Goal: Task Accomplishment & Management: Manage account settings

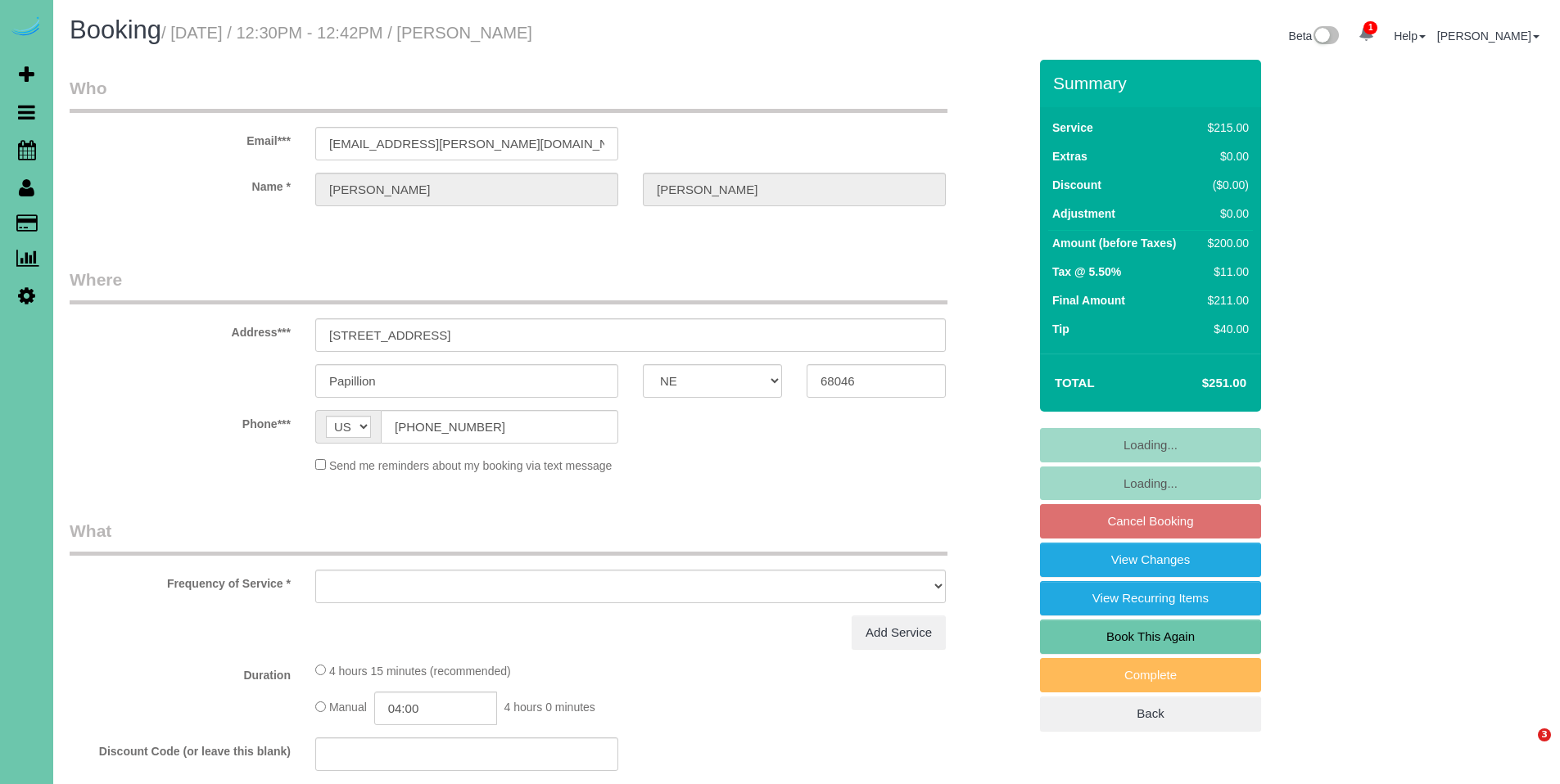
select select "NE"
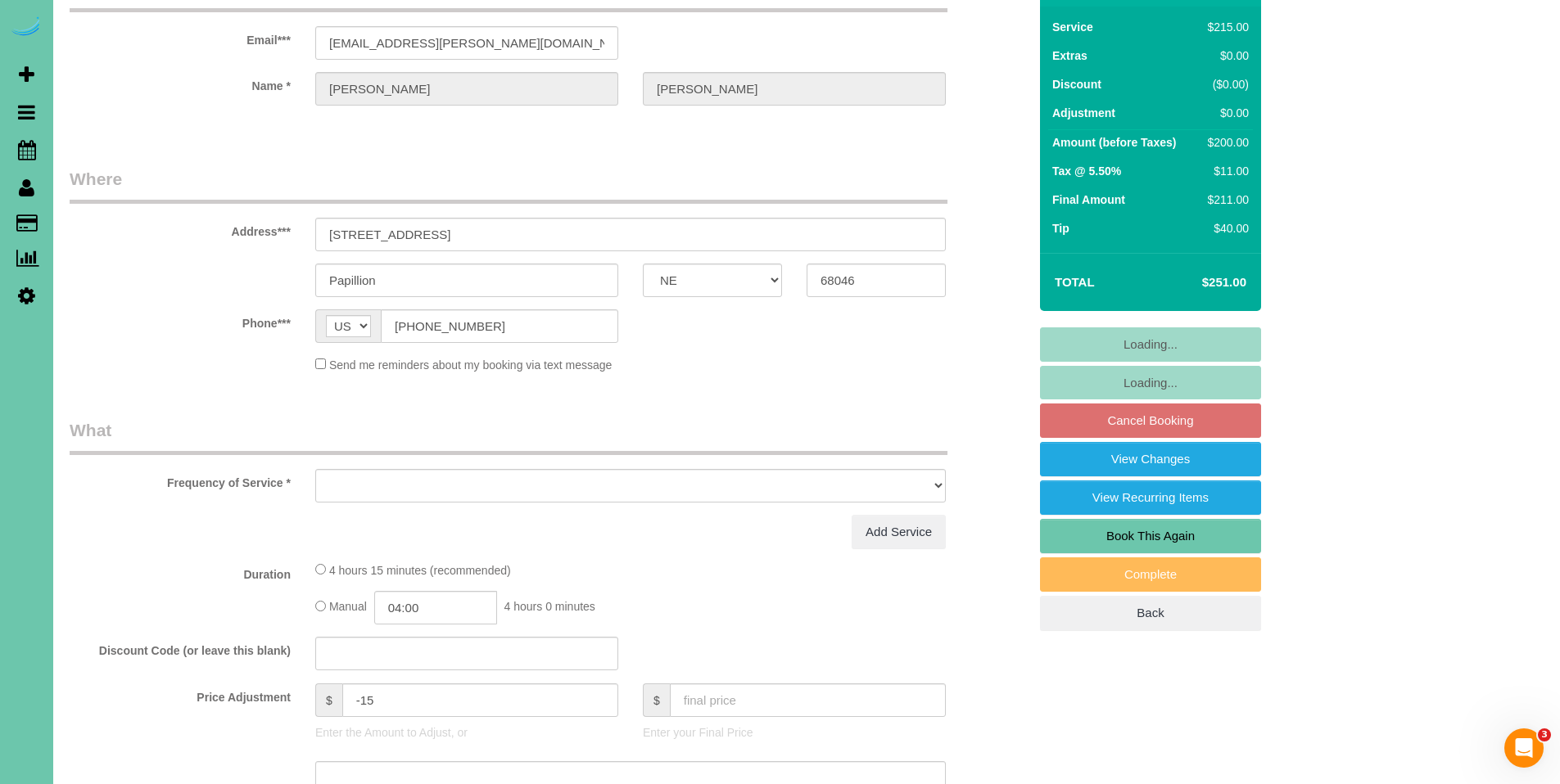
select select "object:628"
select select "string:fspay-56187ae0-9b95-47e7-8c82-74fccb6ee93f"
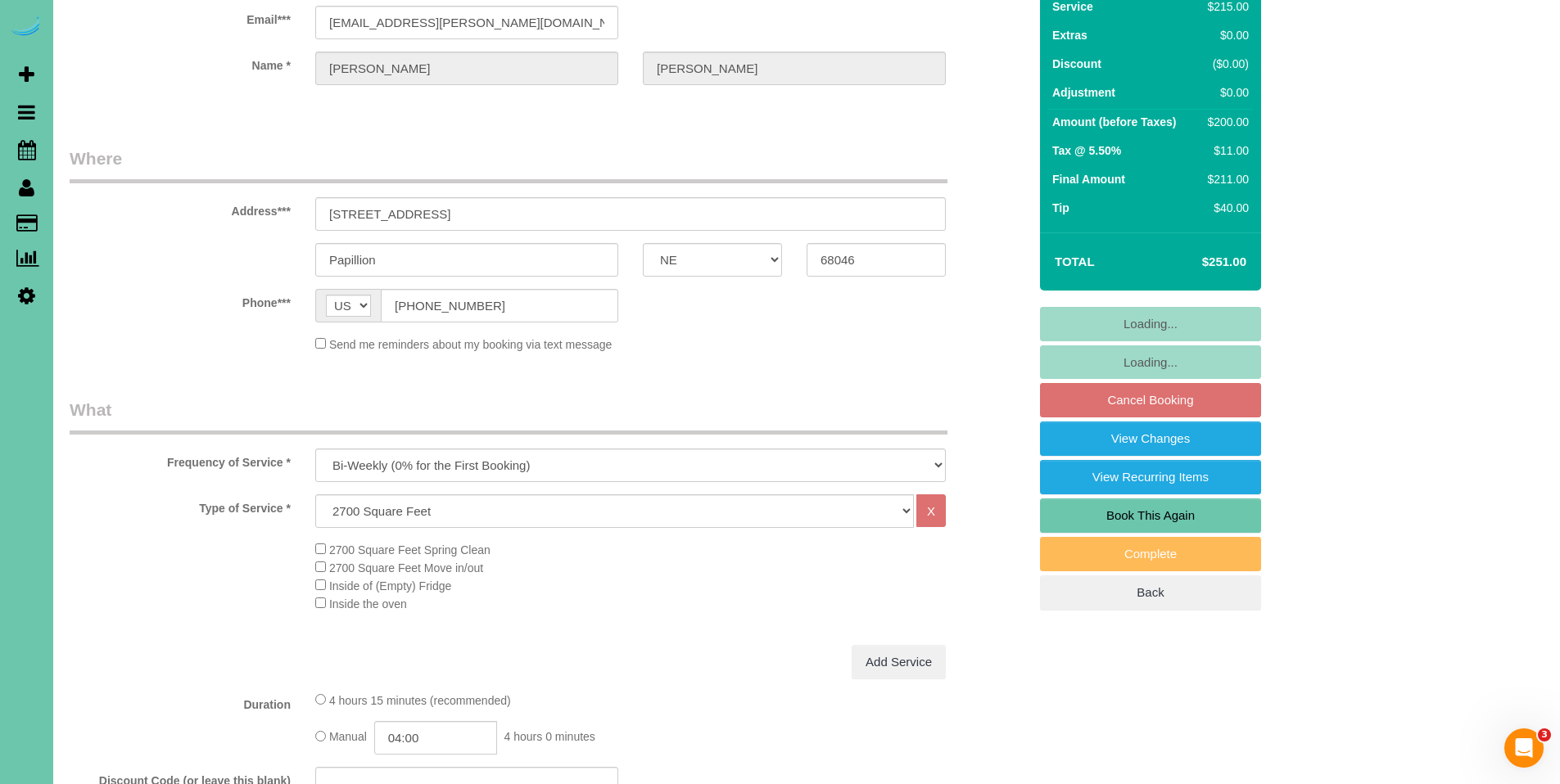
select select "object:661"
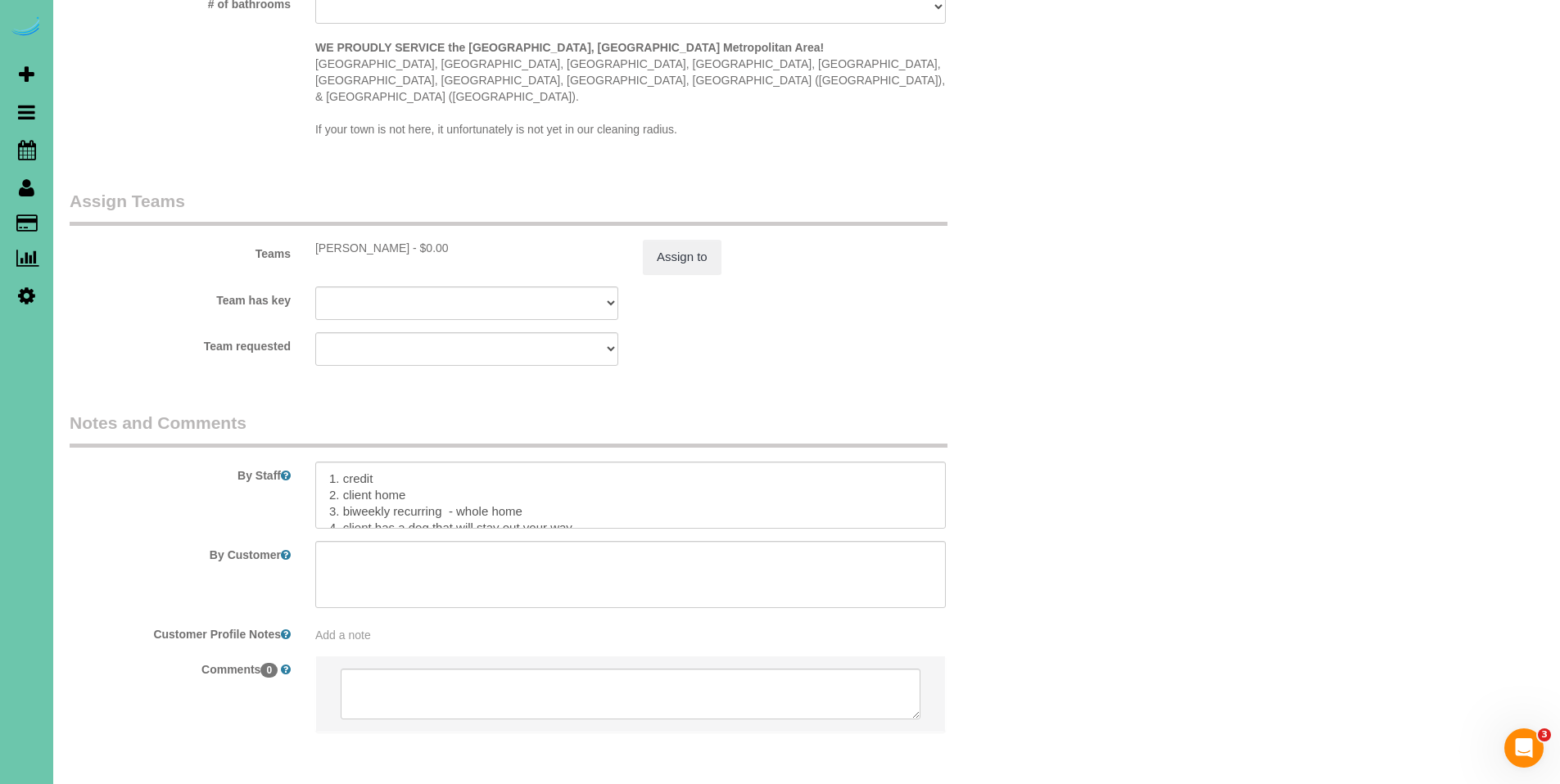
scroll to position [709, 0]
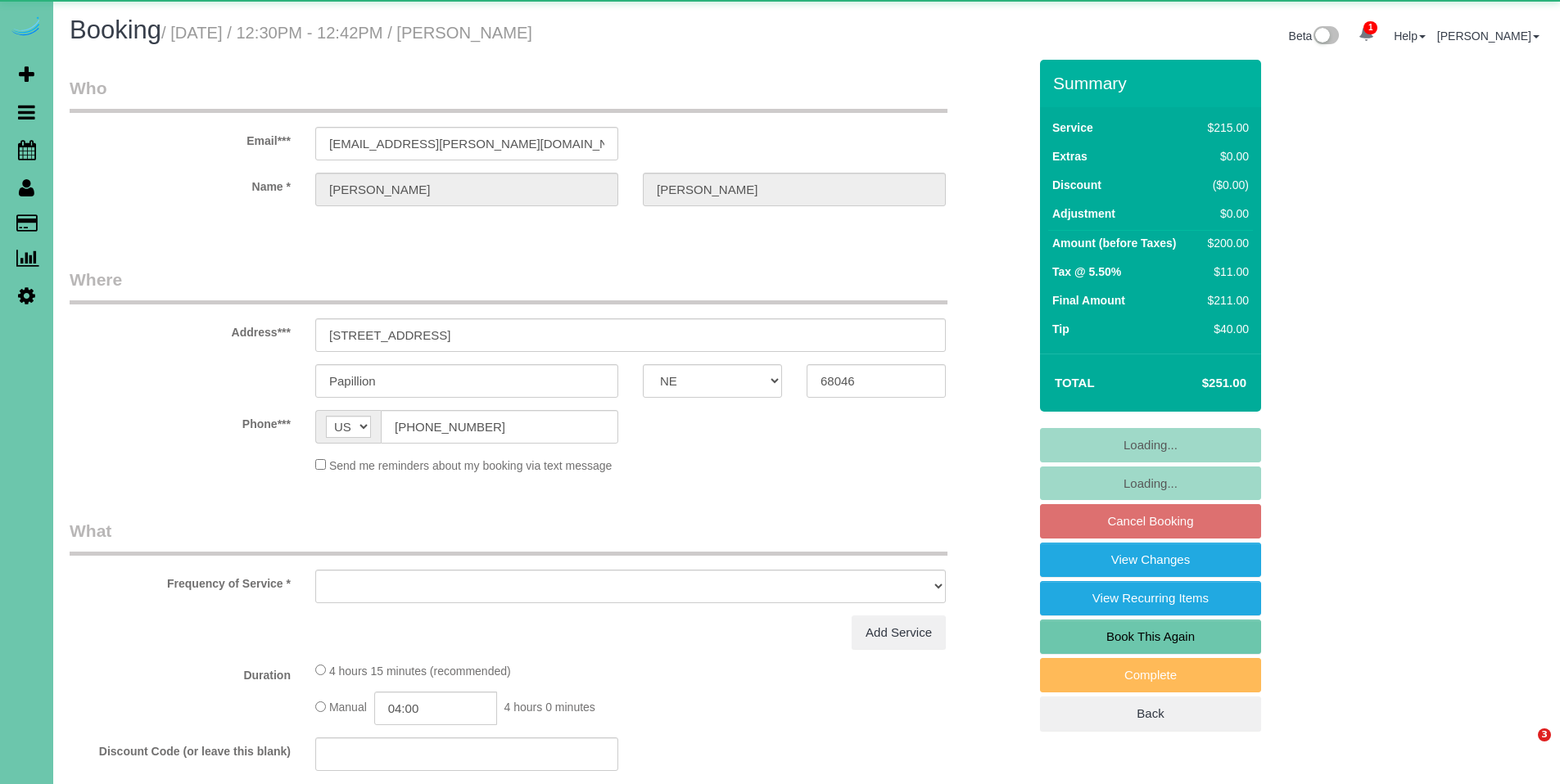
select select "NE"
select select "string:fspay-56187ae0-9b95-47e7-8c82-74fccb6ee93f"
select select "object:661"
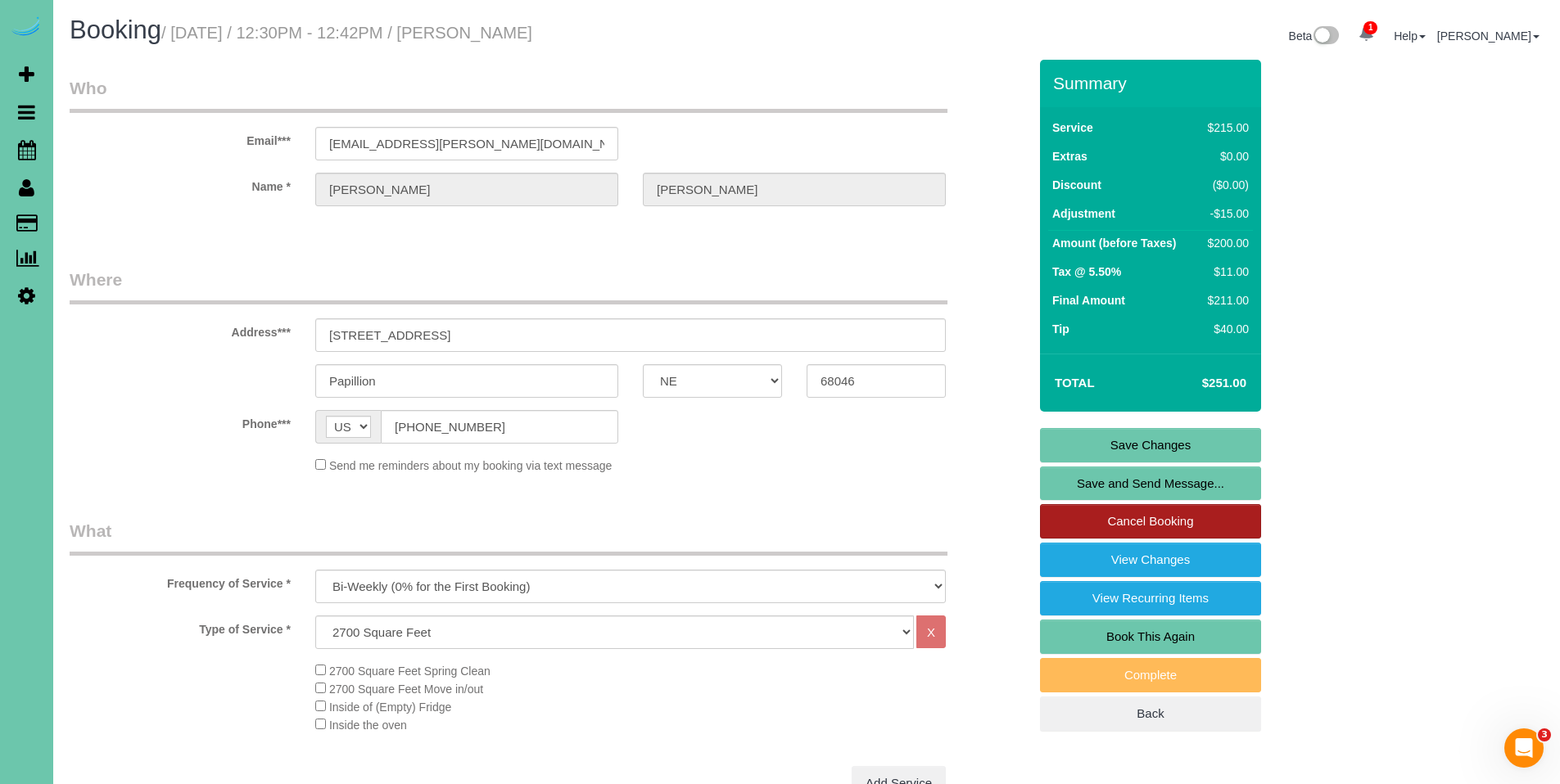
click at [1160, 515] on link "Cancel Booking" at bounding box center [1150, 520] width 221 height 34
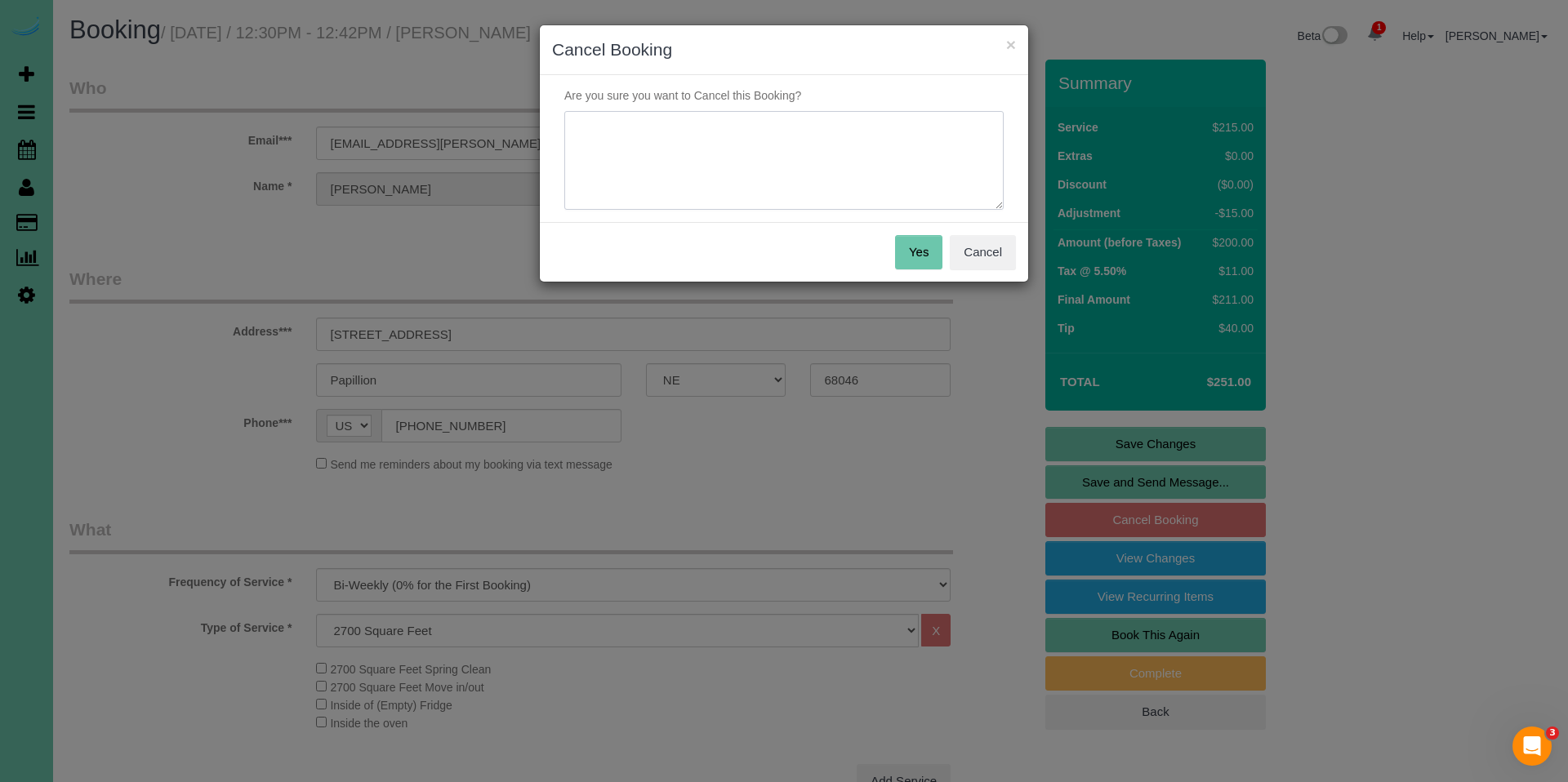
click at [731, 161] on textarea at bounding box center [784, 160] width 439 height 100
type textarea "Going out of town and does not want this cleaning."
click at [924, 260] on button "Yes" at bounding box center [918, 251] width 47 height 34
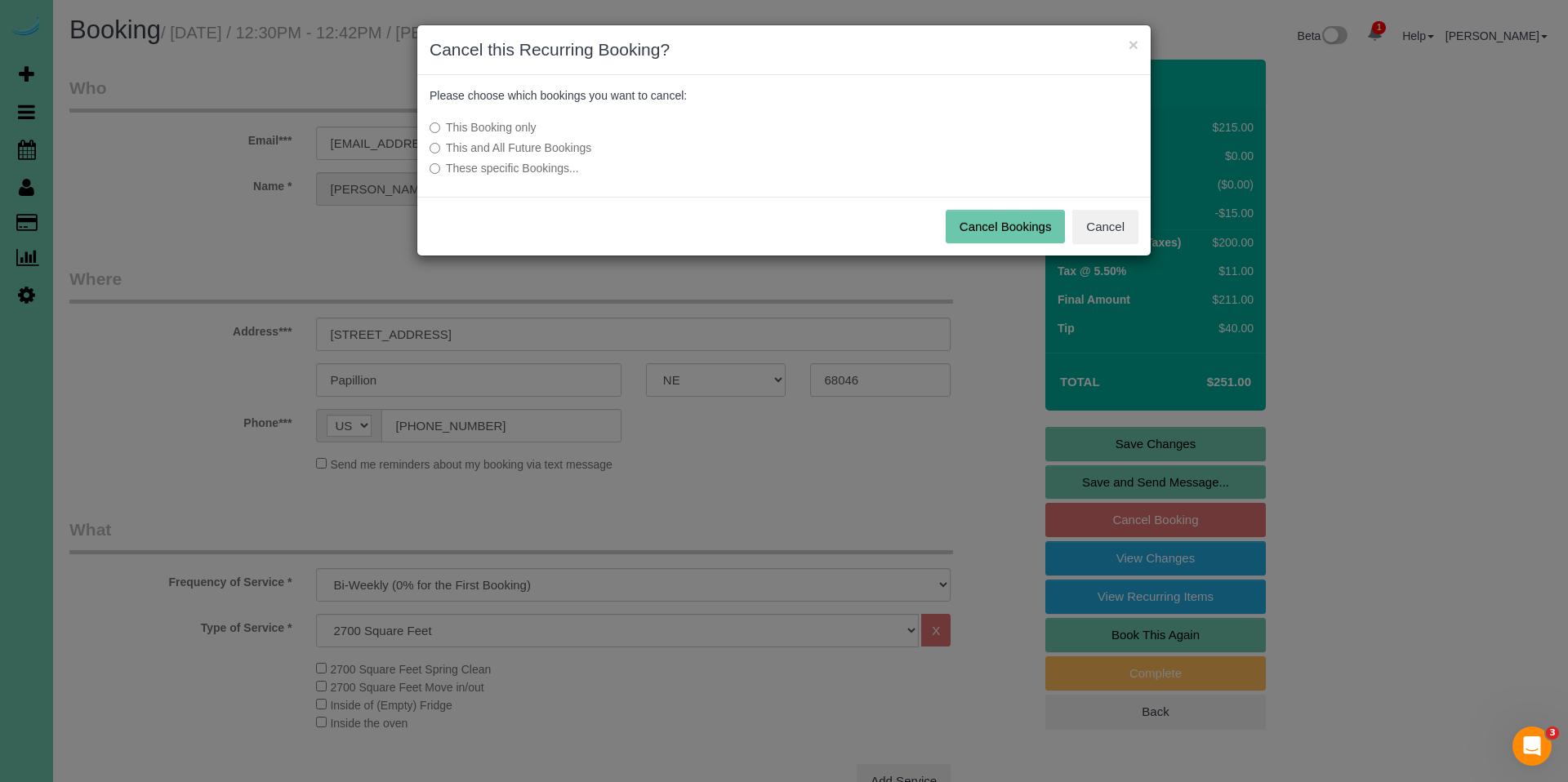
click at [986, 229] on button "Cancel Bookings" at bounding box center [1005, 226] width 120 height 34
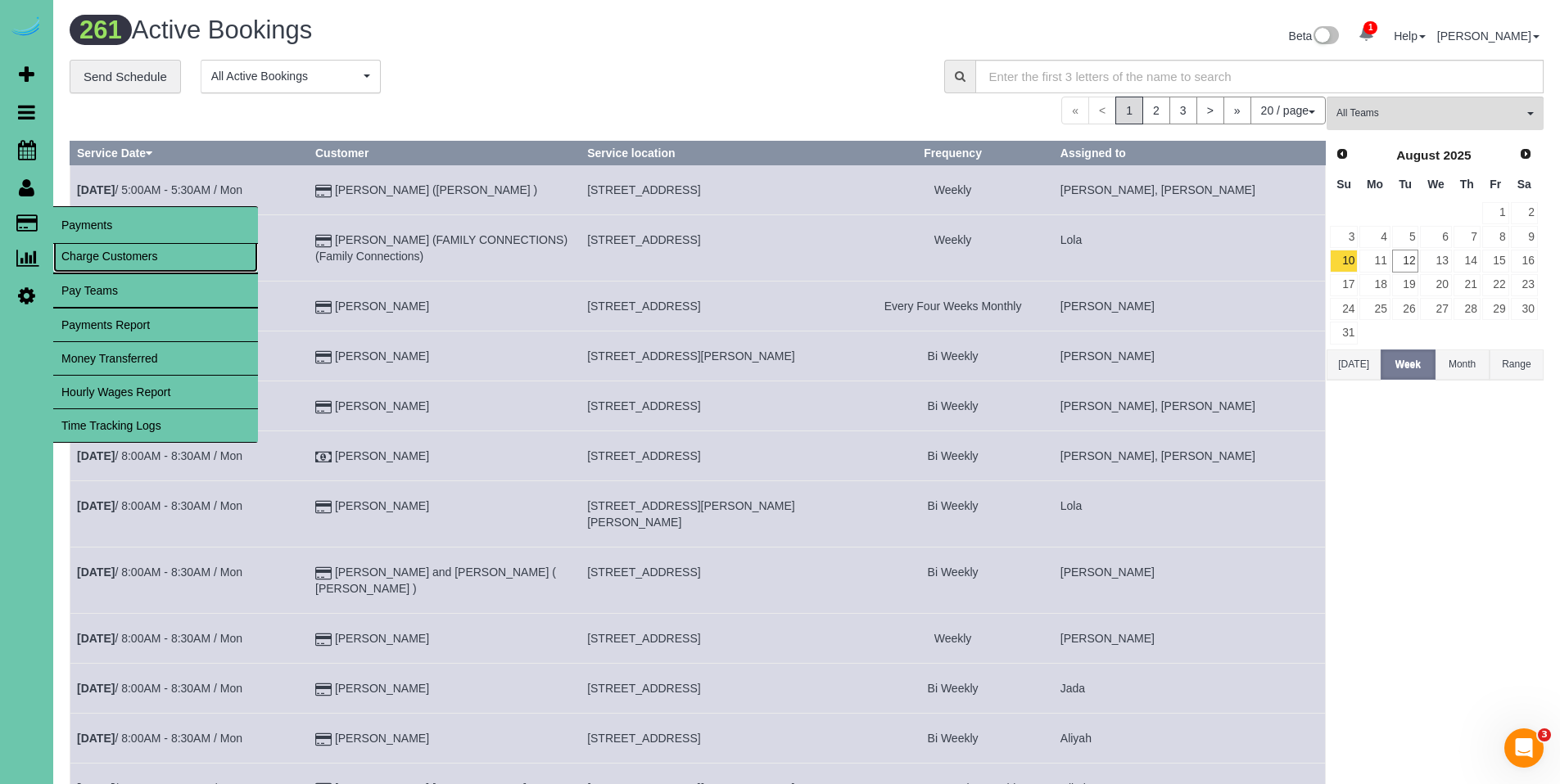
click at [94, 256] on link "Charge Customers" at bounding box center [155, 256] width 205 height 33
select select
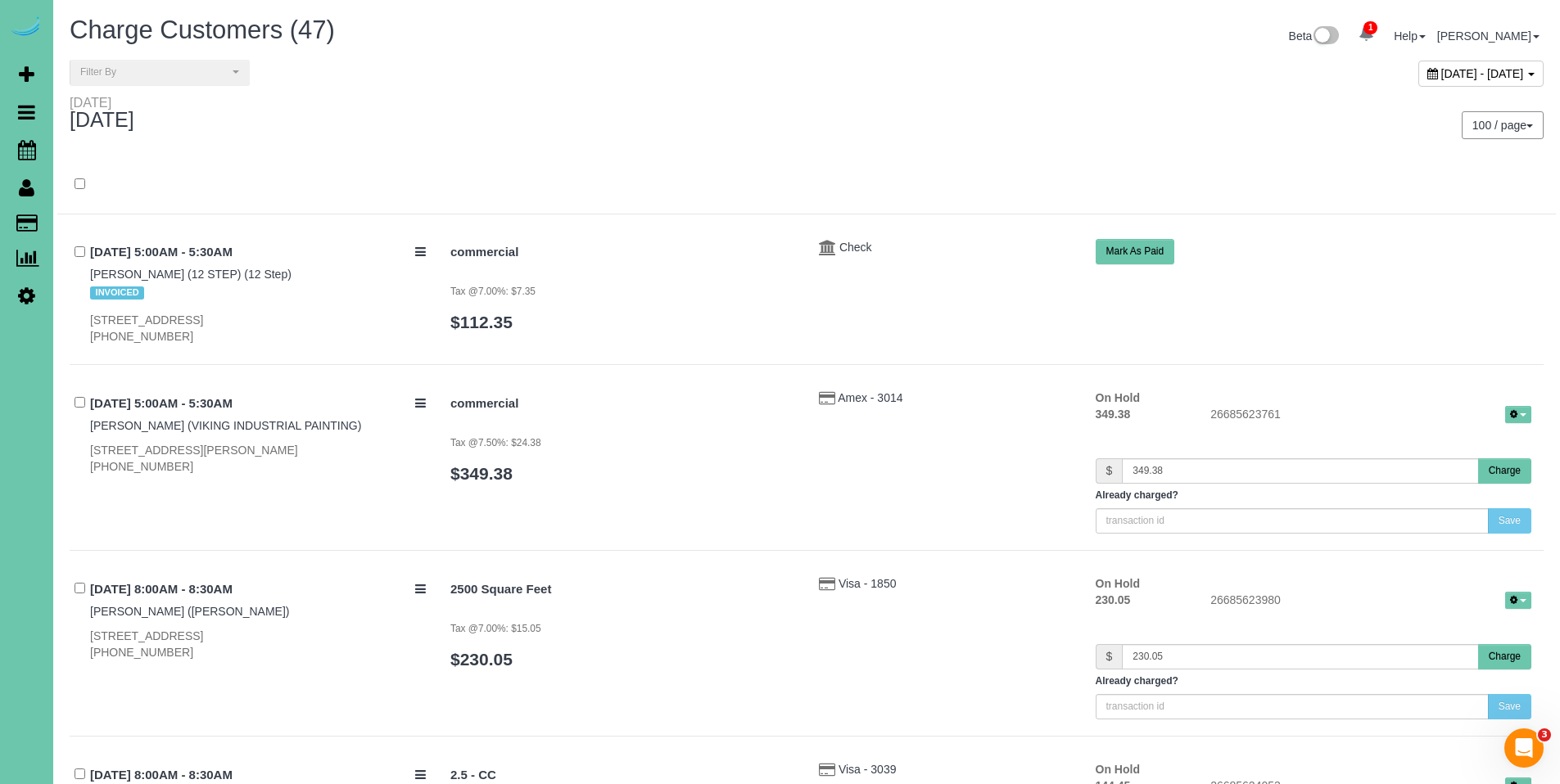
click at [1427, 73] on icon at bounding box center [1432, 74] width 11 height 12
type input "**********"
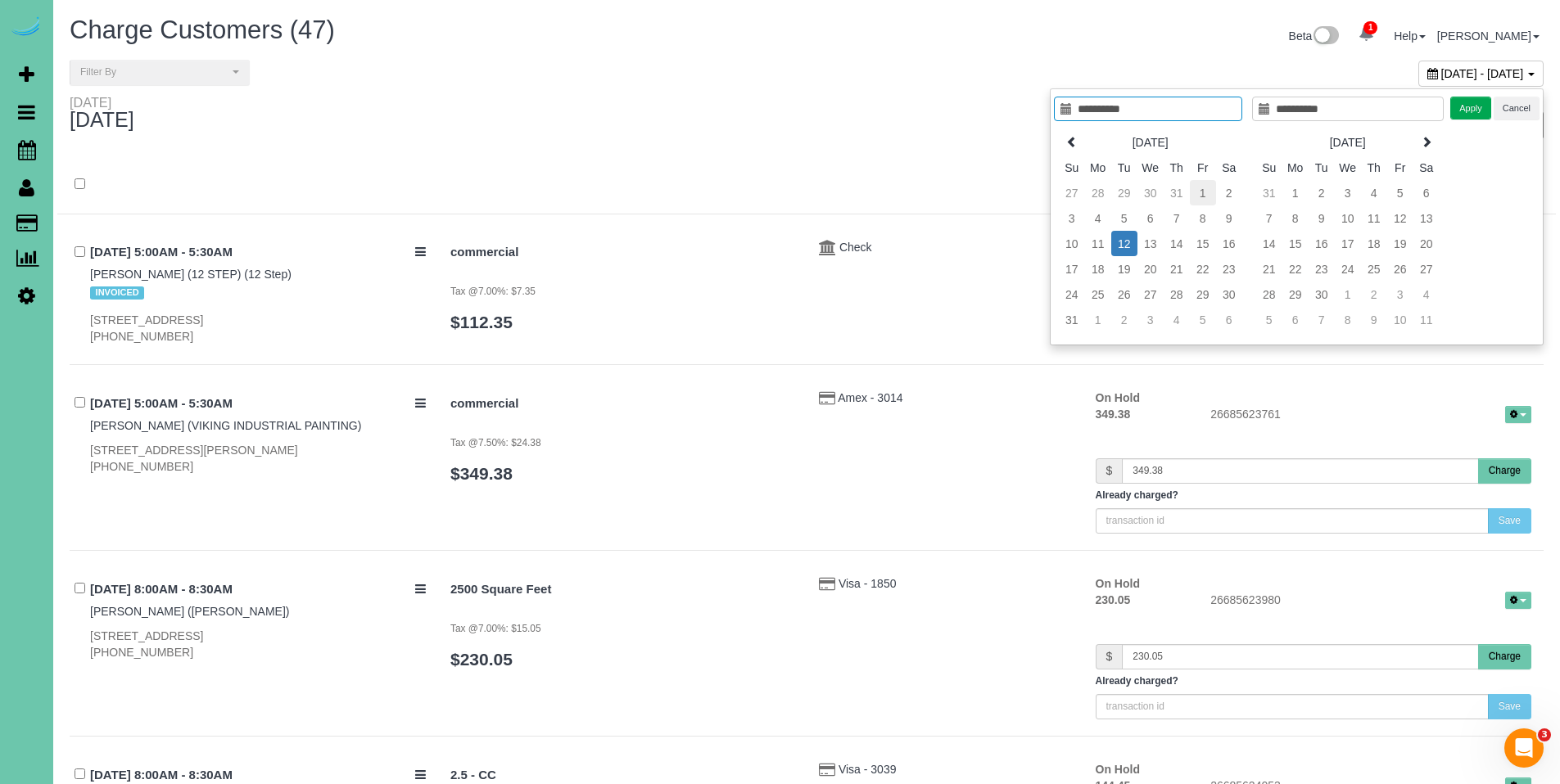
type input "**********"
click at [1200, 191] on td "1" at bounding box center [1203, 192] width 27 height 26
type input "**********"
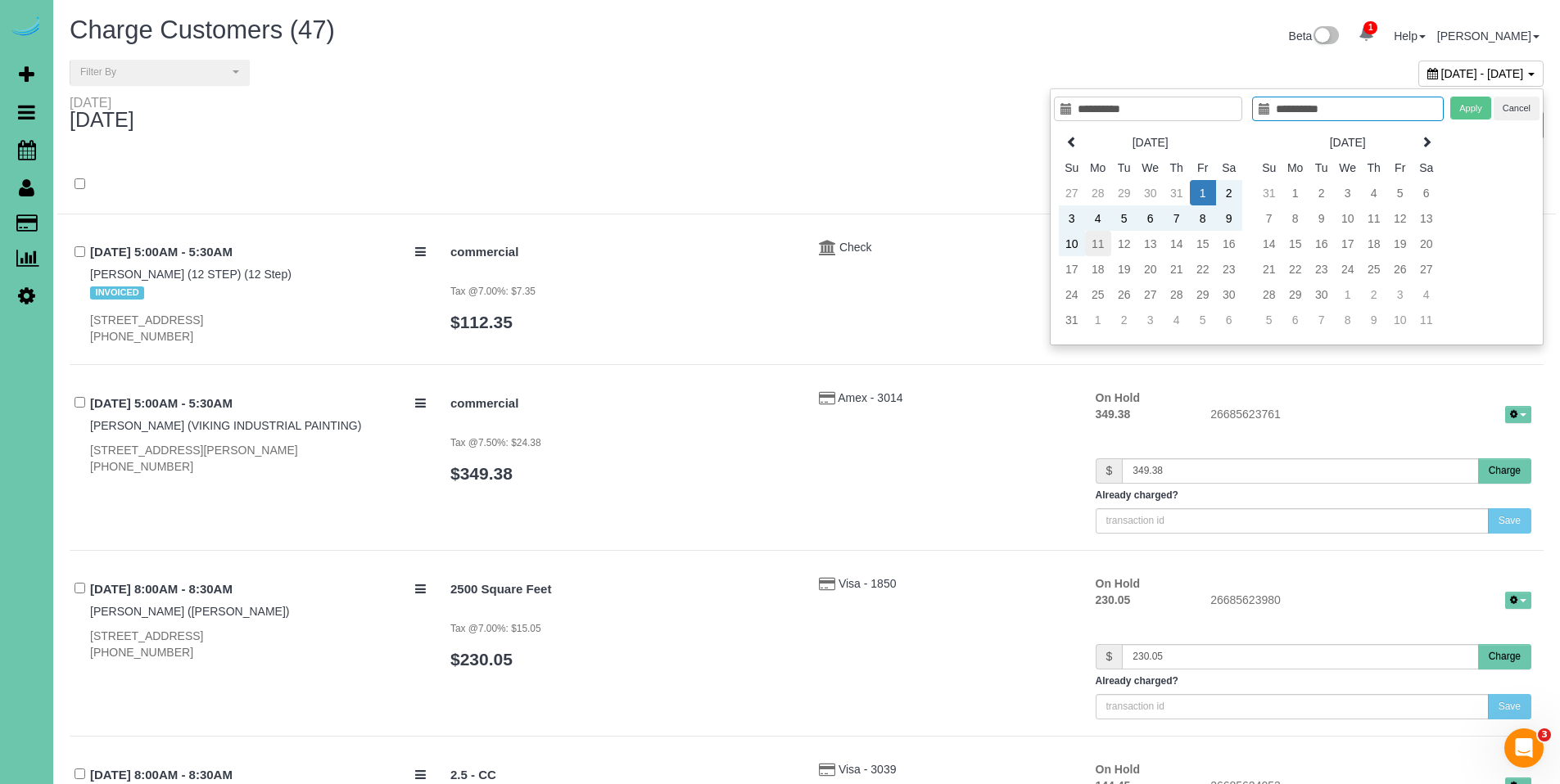
click at [1094, 244] on td "11" at bounding box center [1098, 244] width 27 height 26
type input "**********"
click at [1476, 113] on button "Apply" at bounding box center [1470, 109] width 41 height 24
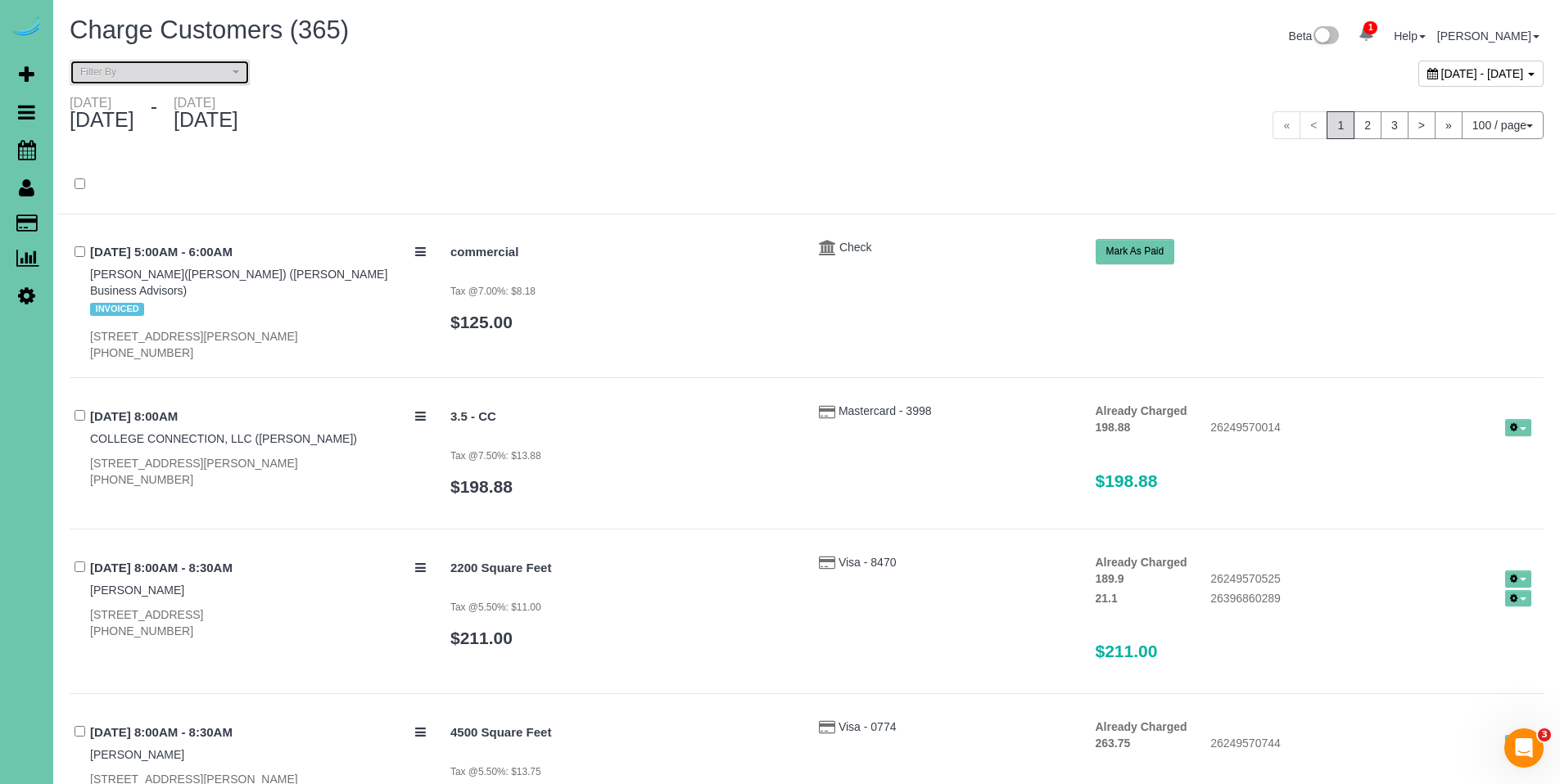
click at [191, 77] on span "Filter By" at bounding box center [154, 72] width 148 height 14
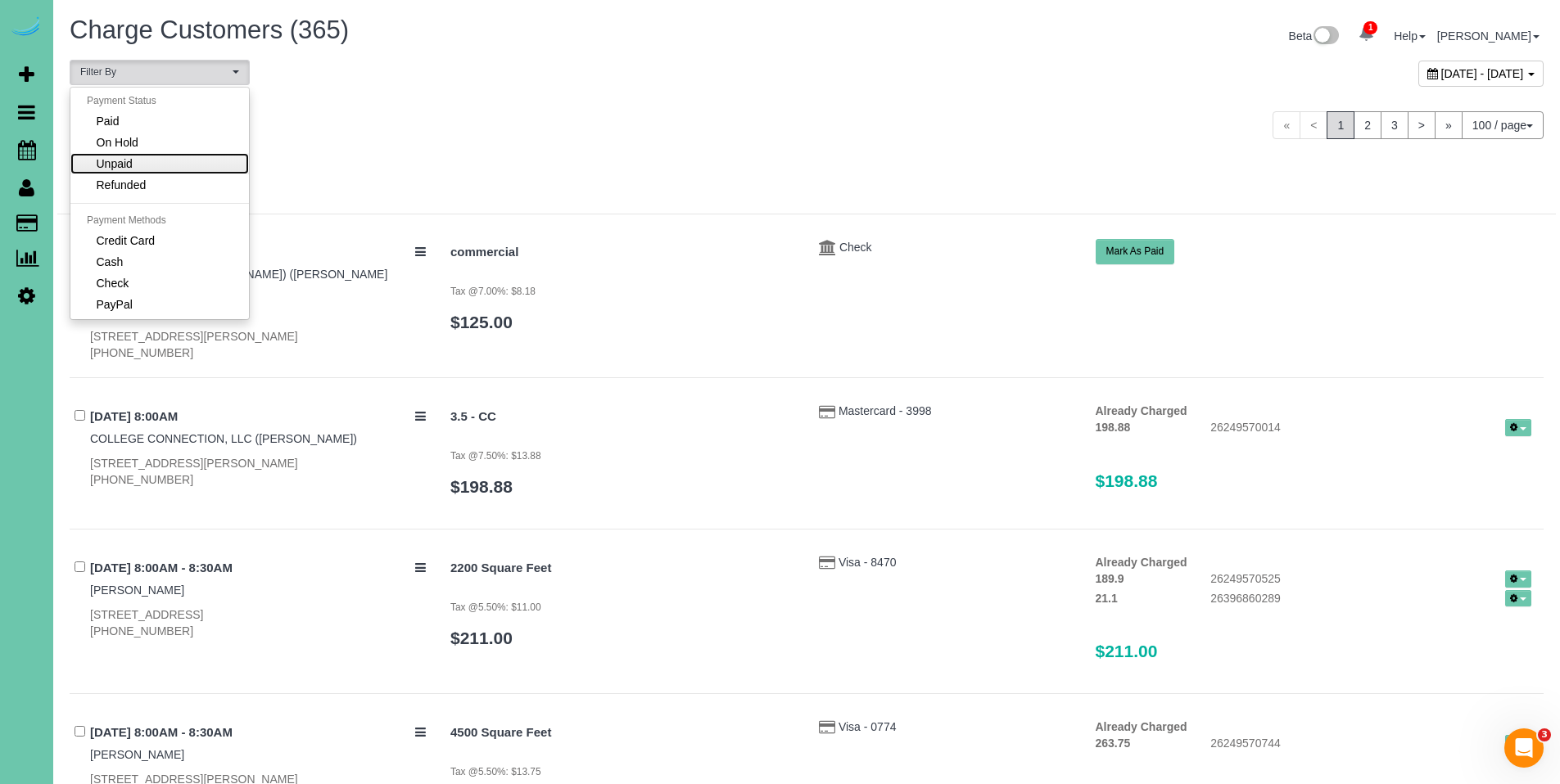
click at [187, 162] on link "Unpaid" at bounding box center [159, 164] width 178 height 22
select select "******"
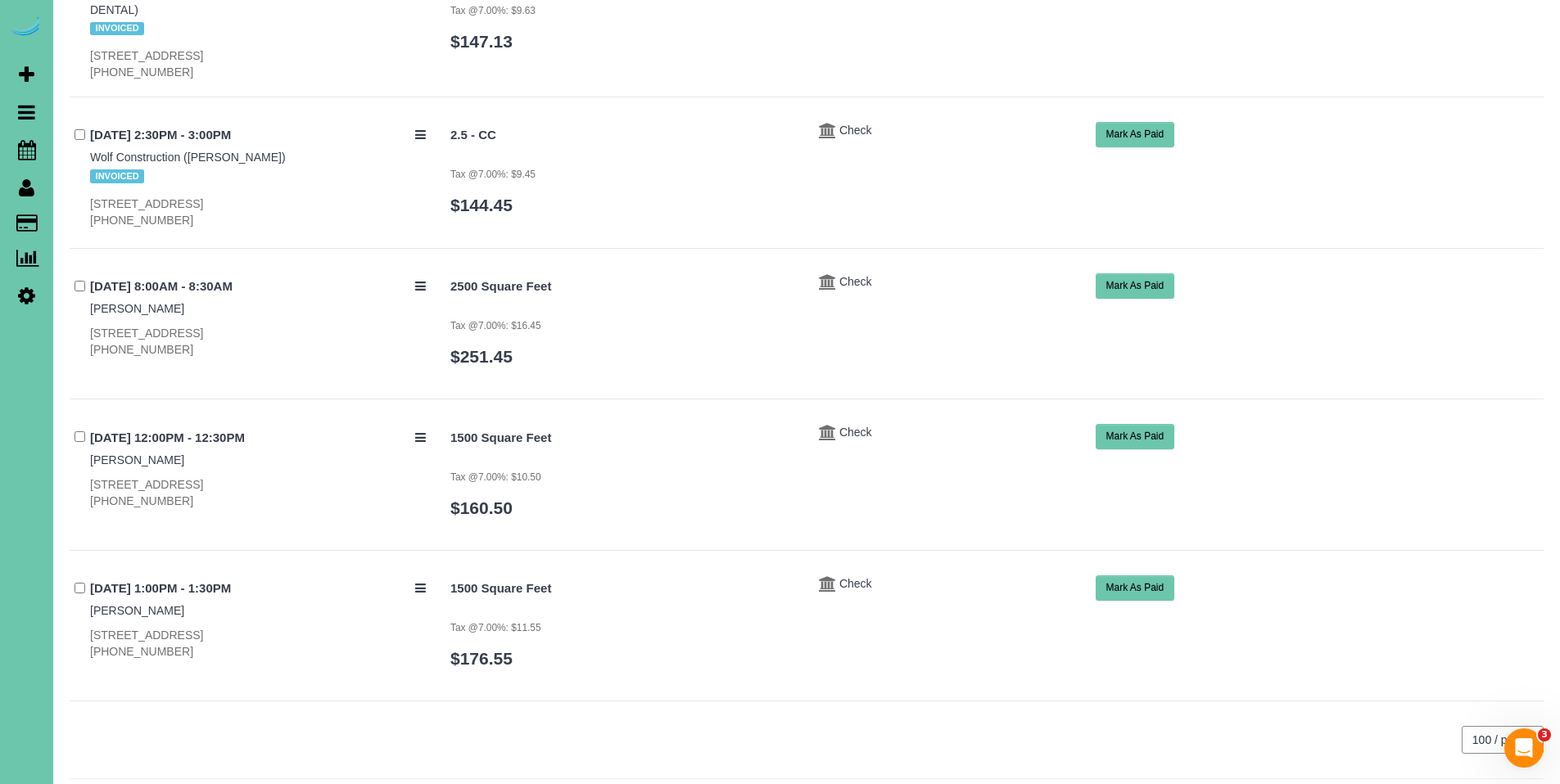
scroll to position [2276, 0]
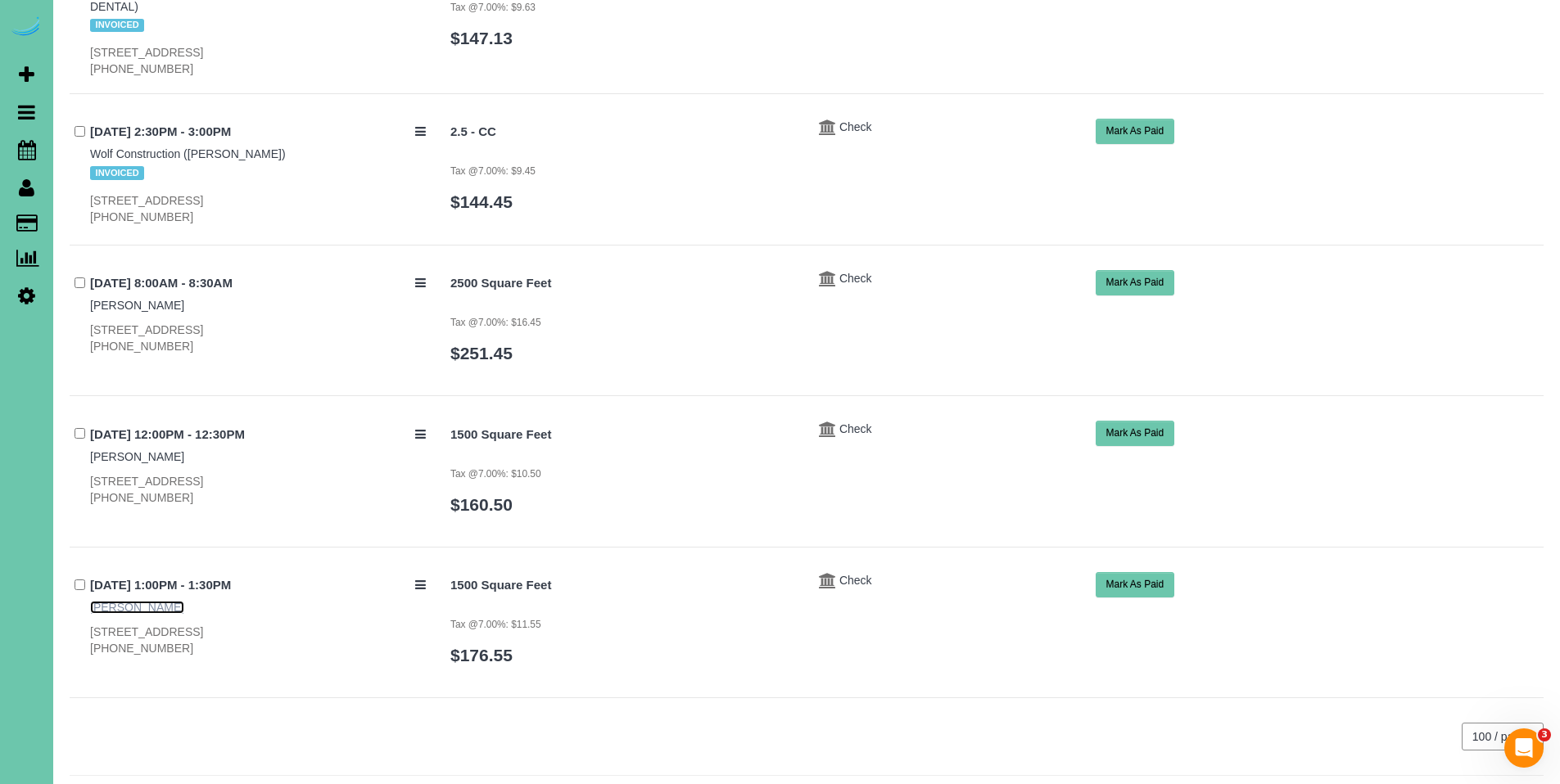
click at [138, 601] on link "Pam Hagan" at bounding box center [138, 607] width 94 height 13
click at [125, 450] on link "Amy Slimp" at bounding box center [138, 457] width 94 height 13
click at [142, 299] on link "Gretchen Hites" at bounding box center [138, 306] width 94 height 13
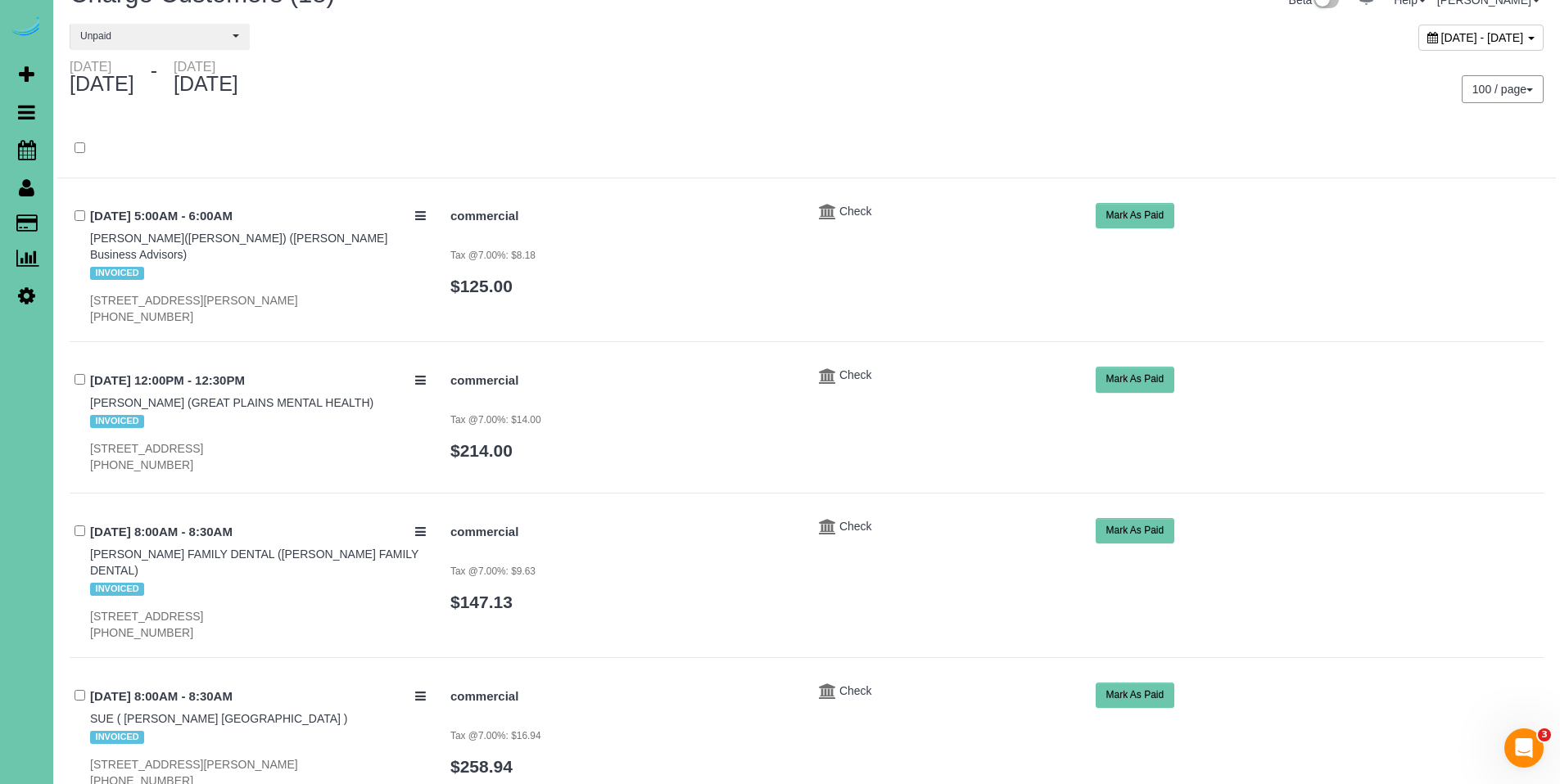
scroll to position [0, 0]
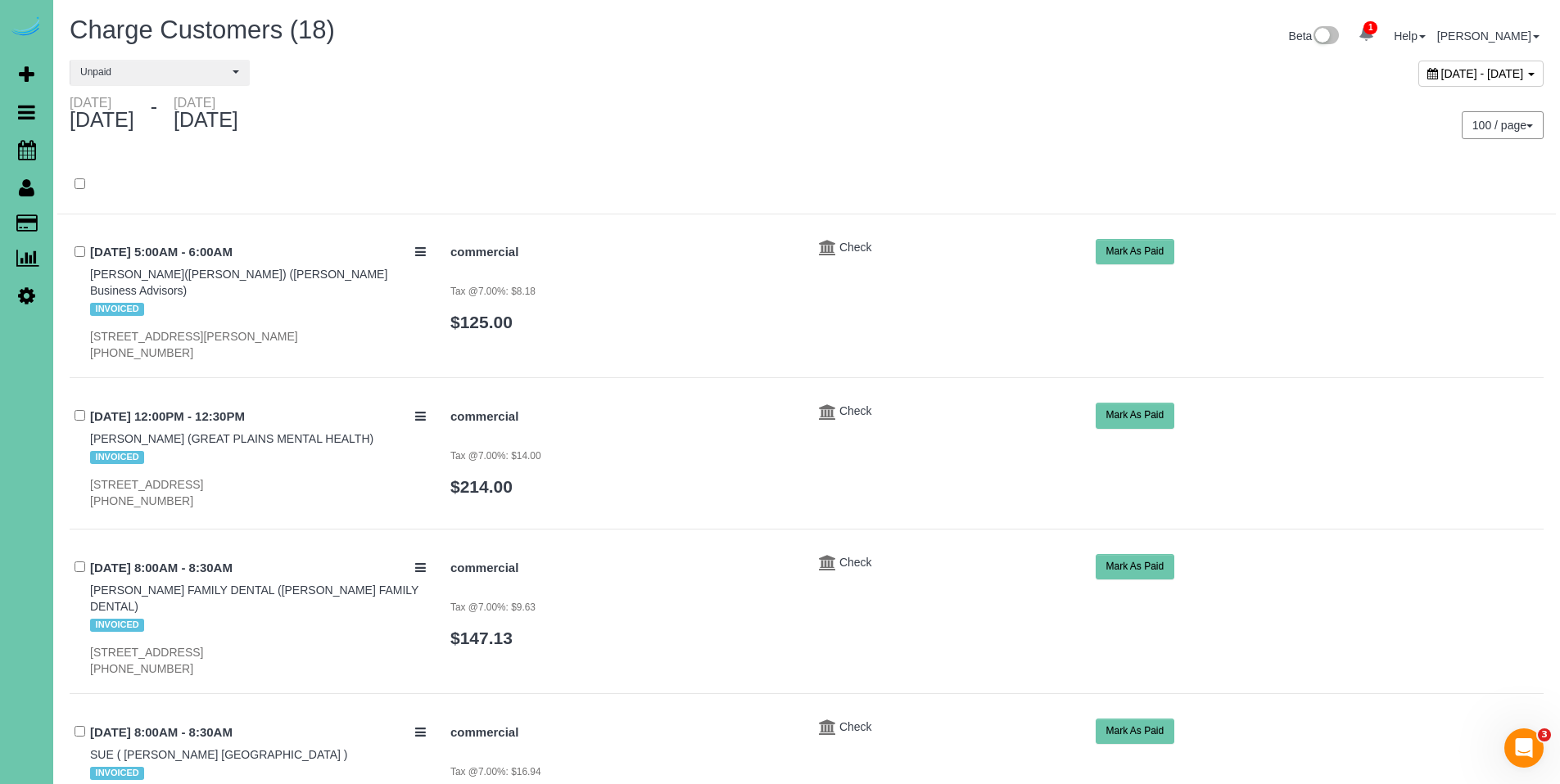
click at [1427, 75] on icon at bounding box center [1432, 74] width 11 height 12
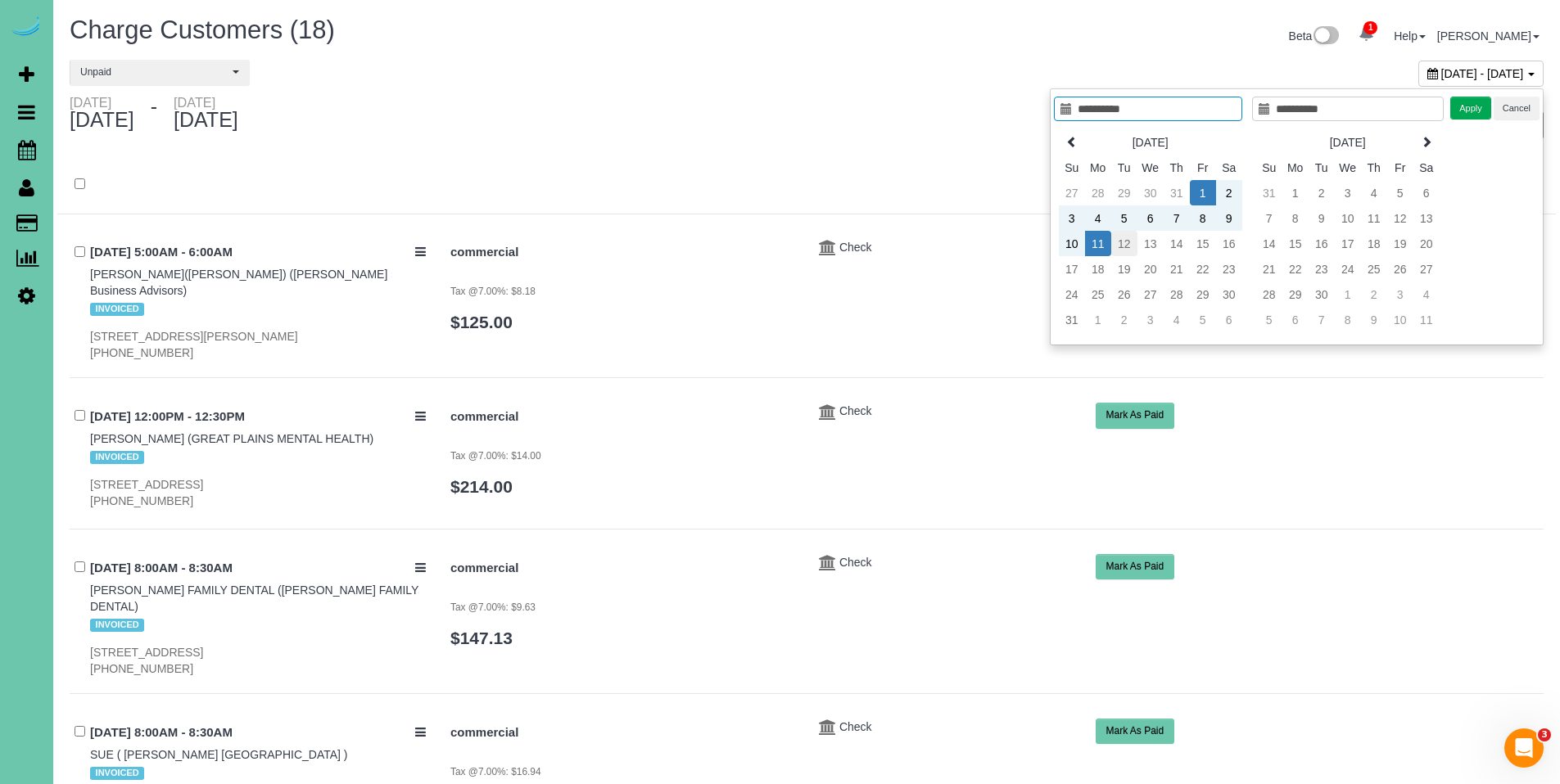
type input "**********"
click at [1127, 248] on td "12" at bounding box center [1124, 244] width 27 height 26
type input "**********"
click at [1127, 249] on td "12" at bounding box center [1124, 244] width 27 height 26
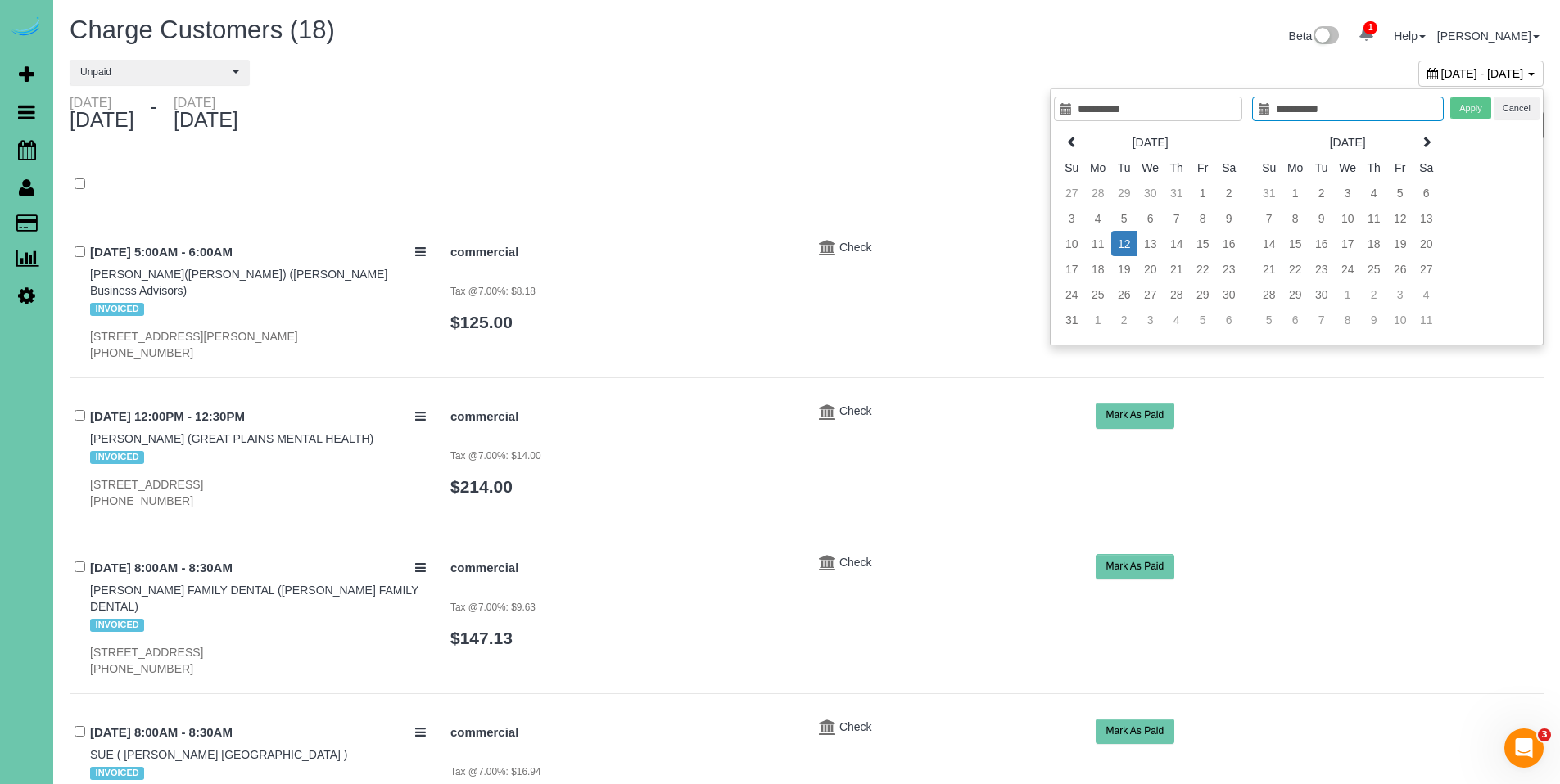
click at [1127, 249] on td "12" at bounding box center [1124, 244] width 27 height 26
type input "**********"
click at [1480, 108] on button "Apply" at bounding box center [1470, 109] width 41 height 24
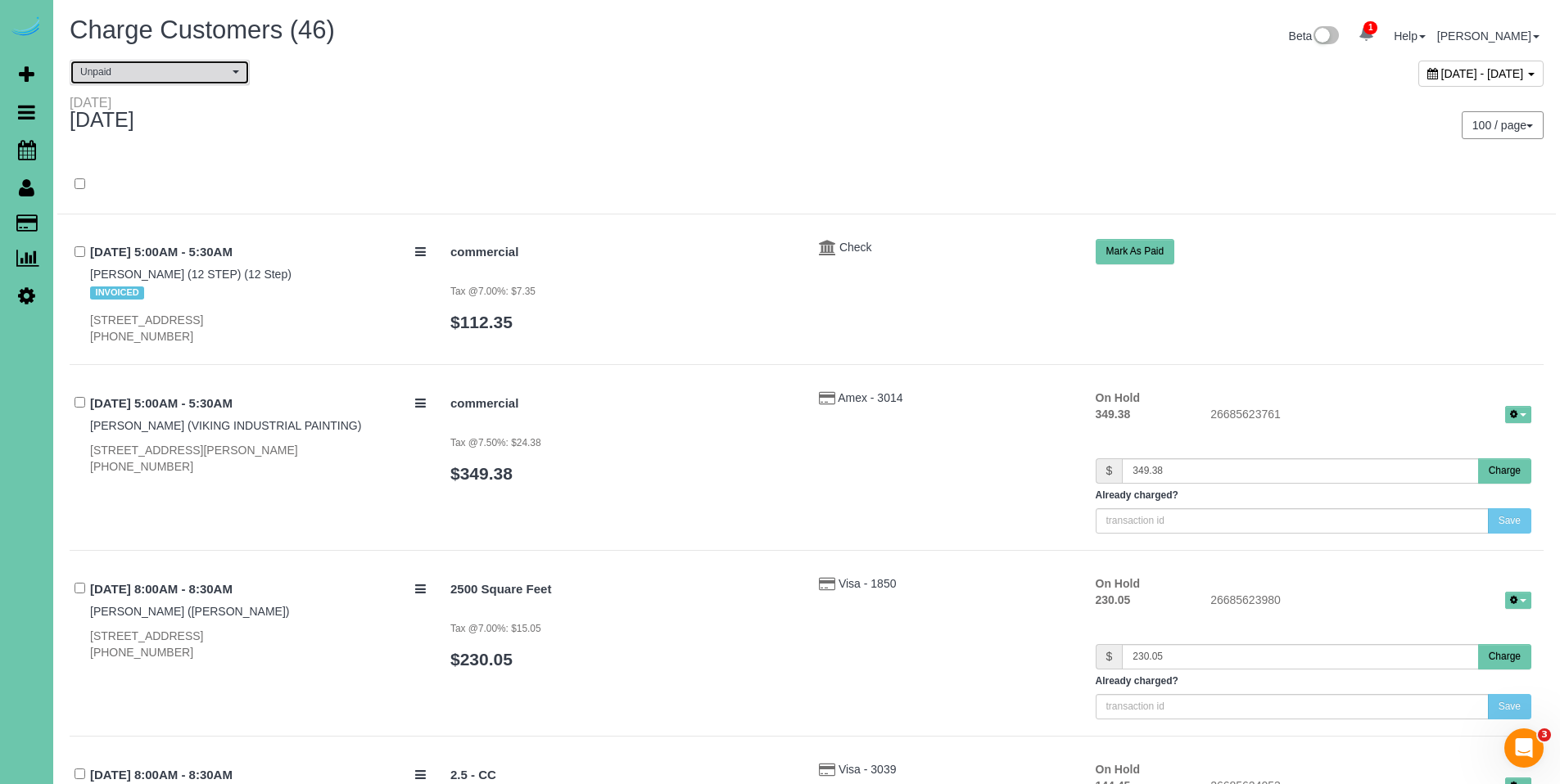
click at [180, 67] on span "Unpaid" at bounding box center [154, 72] width 148 height 14
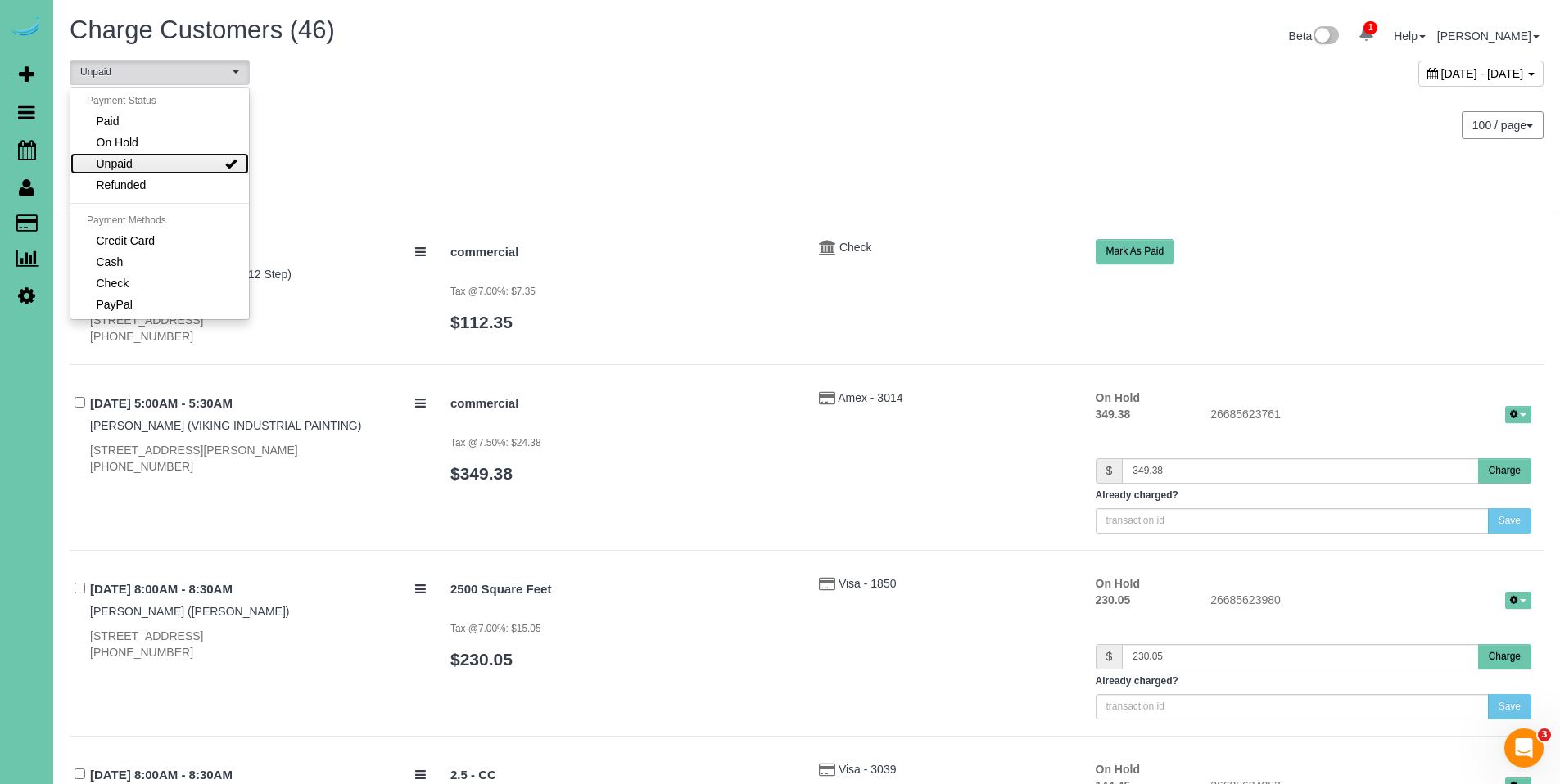
click at [202, 157] on link "Unpaid" at bounding box center [159, 164] width 178 height 22
select select
click at [748, 119] on div "Tuesday August 12, 2025" at bounding box center [432, 117] width 749 height 43
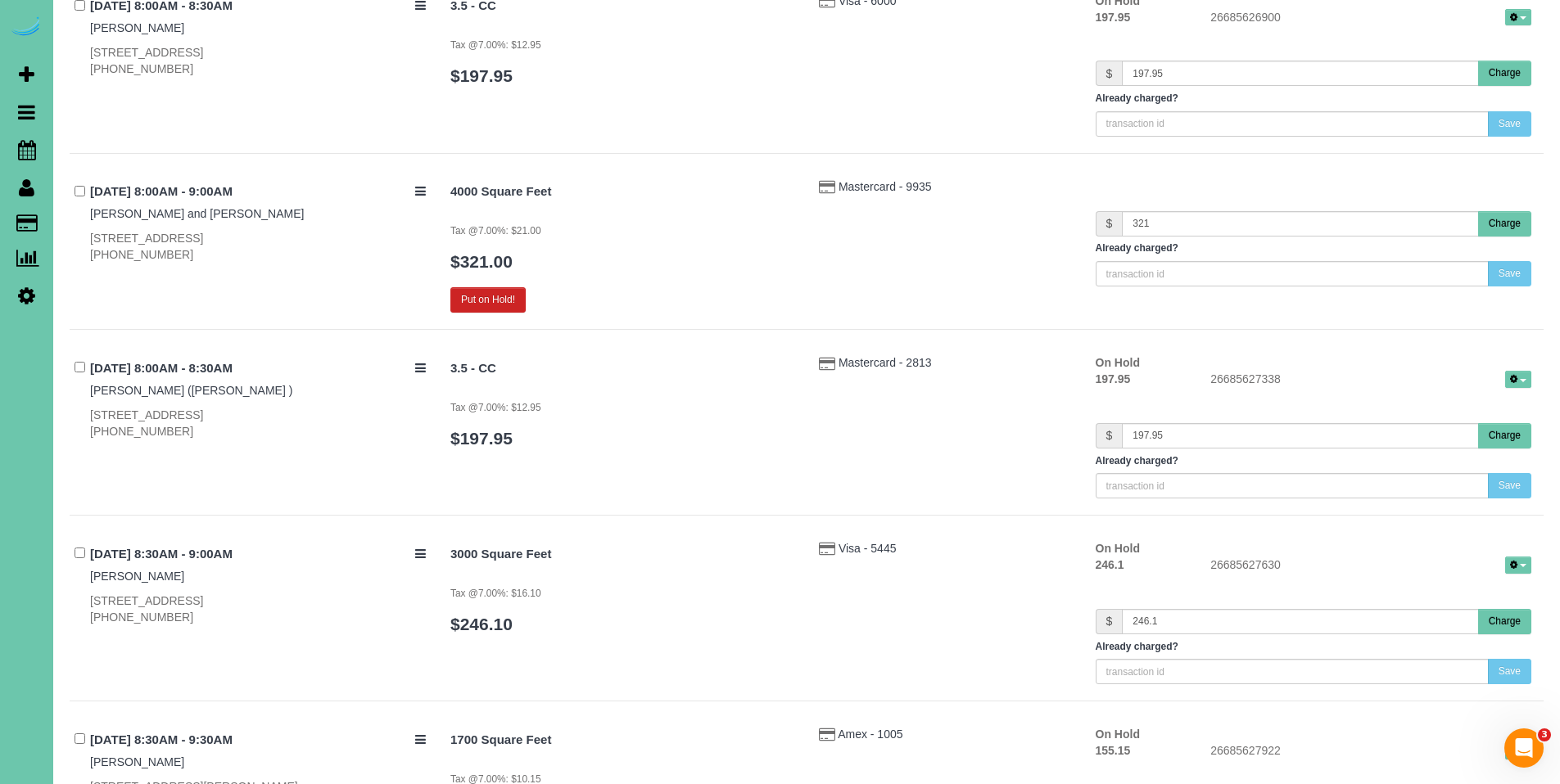
scroll to position [2603, 0]
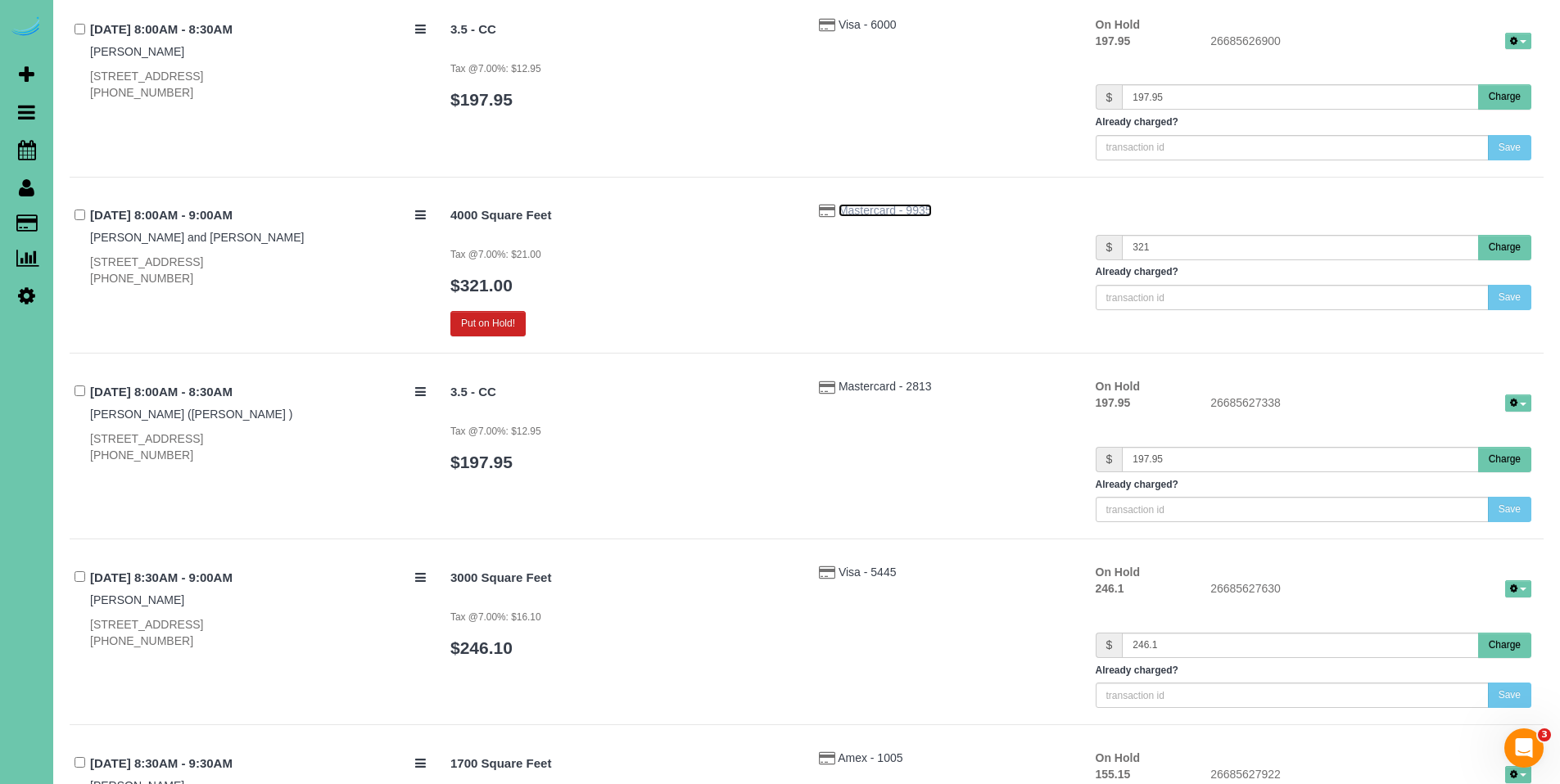
click at [898, 208] on span "Mastercard - 9935" at bounding box center [884, 211] width 94 height 13
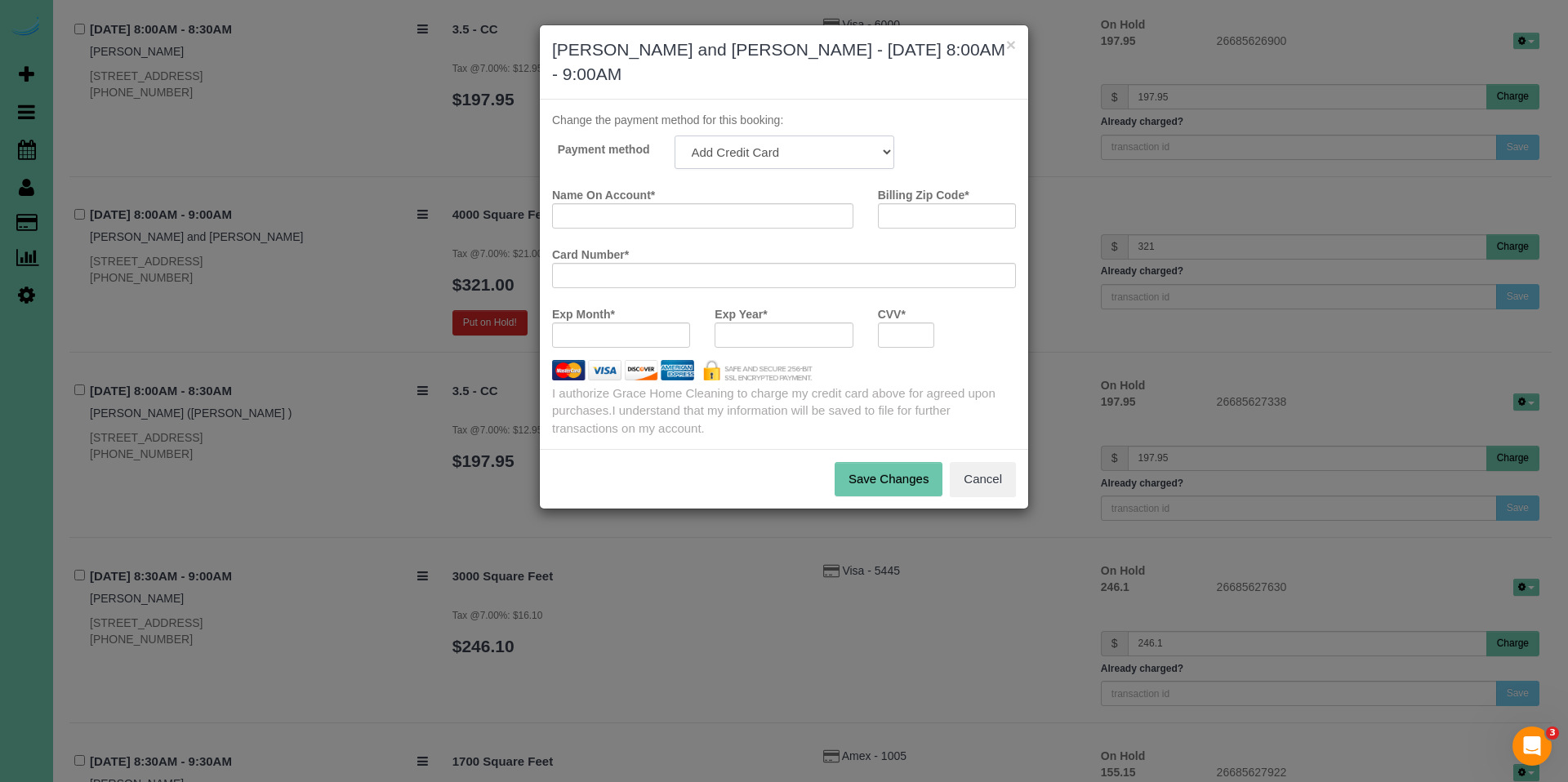
click at [716, 136] on select "Visa - 9868 - 05/2029 (Default) Visa - 7224 - 09/2027 Add Credit Card ─────────…" at bounding box center [784, 152] width 220 height 33
select select "string:fspay-6965e164-9d4a-4336-b61d-2cde4e56040d"
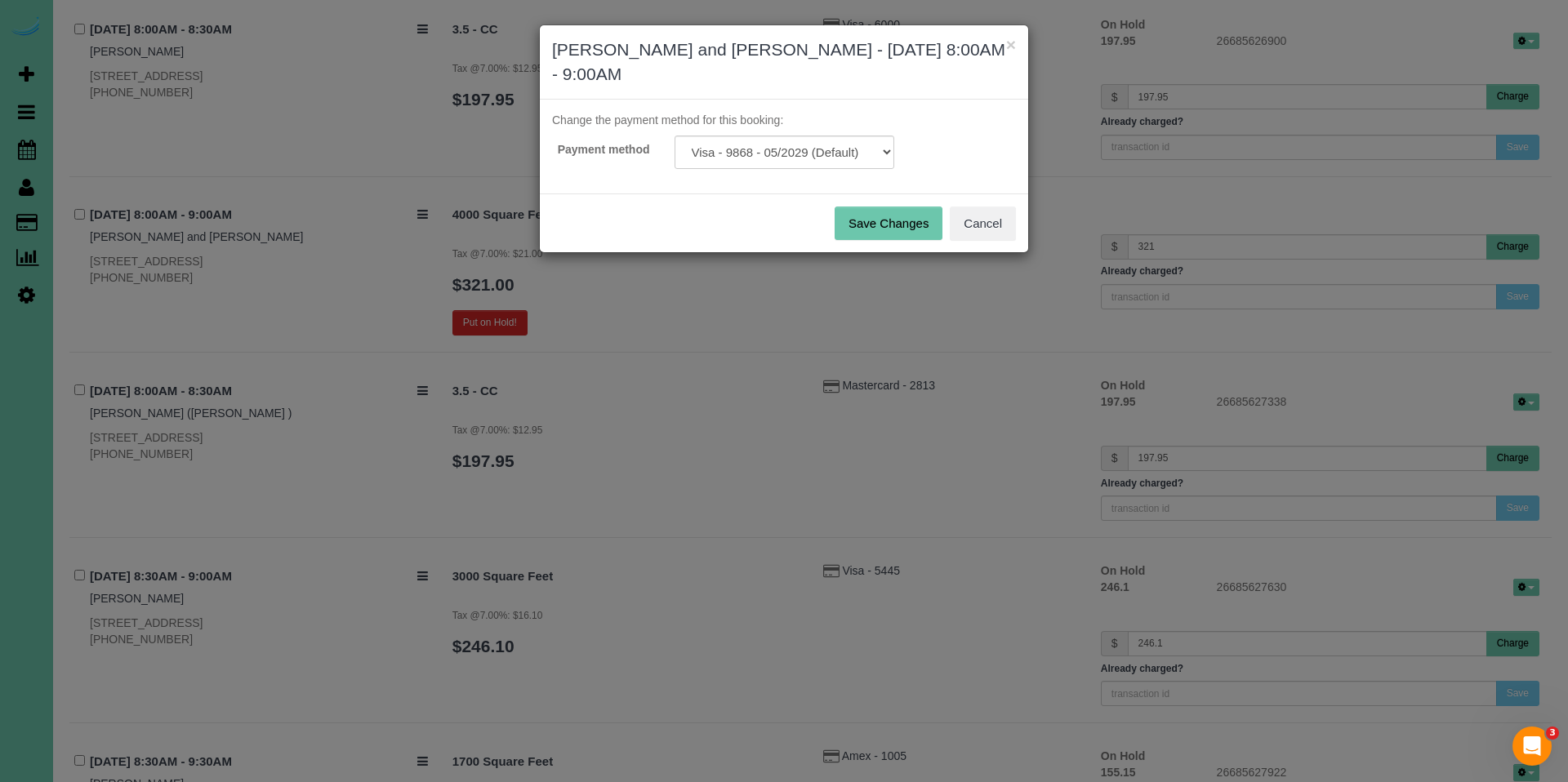
click at [889, 207] on button "Save Changes" at bounding box center [889, 223] width 107 height 34
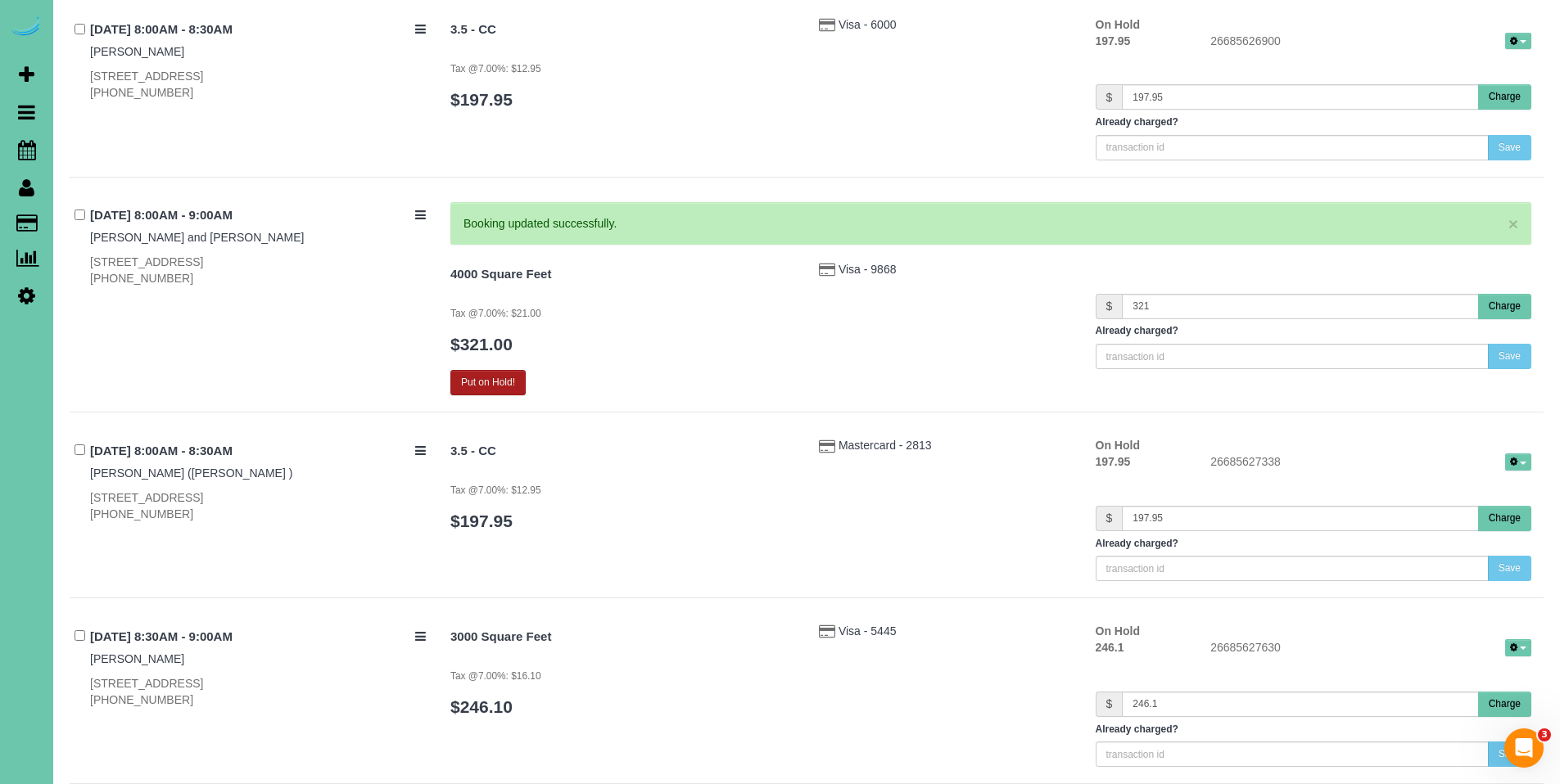
click at [488, 332] on div "4000 Square Feet Tax @7.00%: $21.00 $321.00 Put on Hold!" at bounding box center [622, 328] width 368 height 135
click at [494, 385] on button "Put on Hold!" at bounding box center [487, 382] width 75 height 26
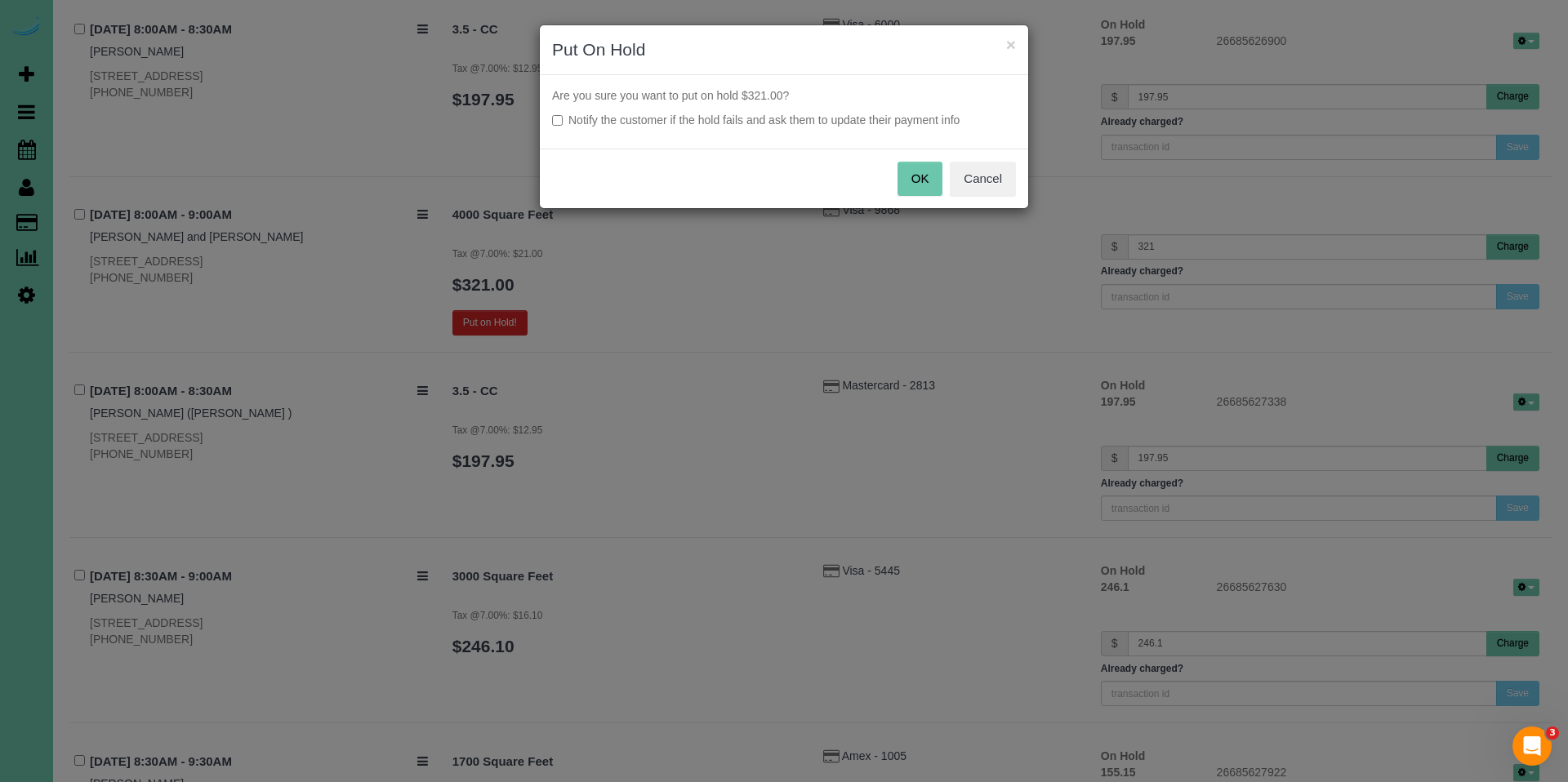
click at [921, 179] on button "OK" at bounding box center [920, 179] width 45 height 34
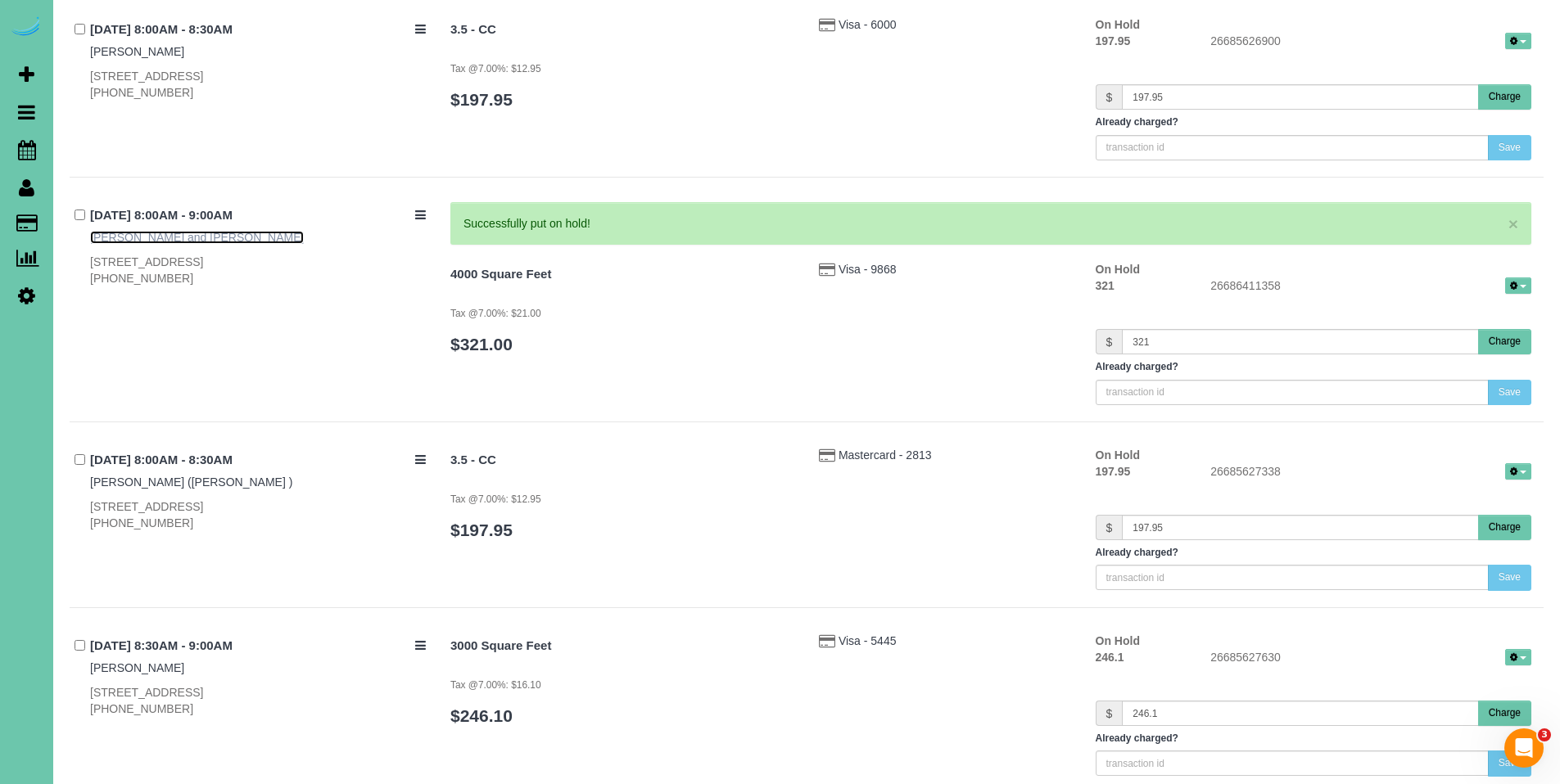
click at [138, 234] on link "Ray and Amy Peltz" at bounding box center [197, 238] width 214 height 13
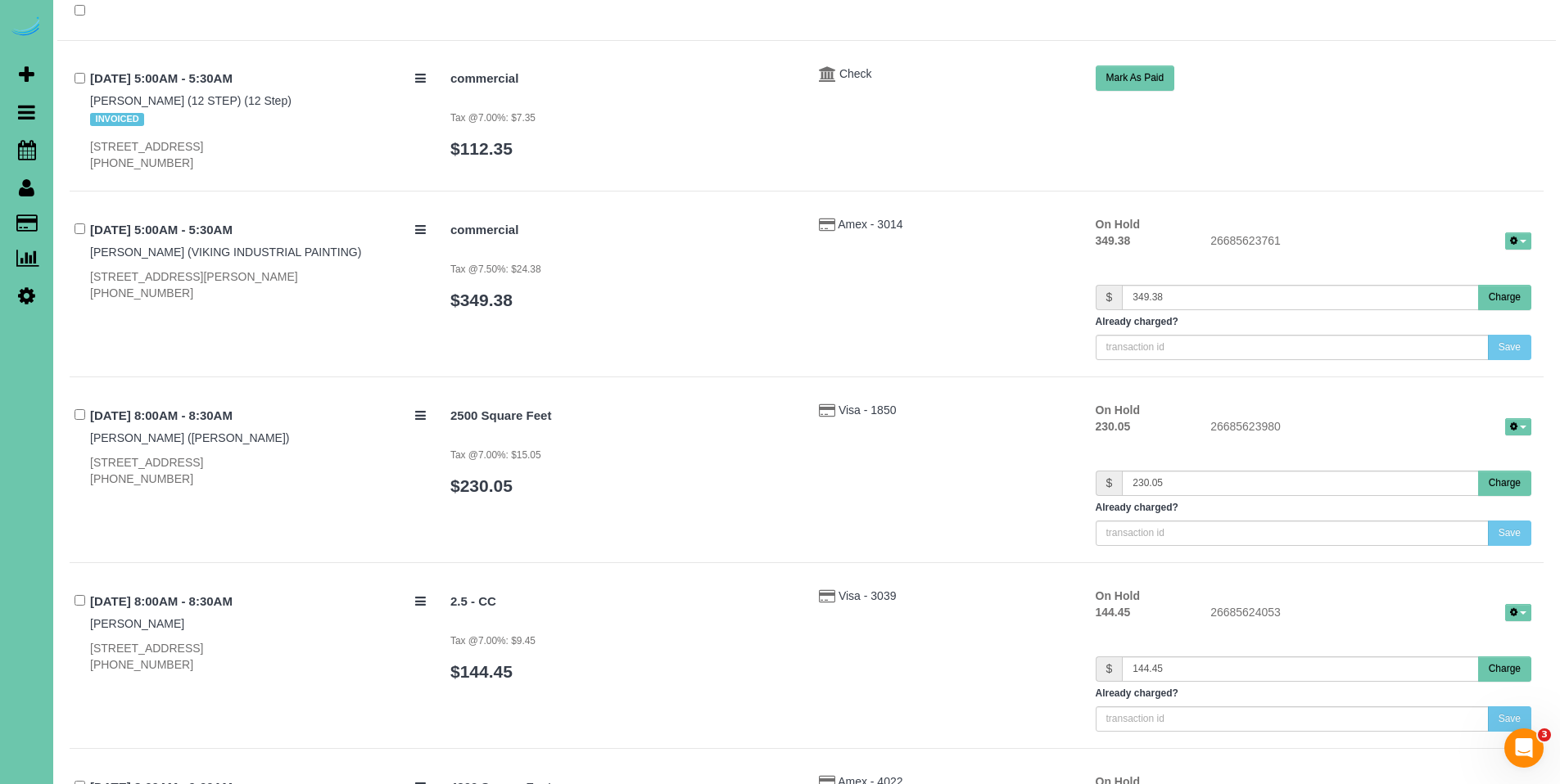
scroll to position [0, 0]
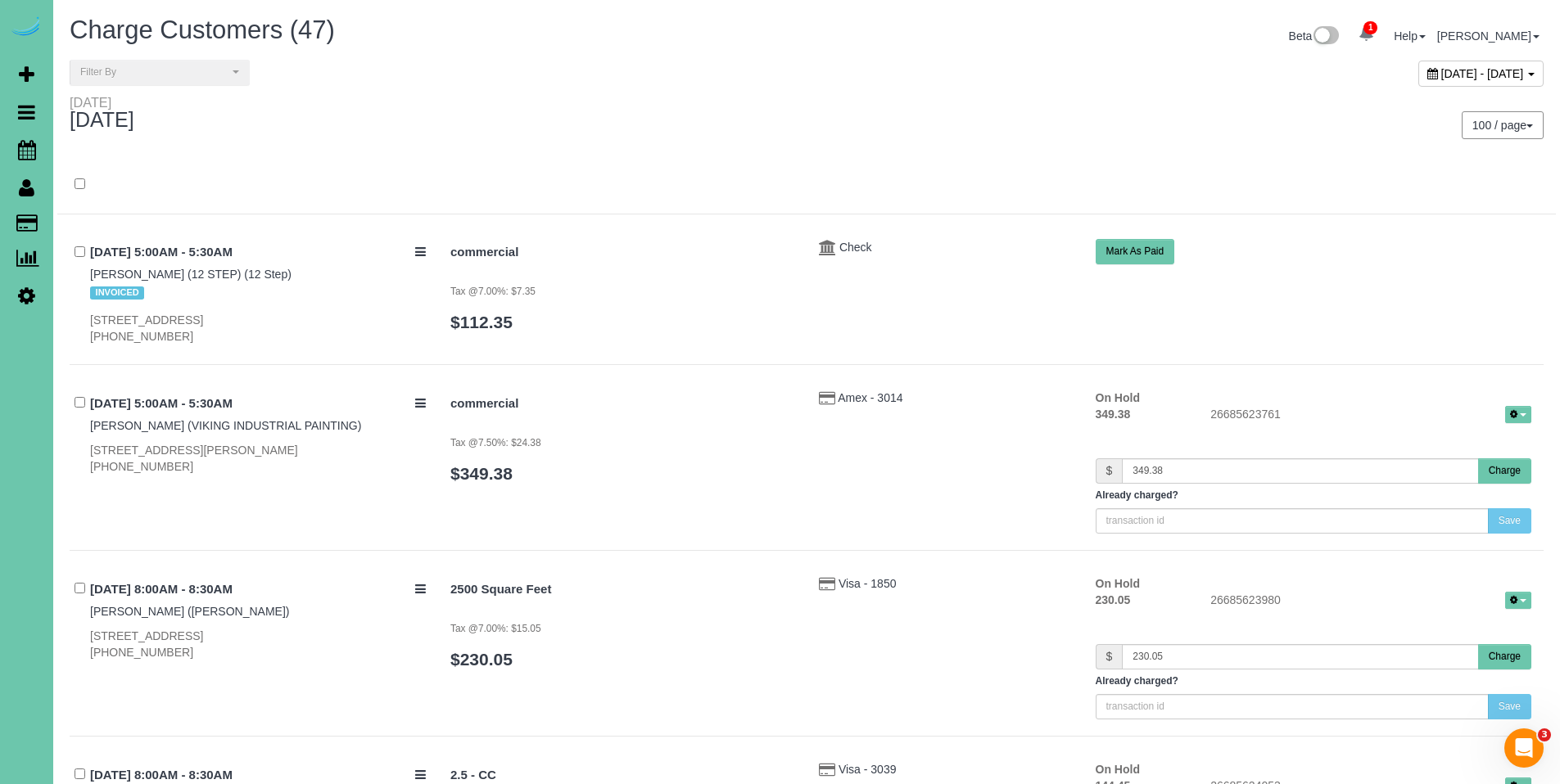
click at [1418, 80] on div "August 12, 2025 - August 12, 2025" at bounding box center [1480, 74] width 125 height 27
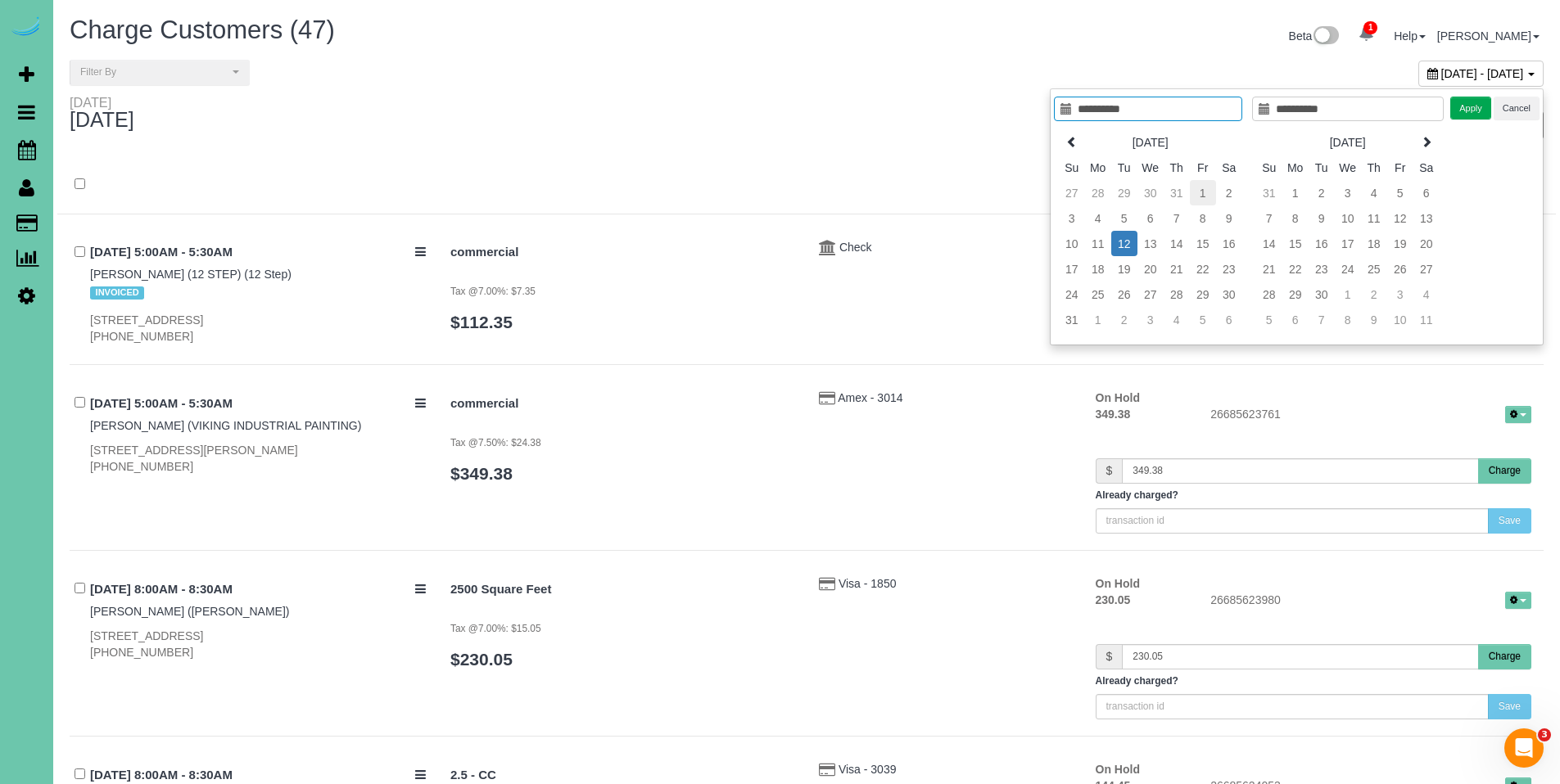
type input "**********"
click at [1205, 187] on td "1" at bounding box center [1203, 192] width 27 height 26
type input "**********"
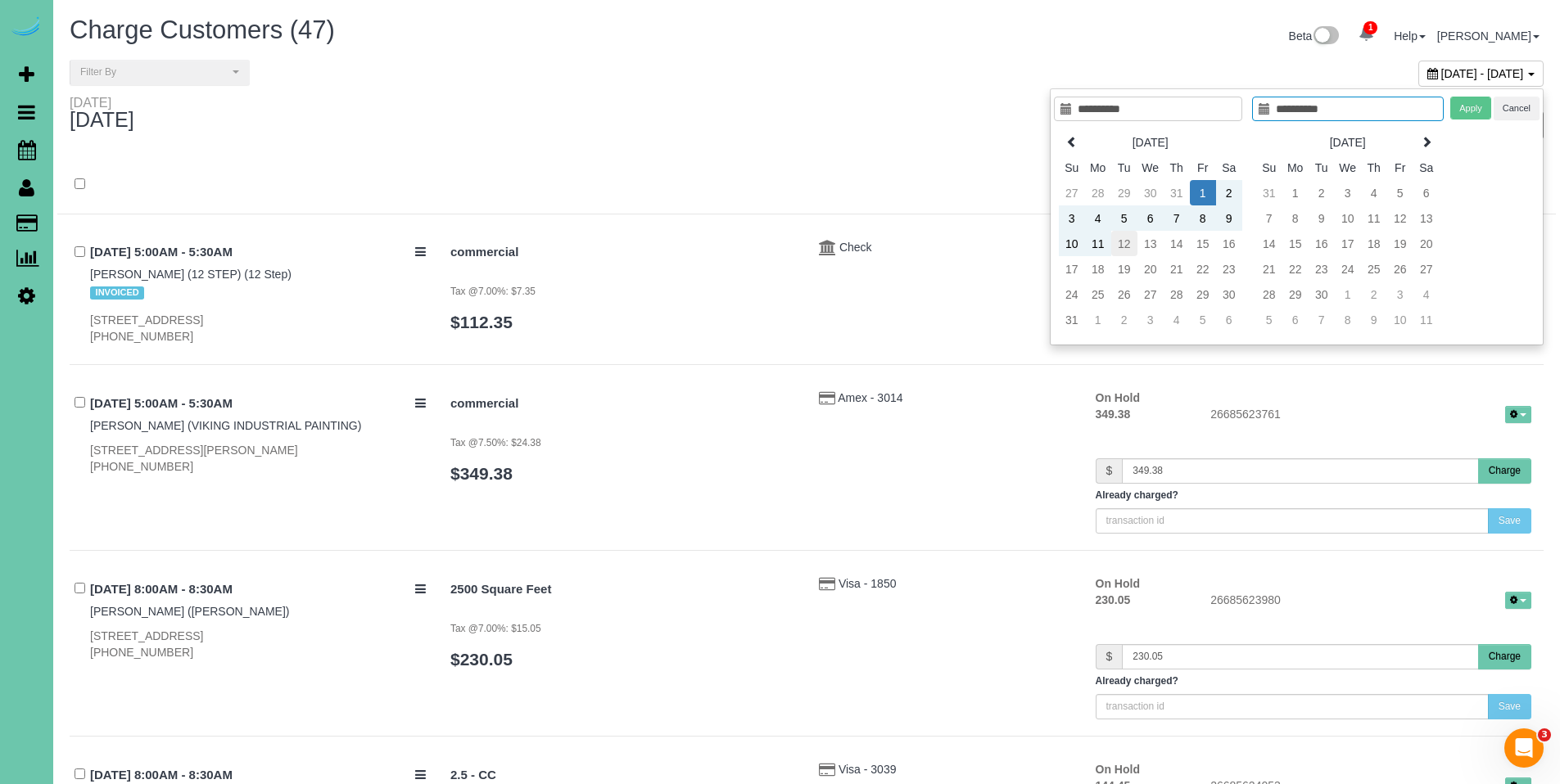
click at [1126, 249] on td "12" at bounding box center [1124, 244] width 27 height 26
type input "**********"
click at [1462, 118] on button "Apply" at bounding box center [1470, 109] width 41 height 24
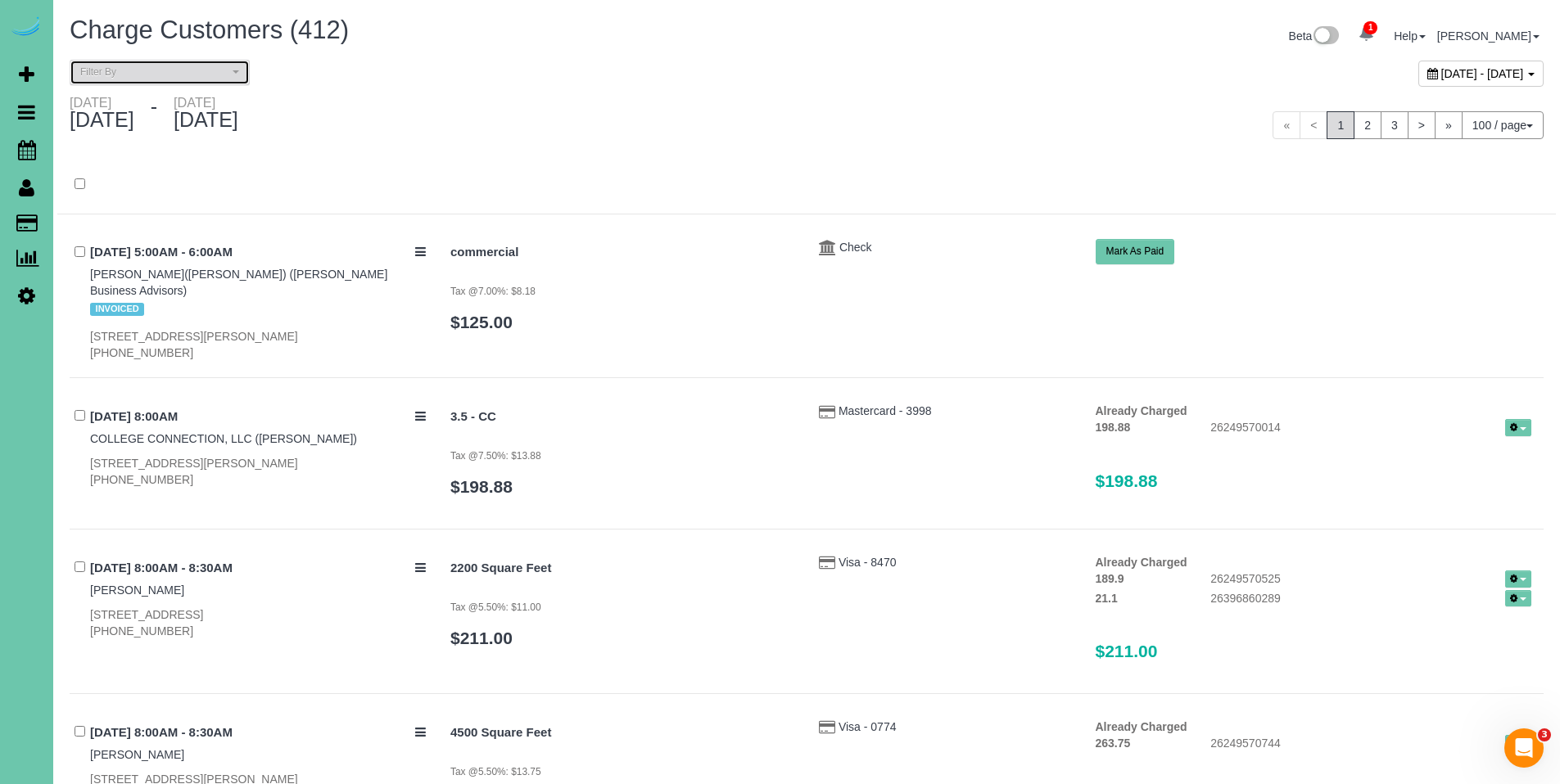
click at [163, 80] on button "Filter By" at bounding box center [159, 72] width 180 height 26
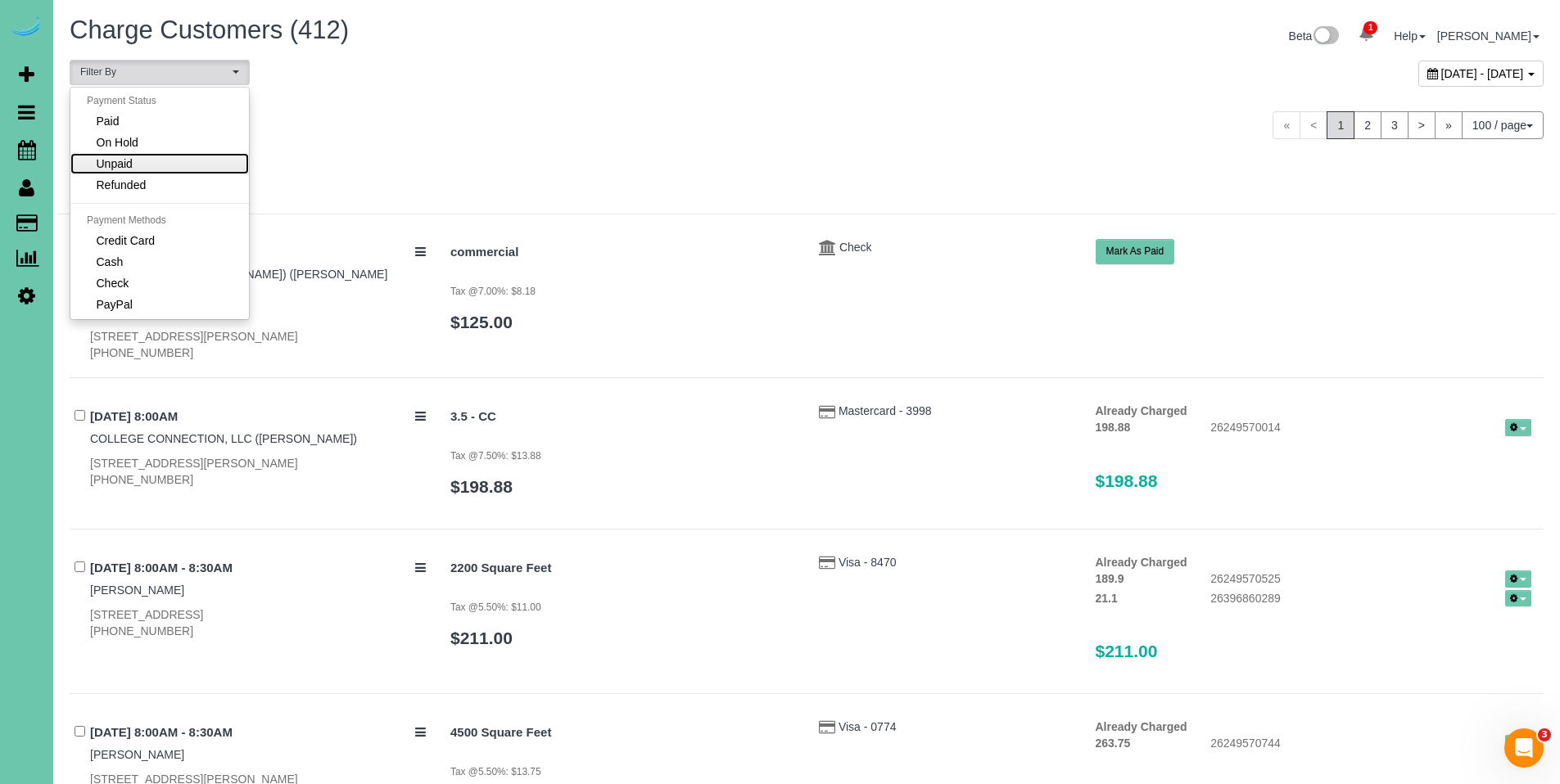
click at [138, 163] on link "Unpaid" at bounding box center [159, 164] width 178 height 22
select select "******"
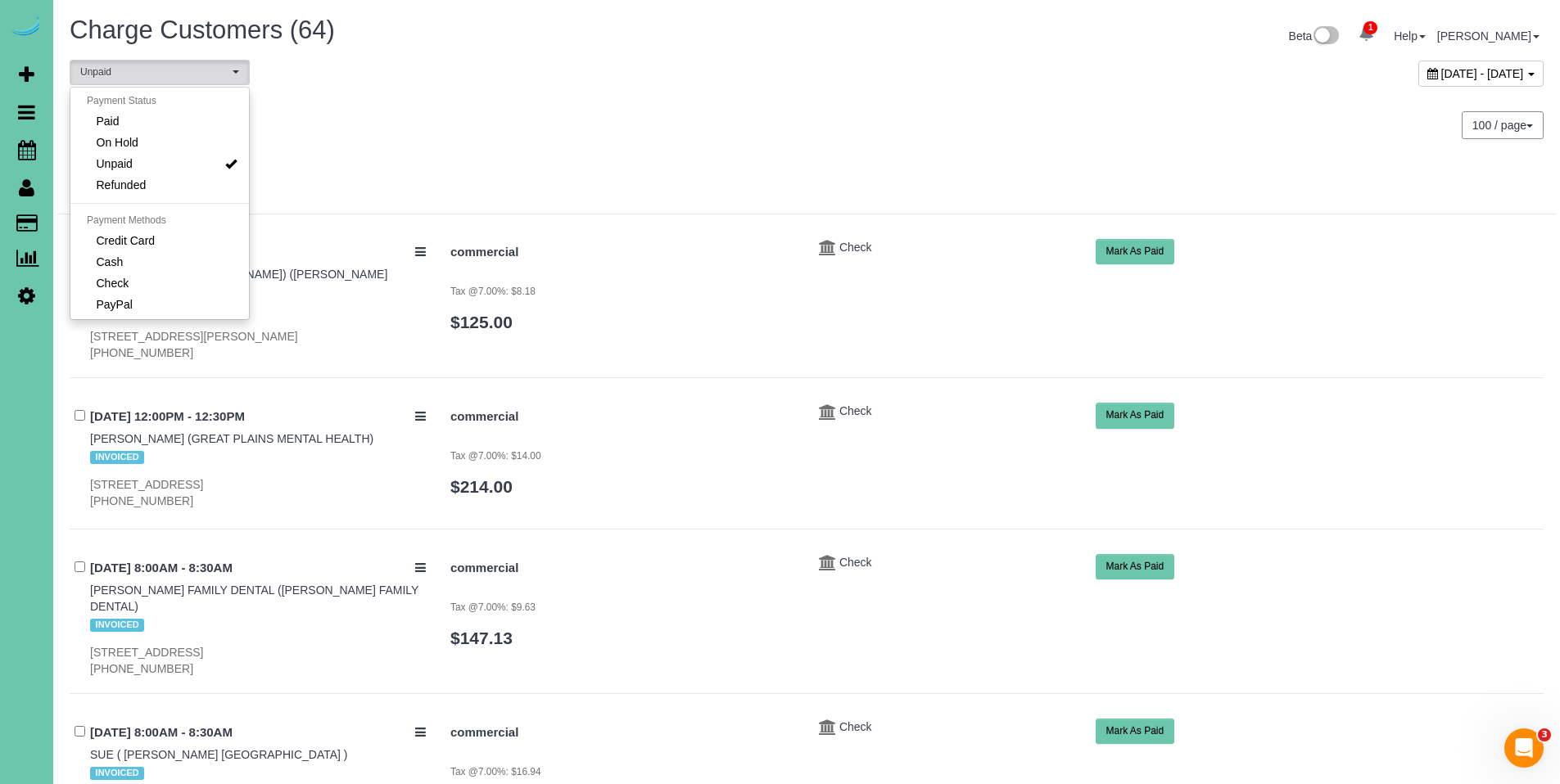
click at [799, 134] on div "Friday August 01, 2025 - Tuesday August 12, 2025" at bounding box center [432, 117] width 749 height 43
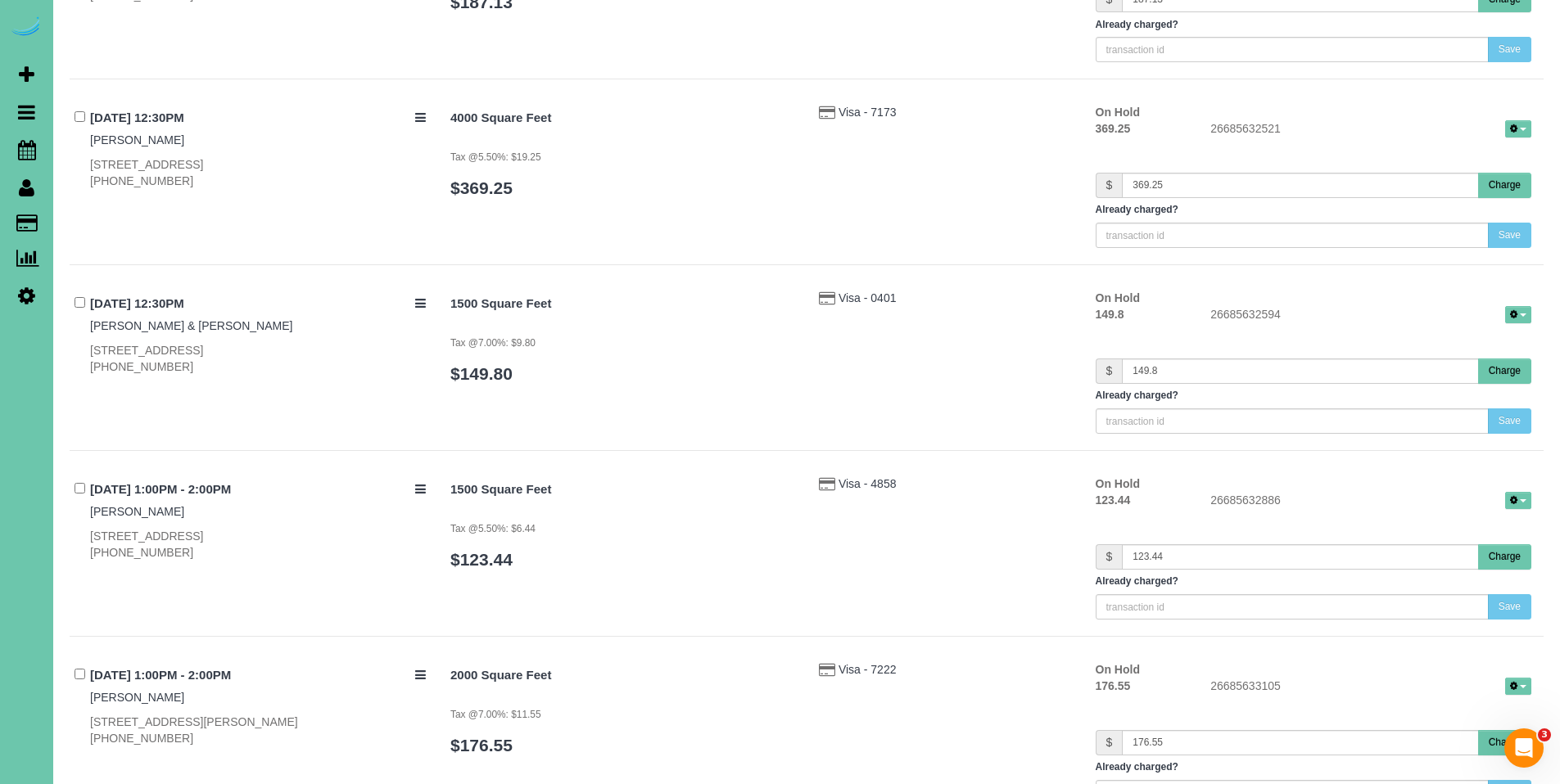
scroll to position [10753, 0]
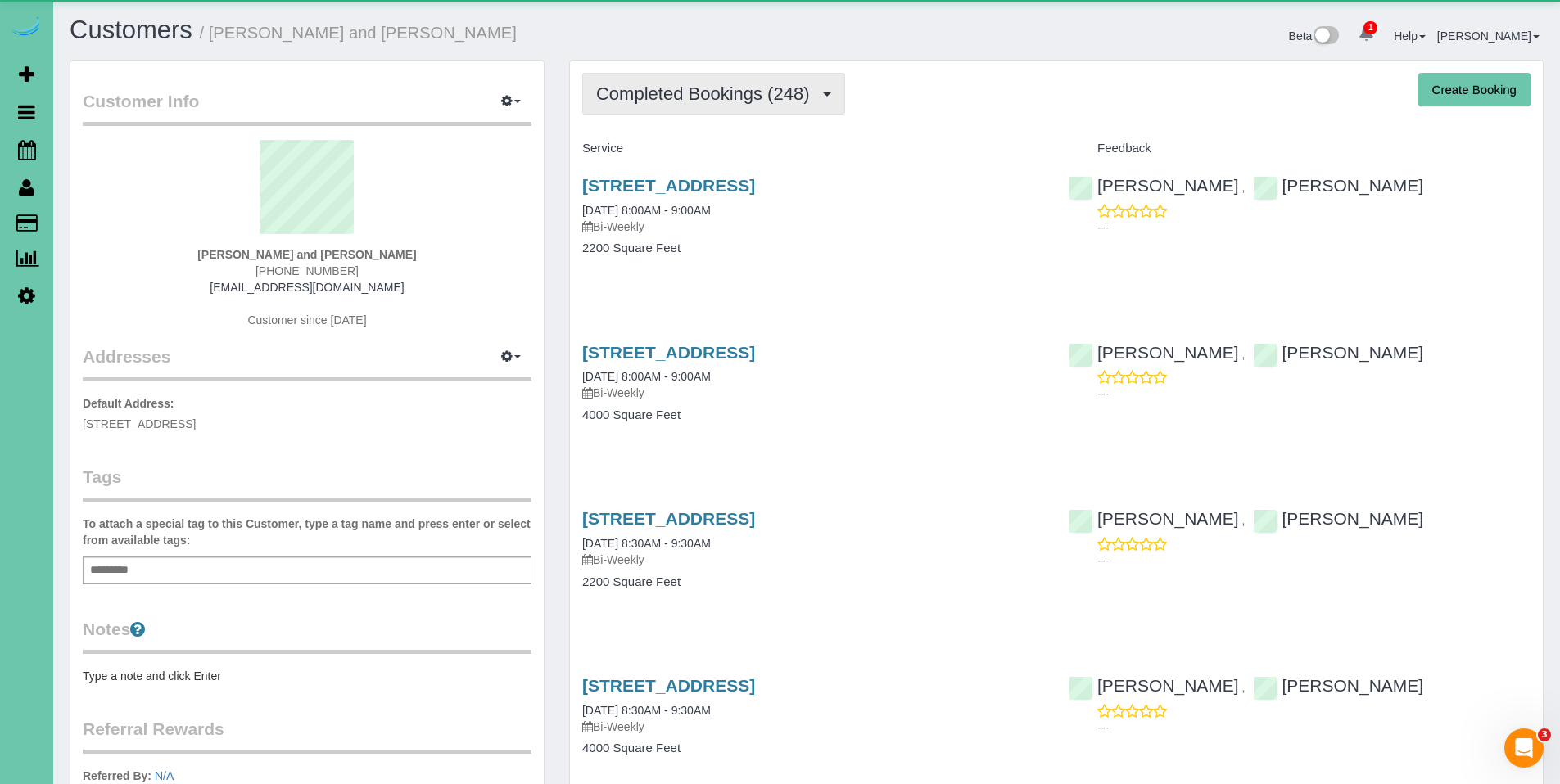
click at [651, 90] on span "Completed Bookings (248)" at bounding box center [706, 94] width 221 height 21
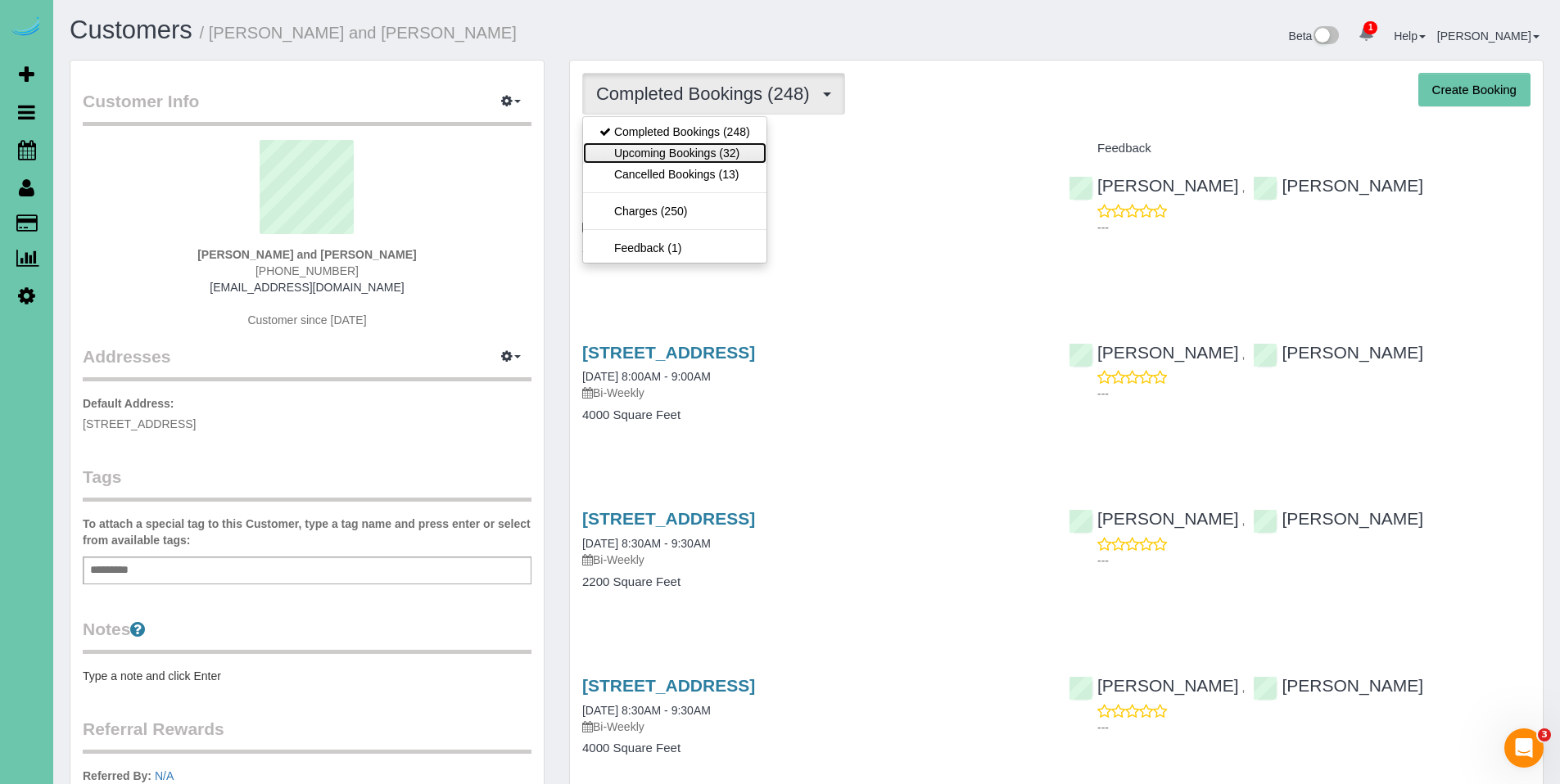
click at [656, 152] on link "Upcoming Bookings (32)" at bounding box center [674, 153] width 183 height 22
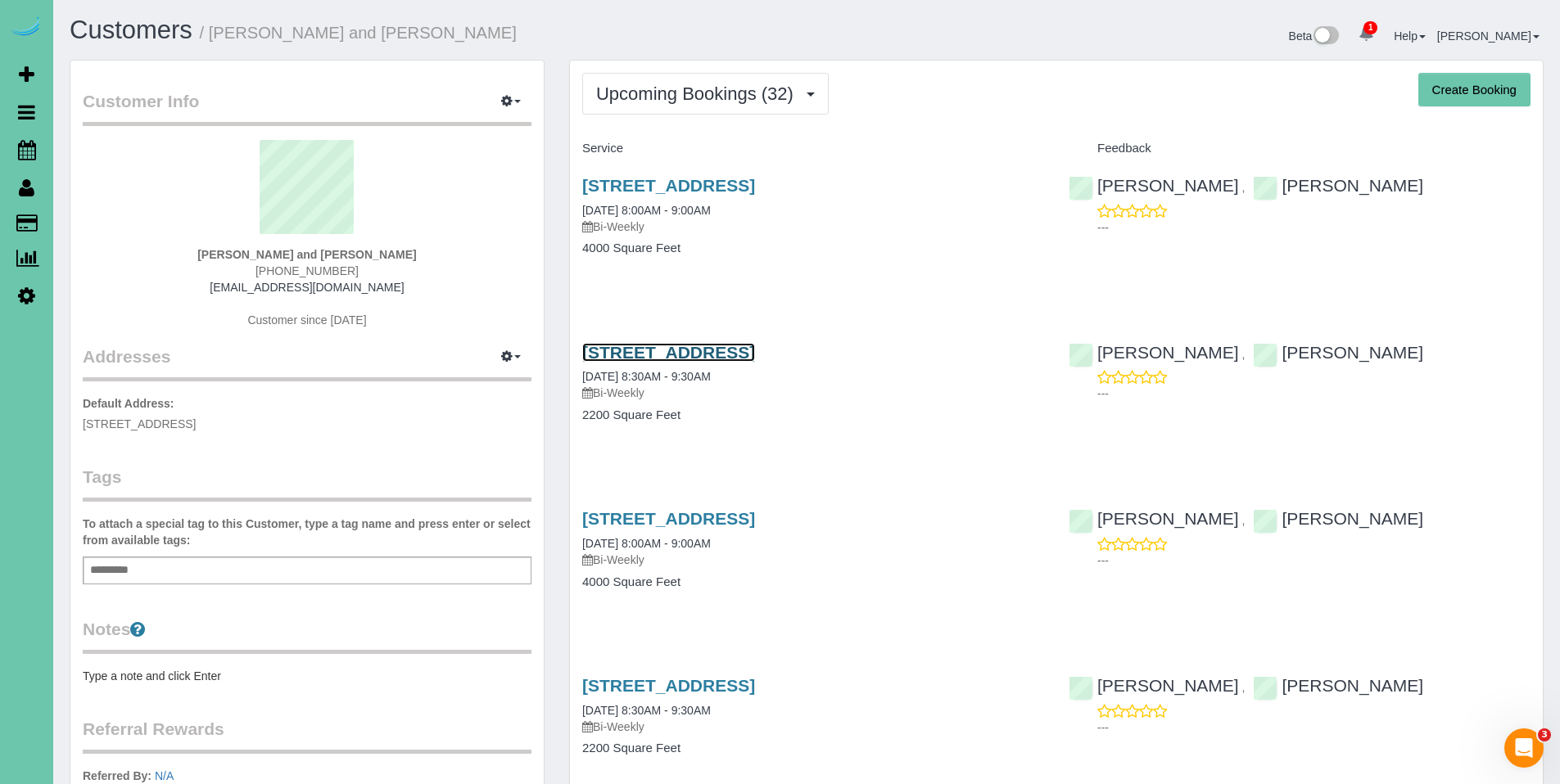
click at [674, 361] on link "532 South 91st Avenue, Omaha, NE 68114" at bounding box center [668, 352] width 172 height 19
click at [713, 520] on link "532 South 91st Avenue, Omaha, NE 68114" at bounding box center [668, 518] width 172 height 19
click at [666, 354] on link "532 South 91st Avenue, Omaha, NE 68114" at bounding box center [668, 352] width 172 height 19
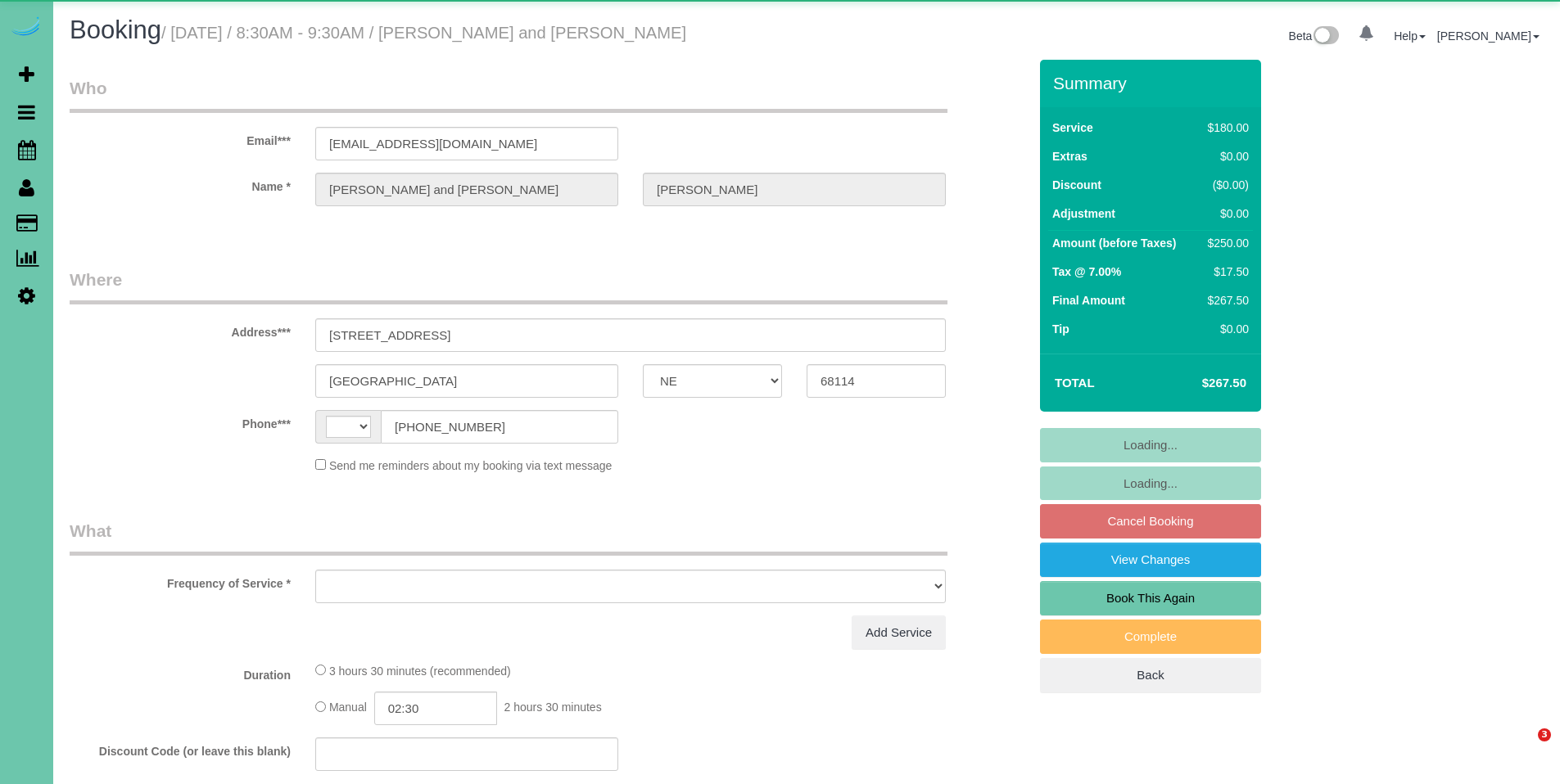
select select "NE"
select select "string:US"
select select "object:863"
select select "string:fspay-6965e164-9d4a-4336-b61d-2cde4e56040d"
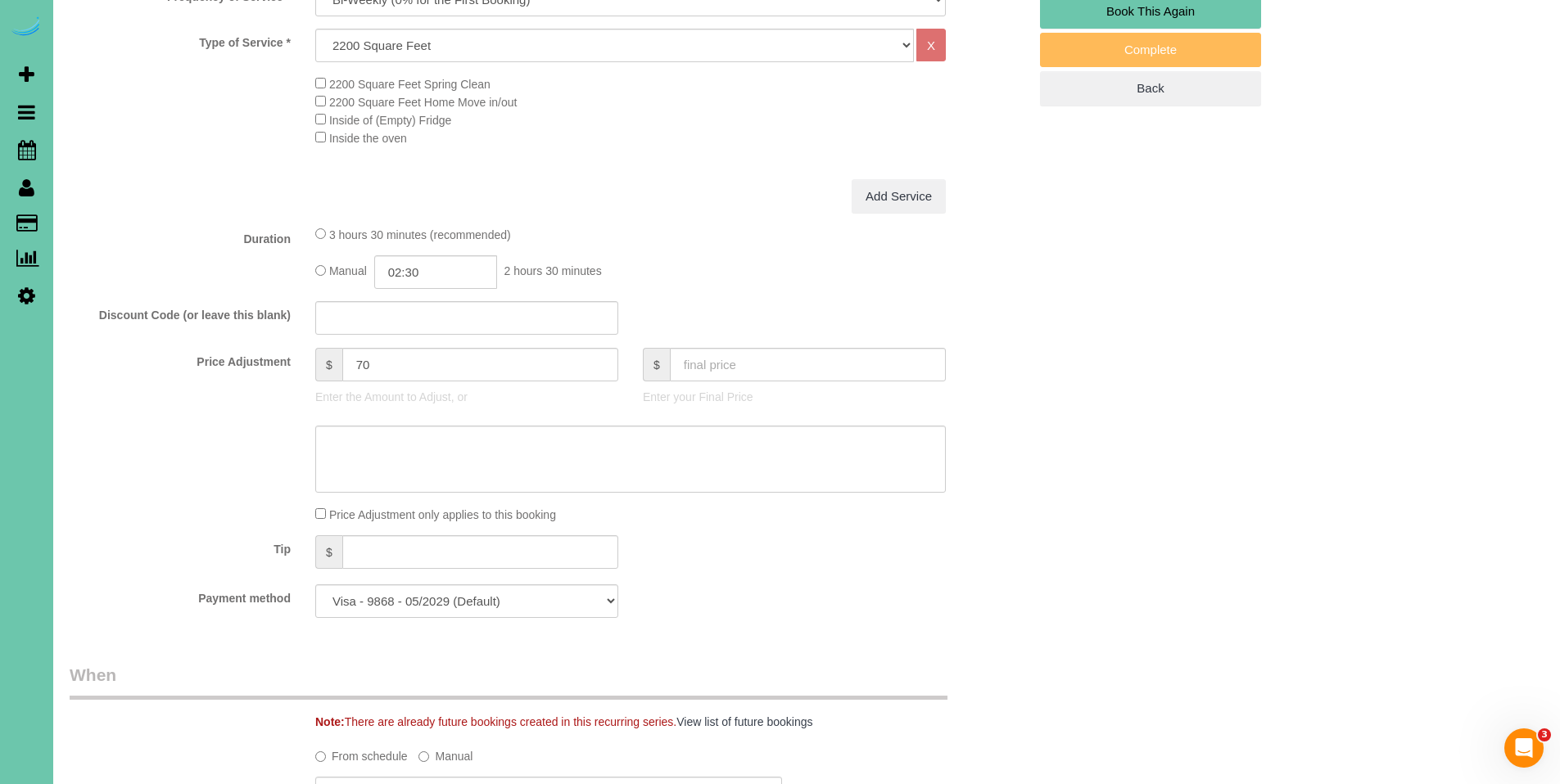
scroll to position [33, 0]
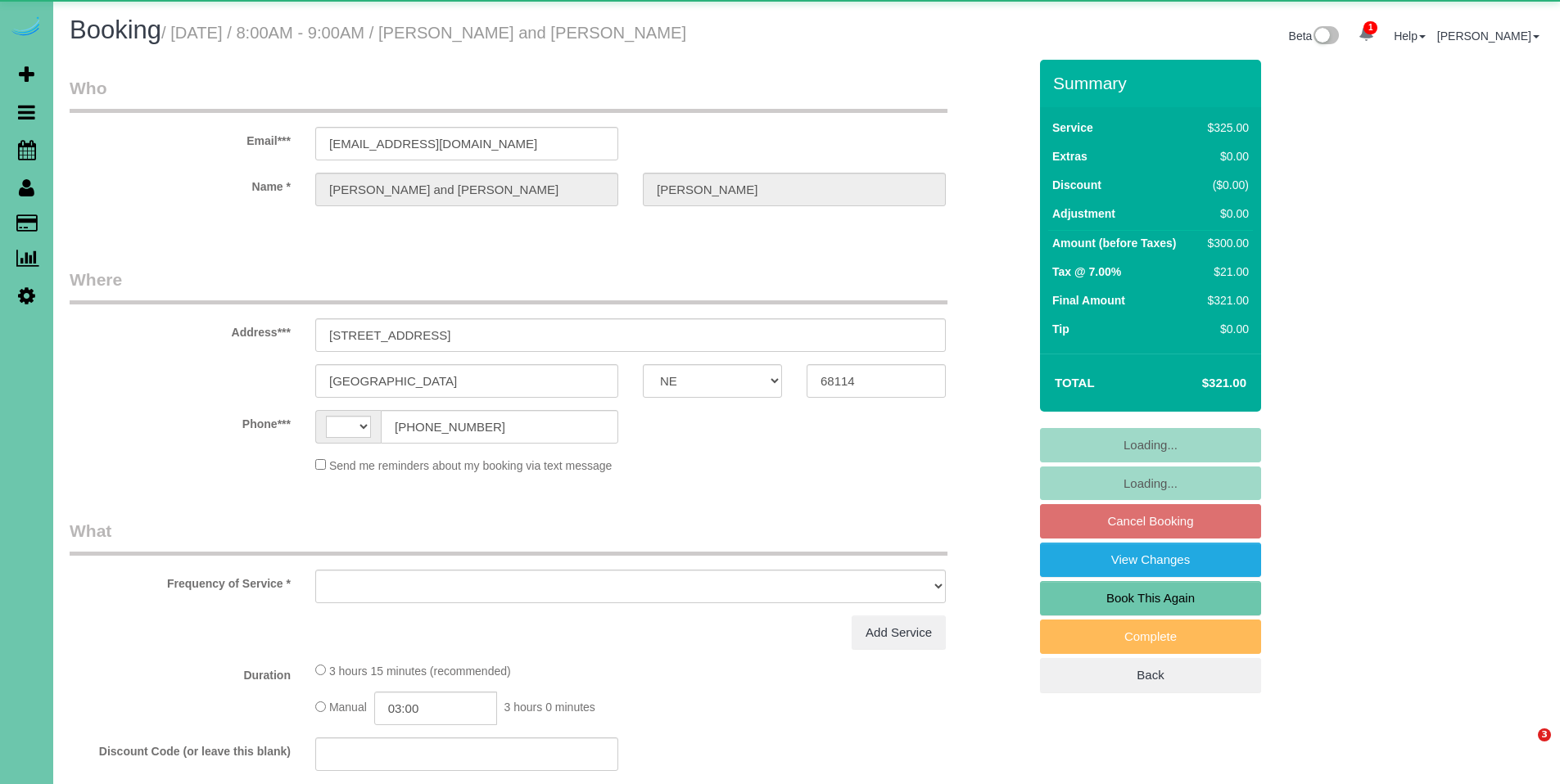
select select "NE"
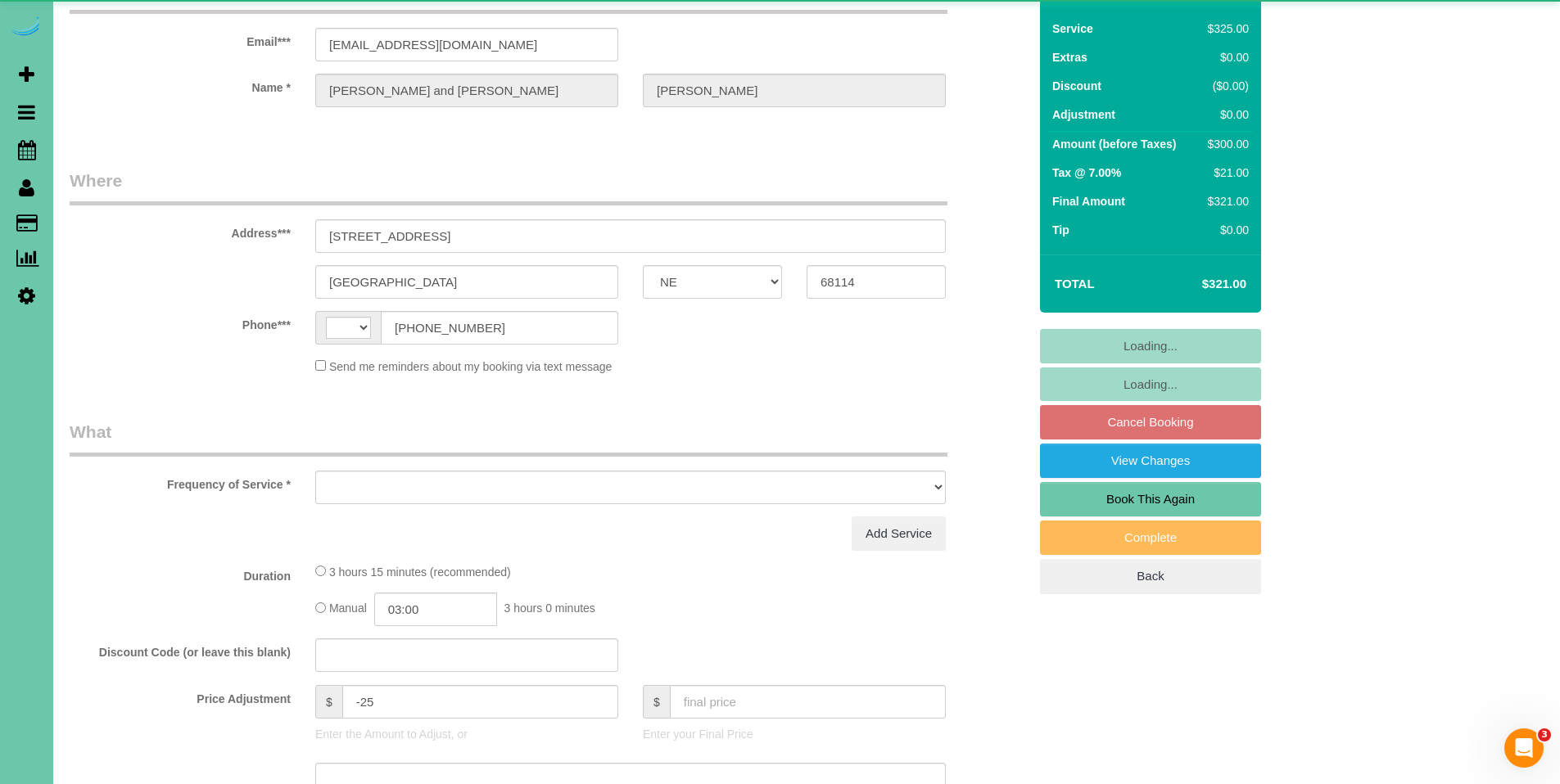
select select "string:US"
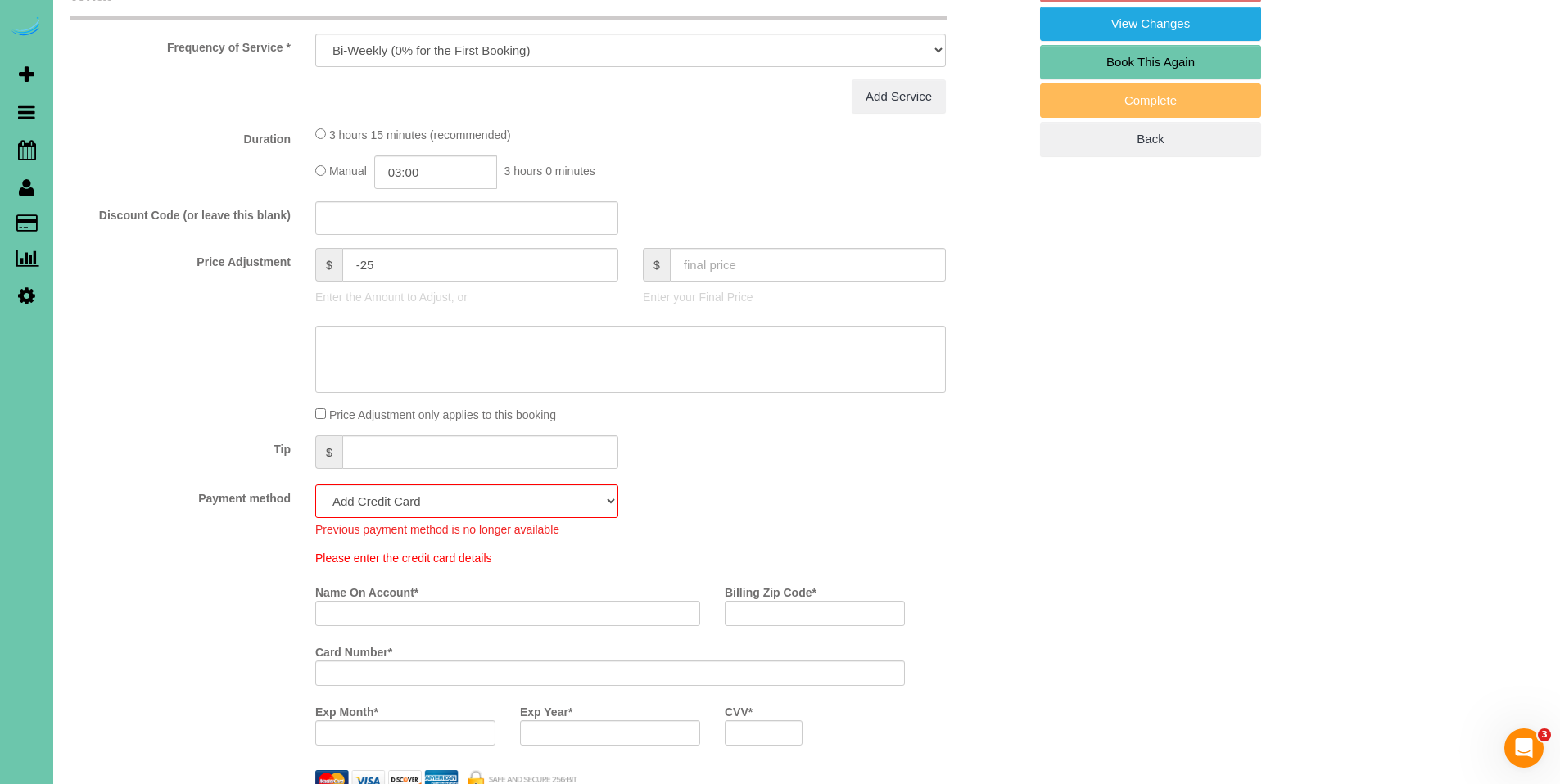
scroll to position [664, 0]
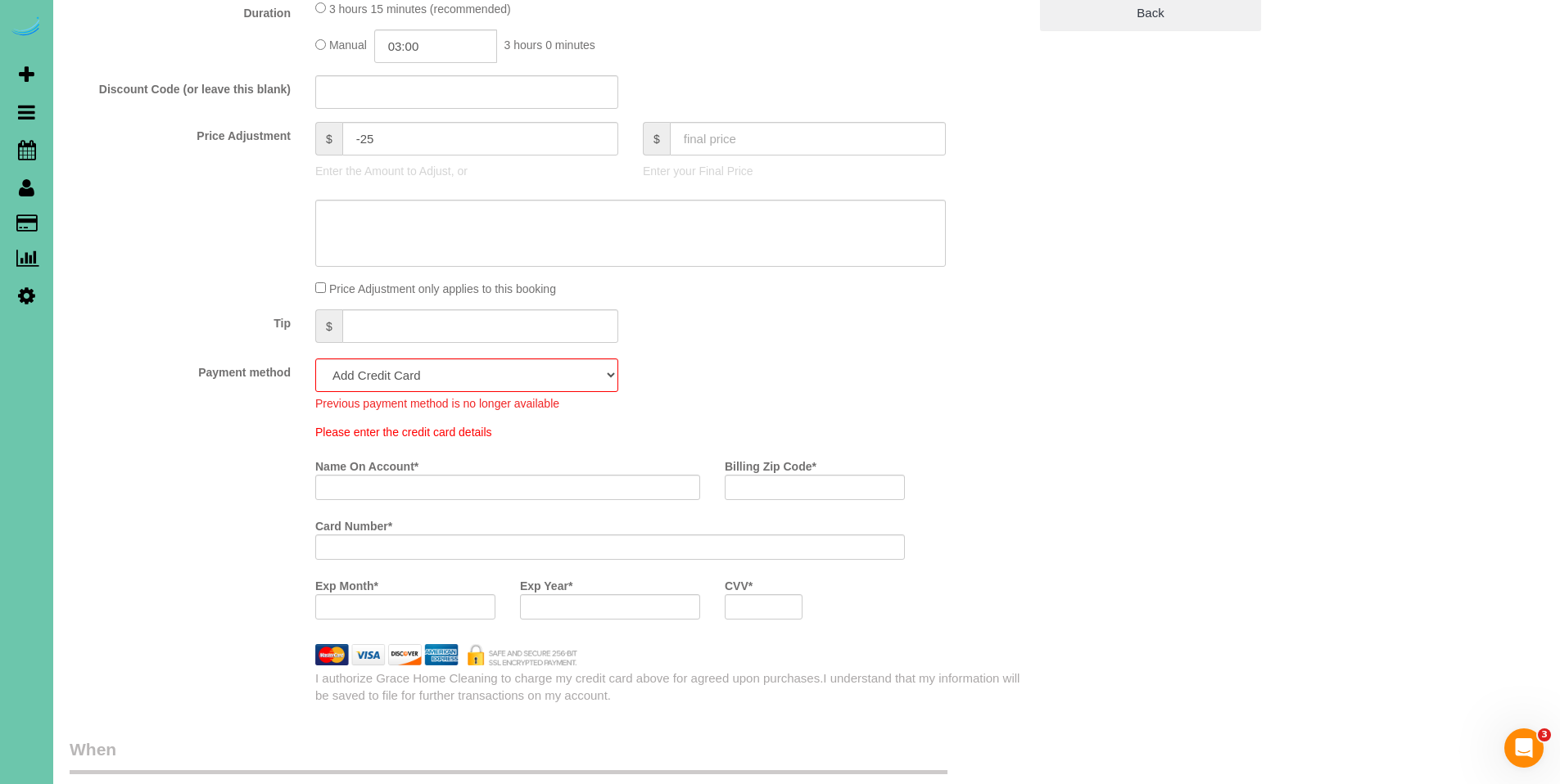
select select "object:724"
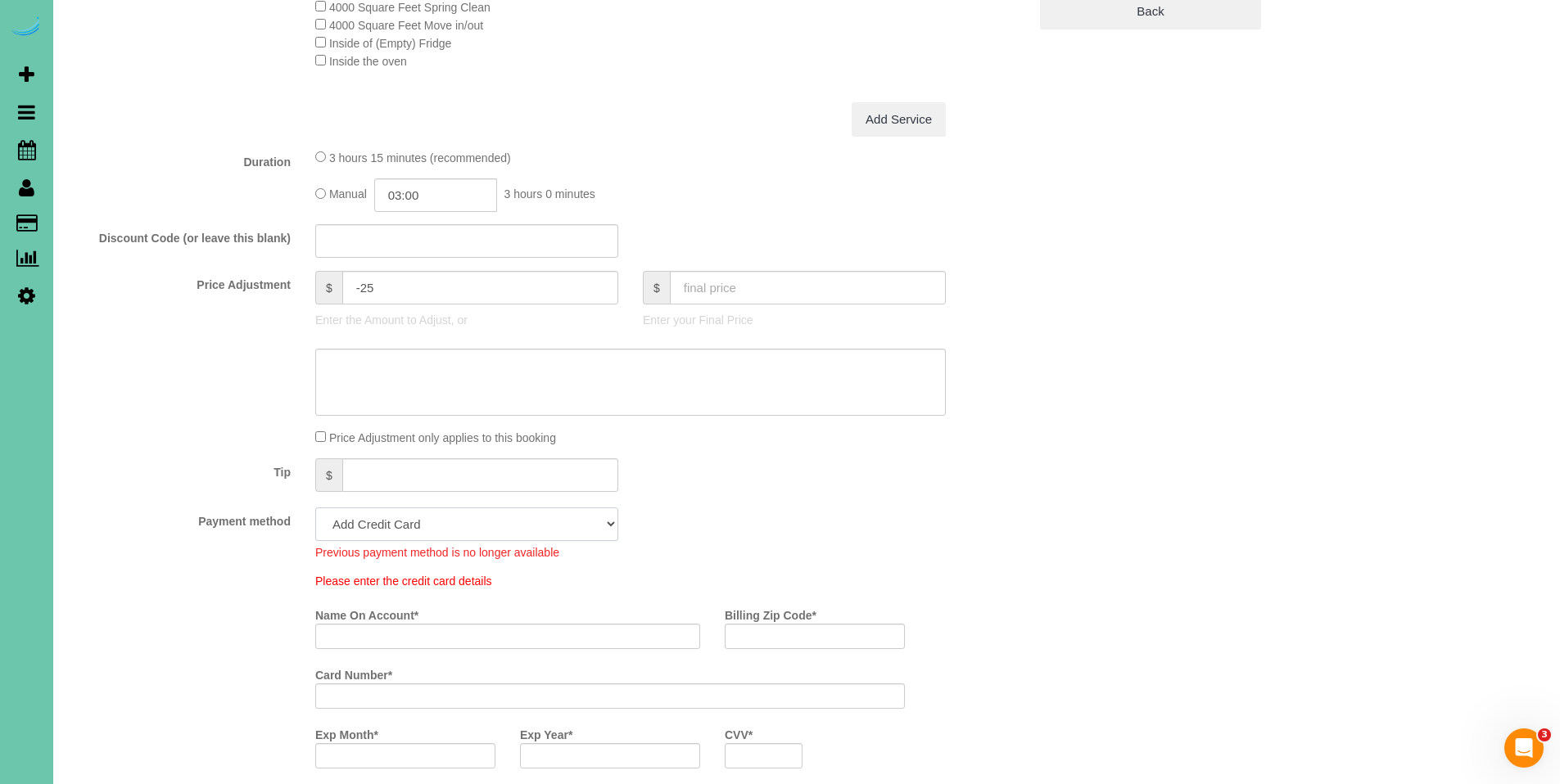
click at [463, 527] on select "Visa - 7224 - 09/2027 Visa - 9868 - 05/2029 (Default) Add Credit Card ─────────…" at bounding box center [466, 524] width 303 height 33
select select "string:fspay-6965e164-9d4a-4336-b61d-2cde4e56040d"
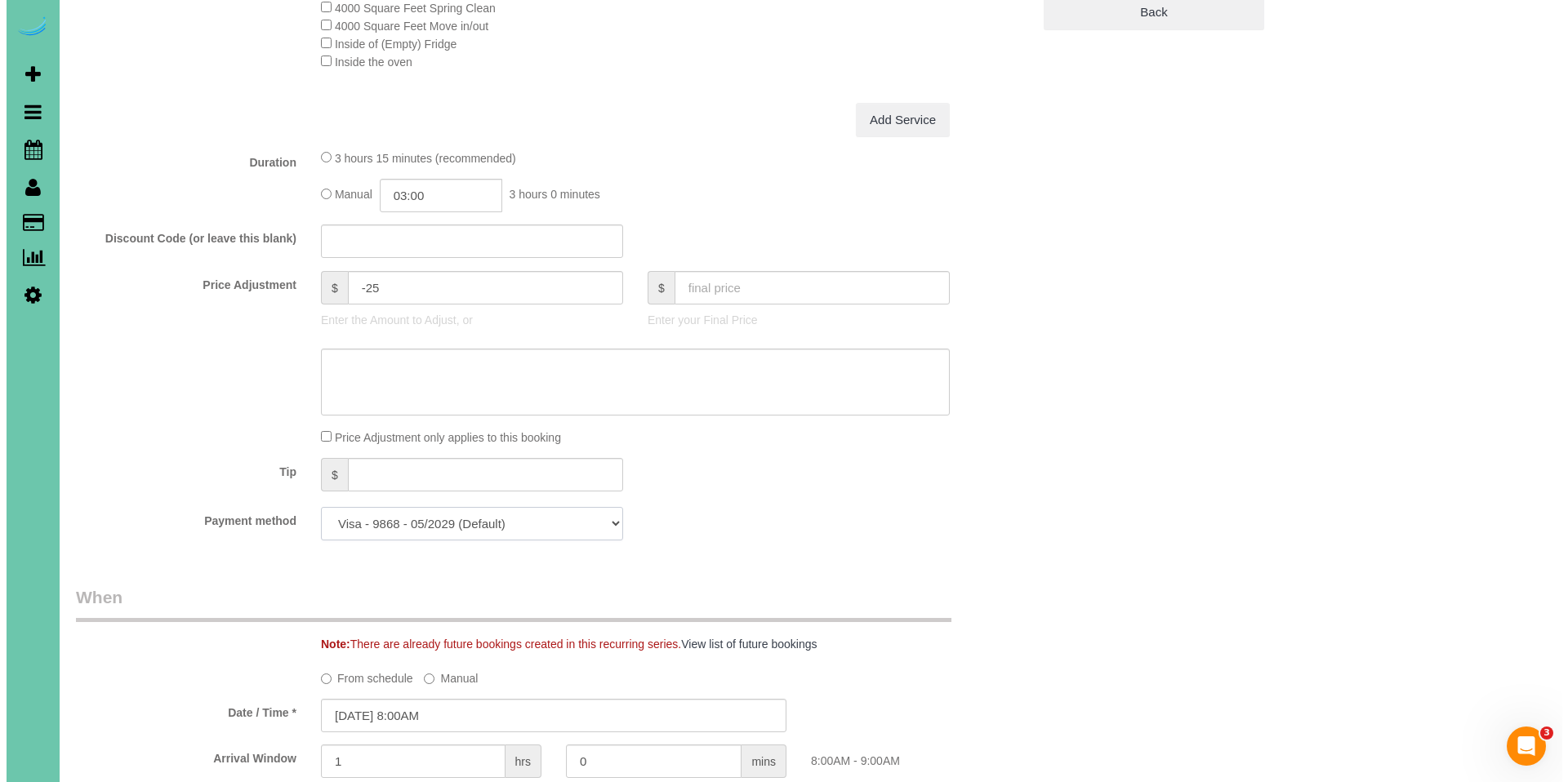
scroll to position [0, 0]
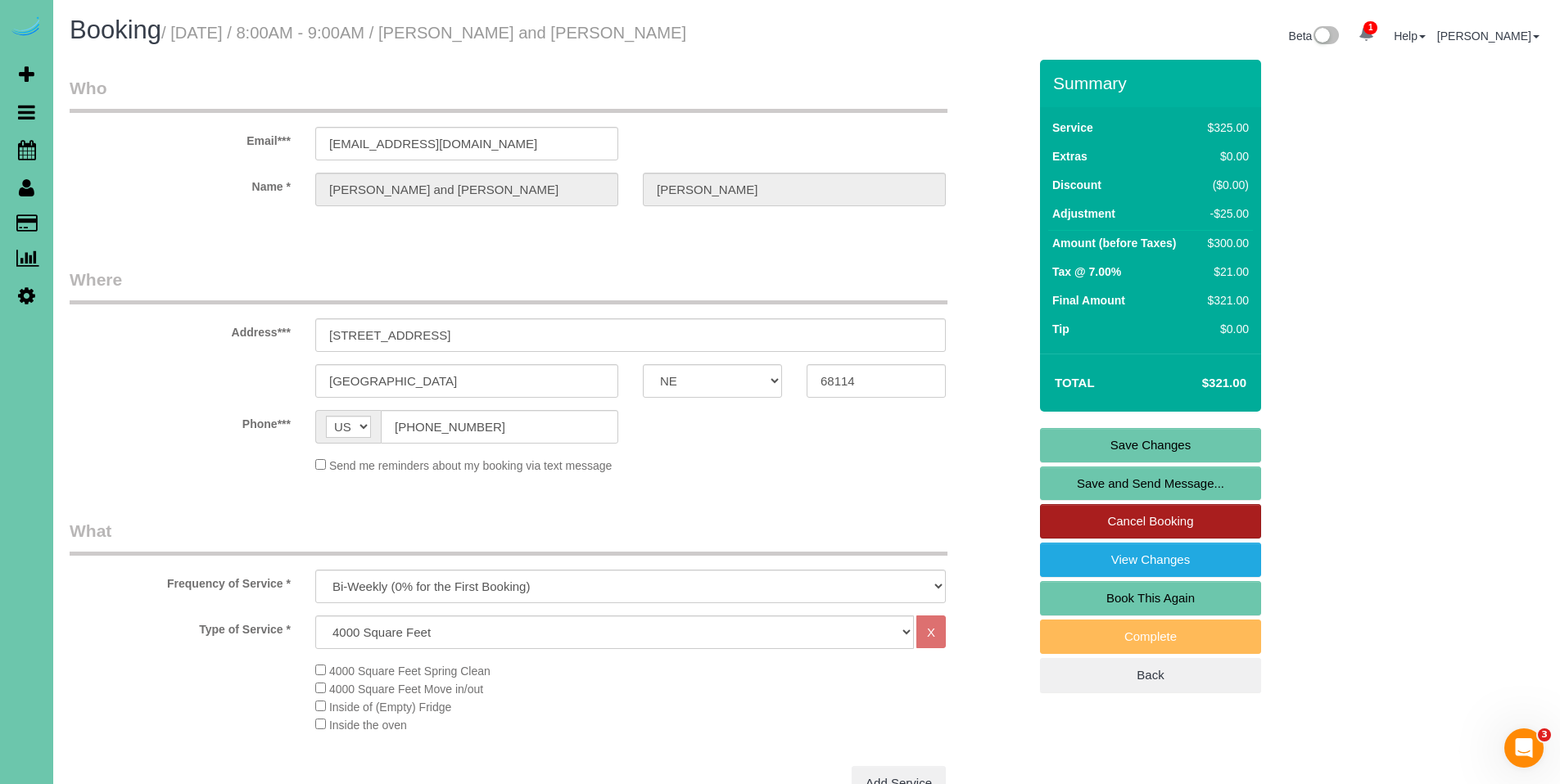
click at [1147, 519] on link "Cancel Booking" at bounding box center [1150, 520] width 221 height 34
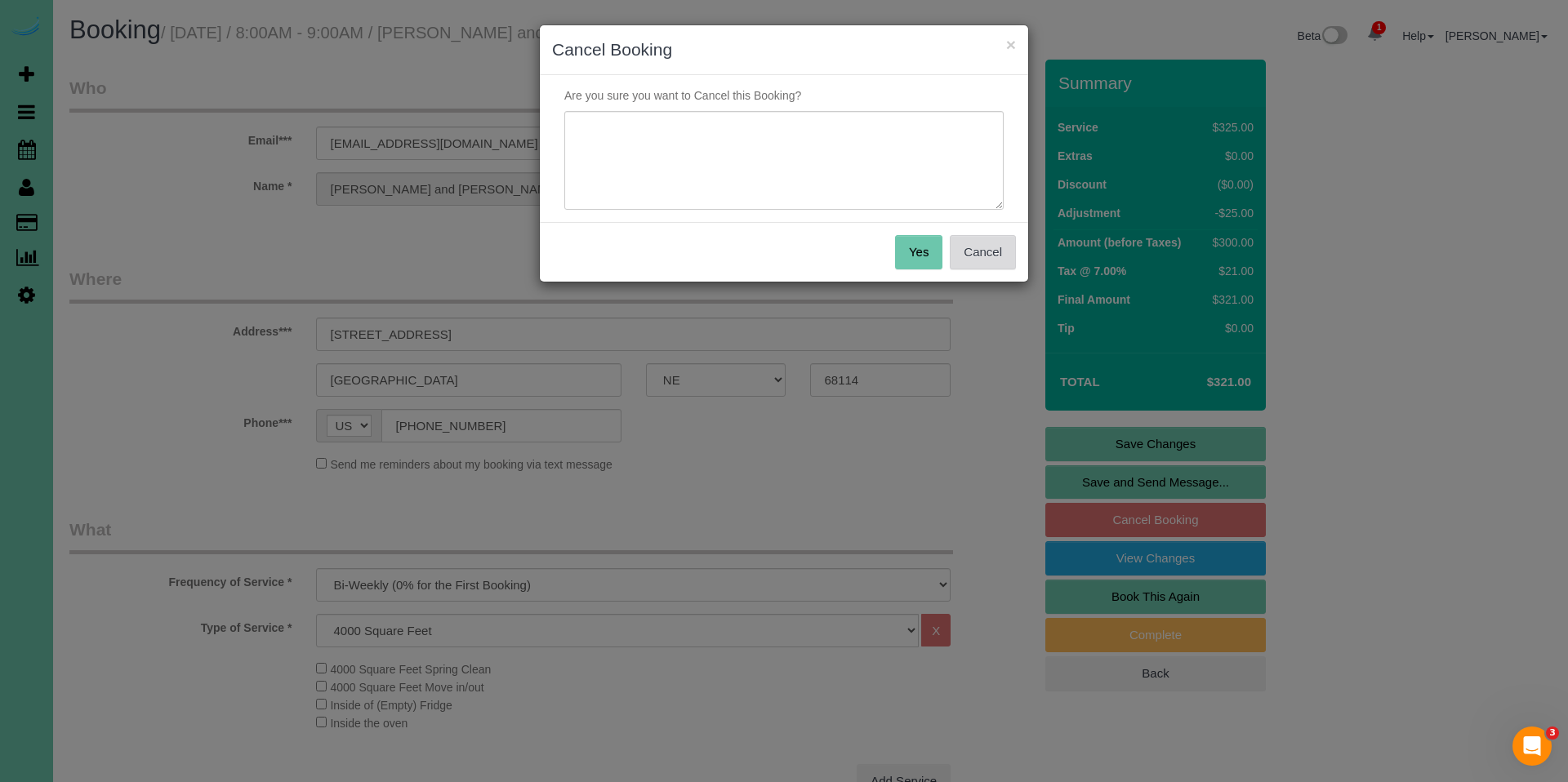
click at [1002, 255] on button "Cancel" at bounding box center [983, 251] width 66 height 34
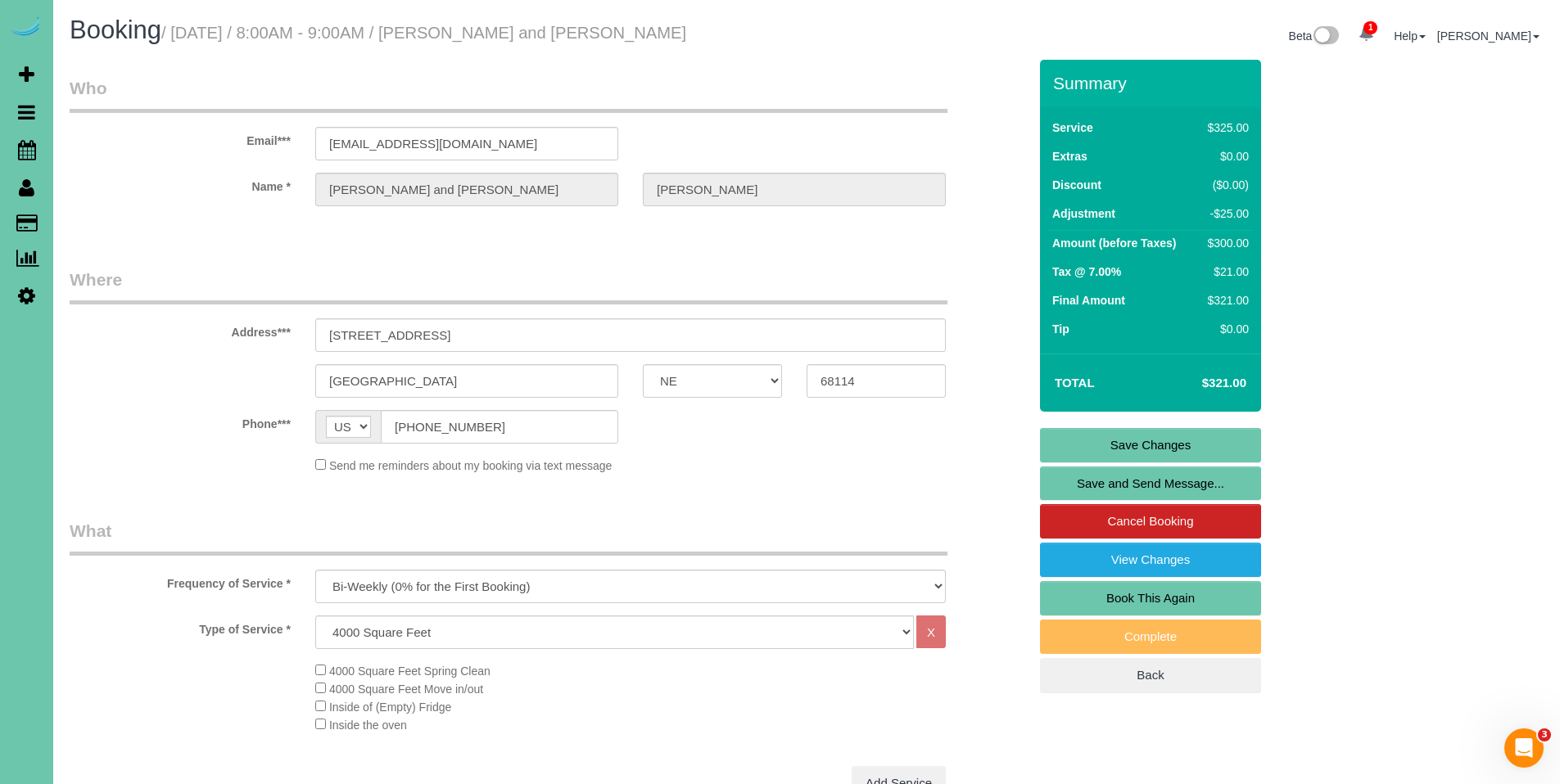
click at [1141, 438] on link "Save Changes" at bounding box center [1150, 445] width 221 height 34
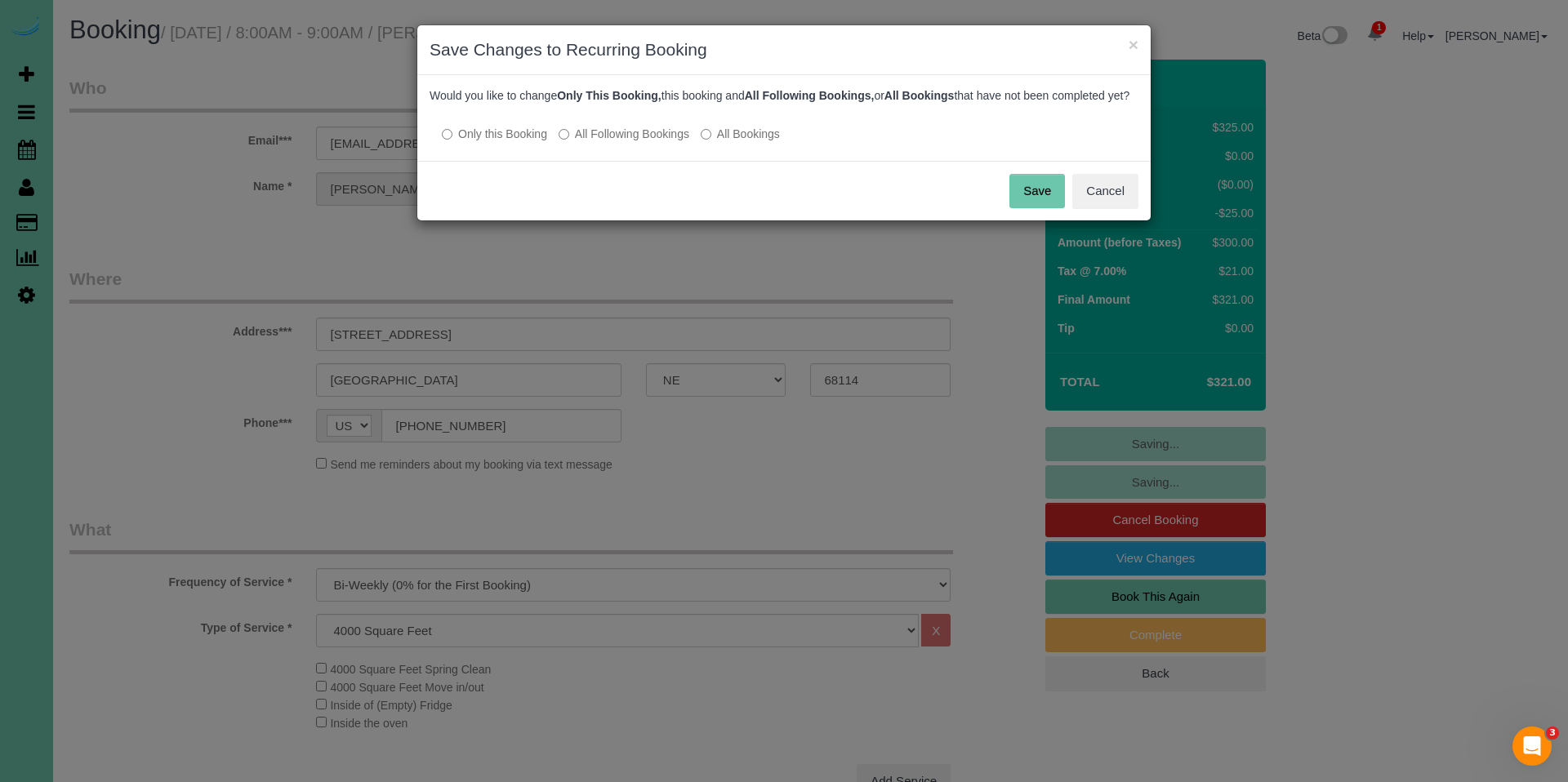
click at [660, 142] on label "All Following Bookings" at bounding box center [624, 134] width 131 height 17
click at [1023, 193] on button "Save" at bounding box center [1037, 190] width 55 height 34
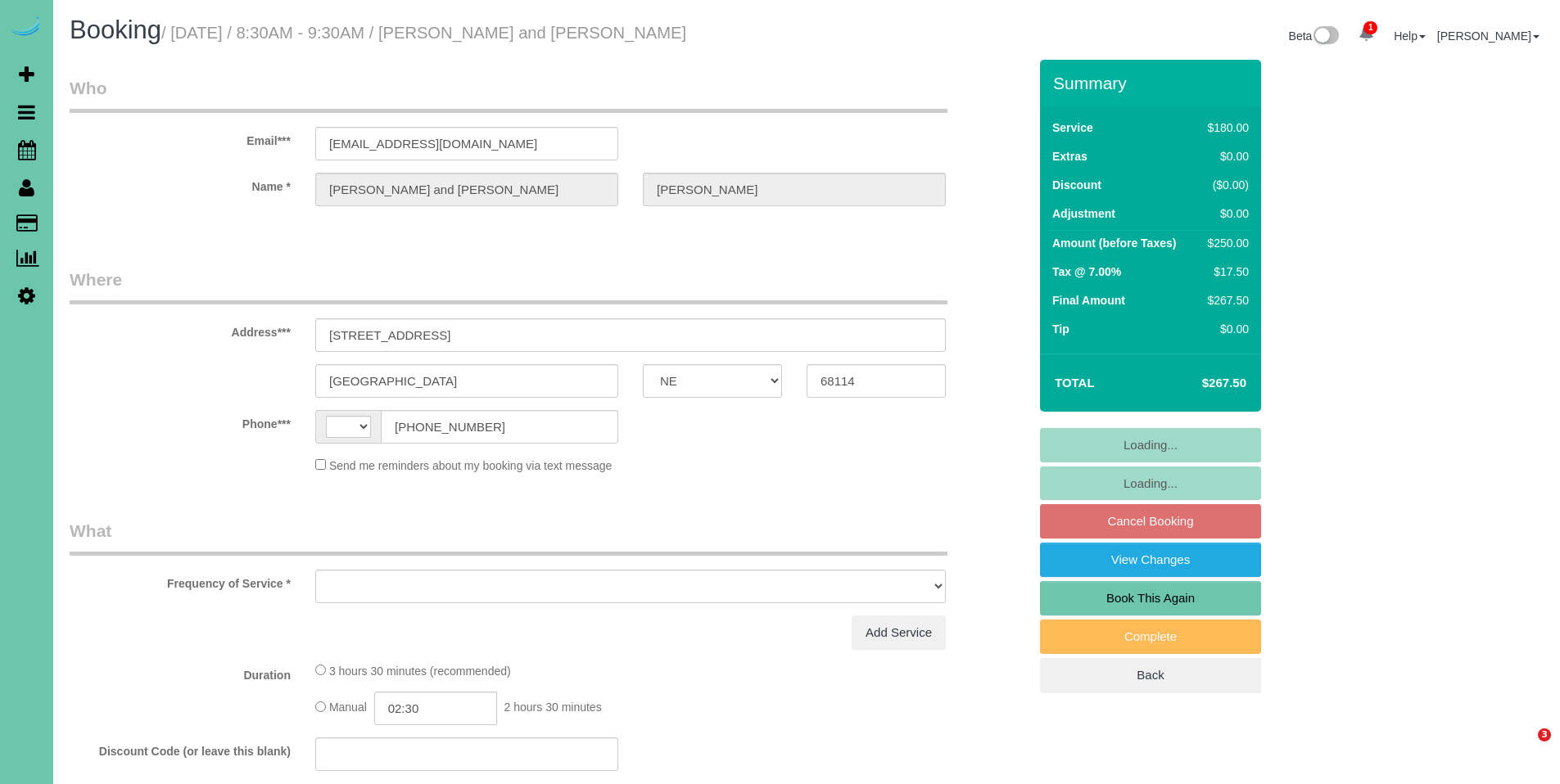
select select "NE"
select select "string:[GEOGRAPHIC_DATA]"
select select "object:630"
select select "string:fspay-6965e164-9d4a-4336-b61d-2cde4e56040d"
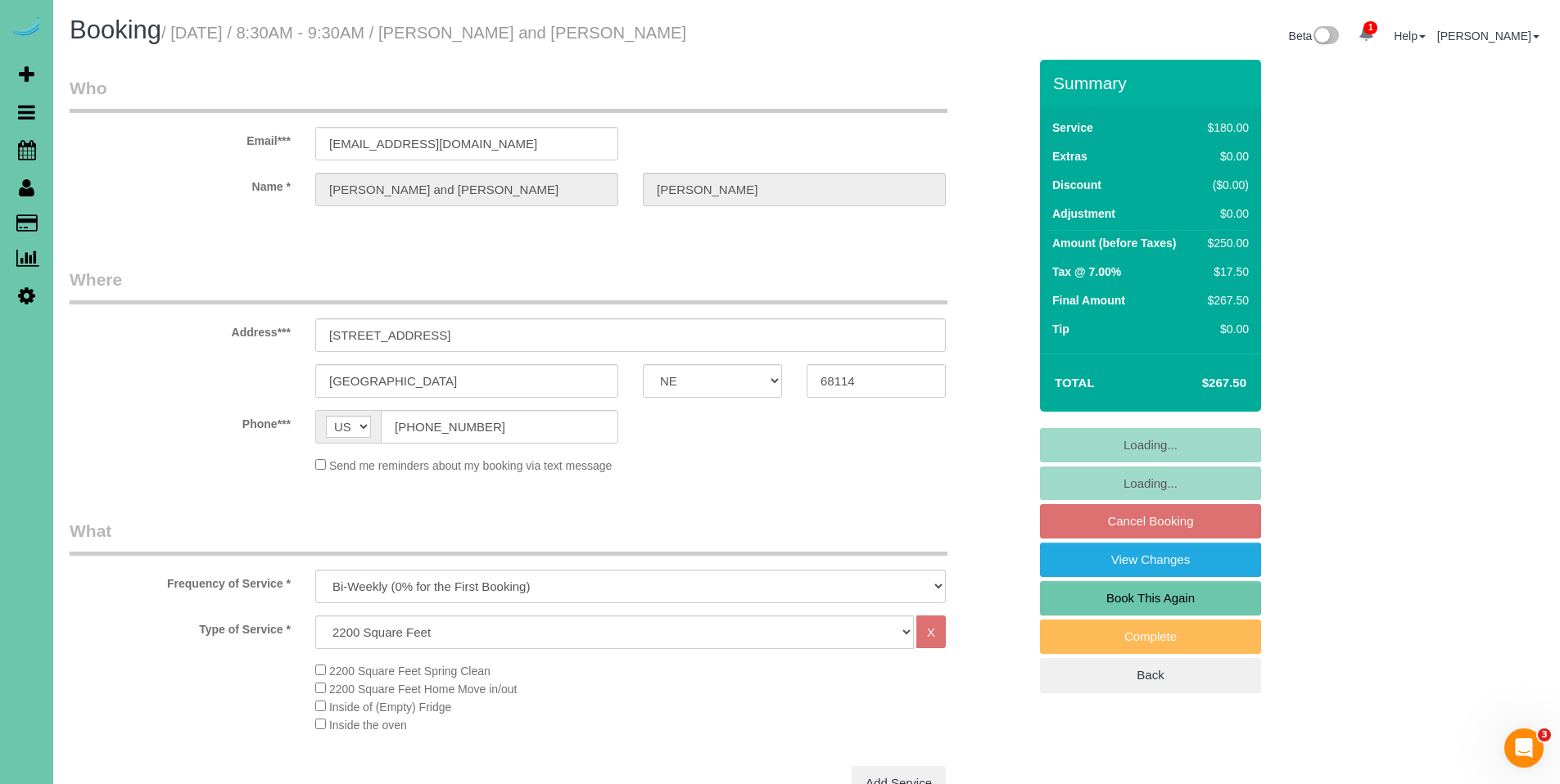
select select "object:717"
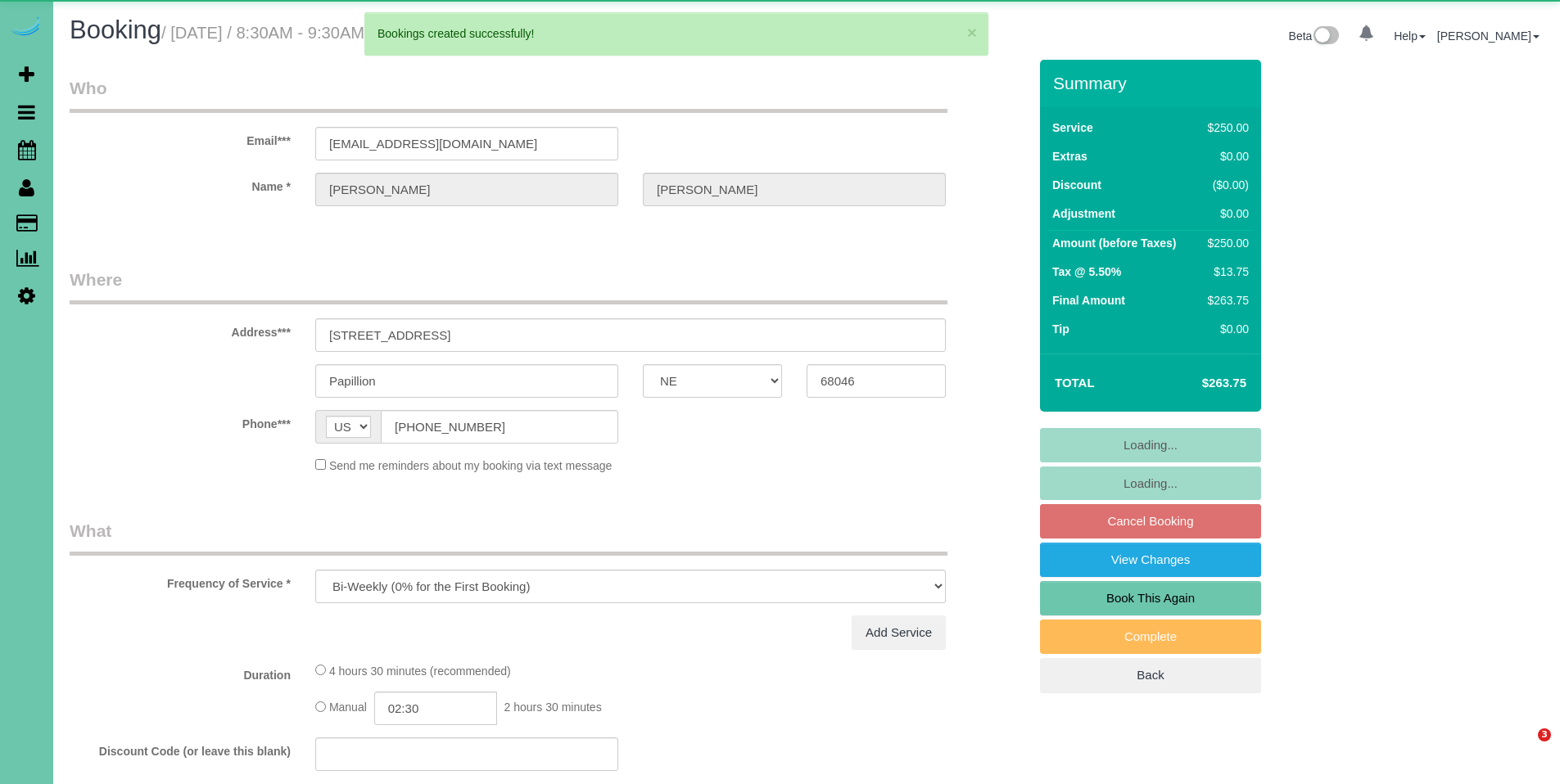
select select "NE"
select select "object:55865"
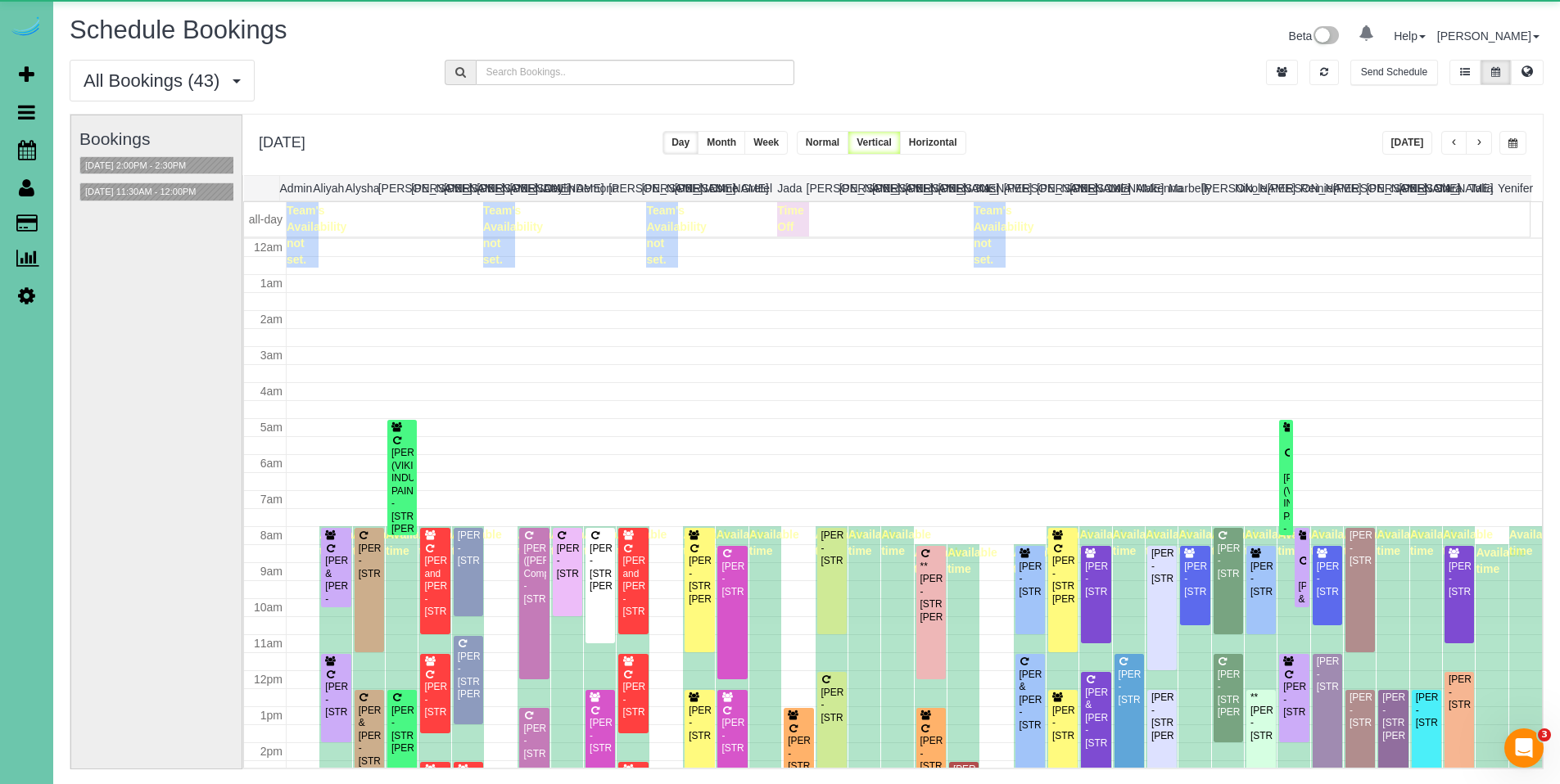
scroll to position [217, 0]
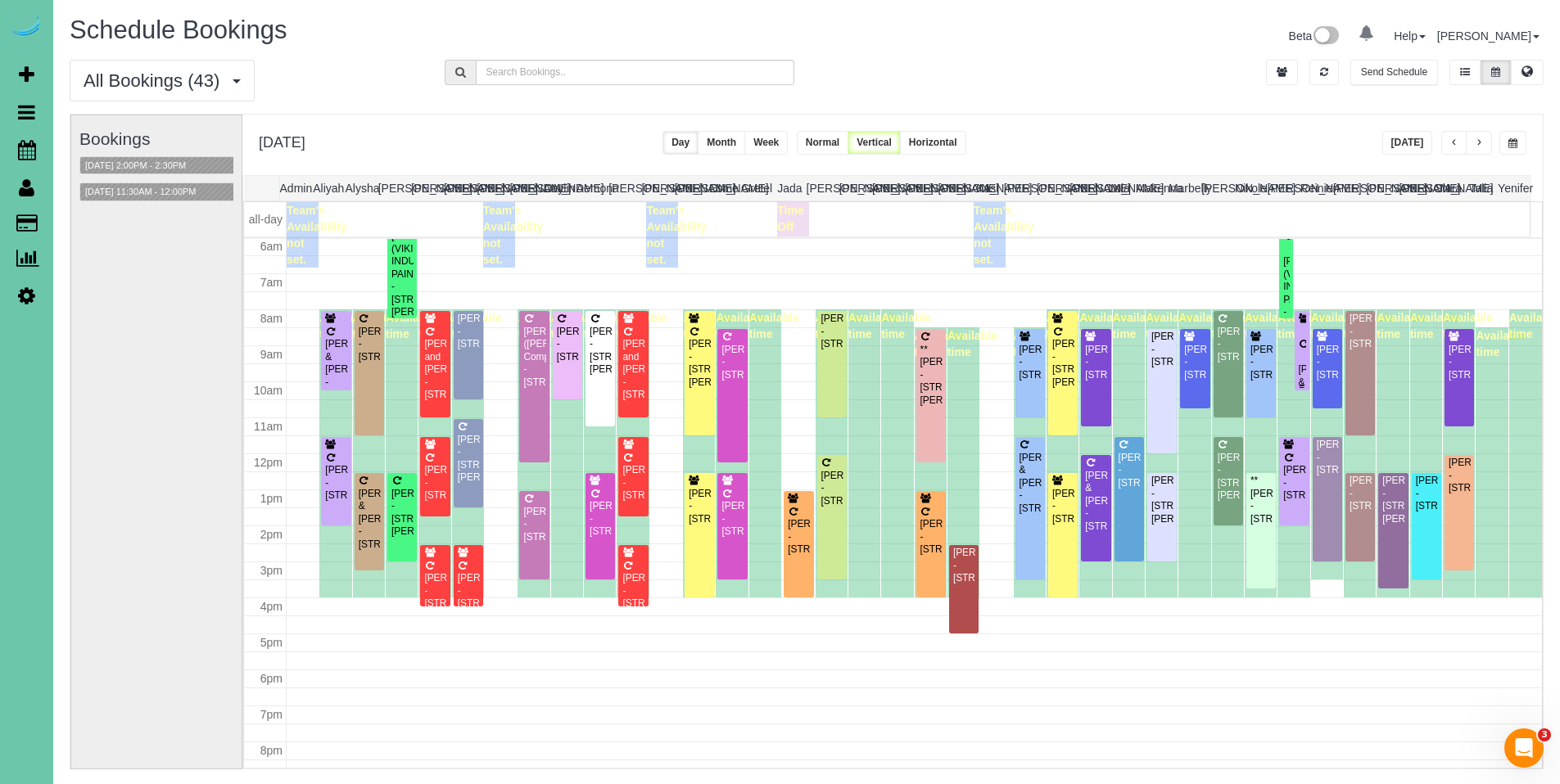
click at [1298, 346] on icon at bounding box center [1304, 345] width 12 height 10
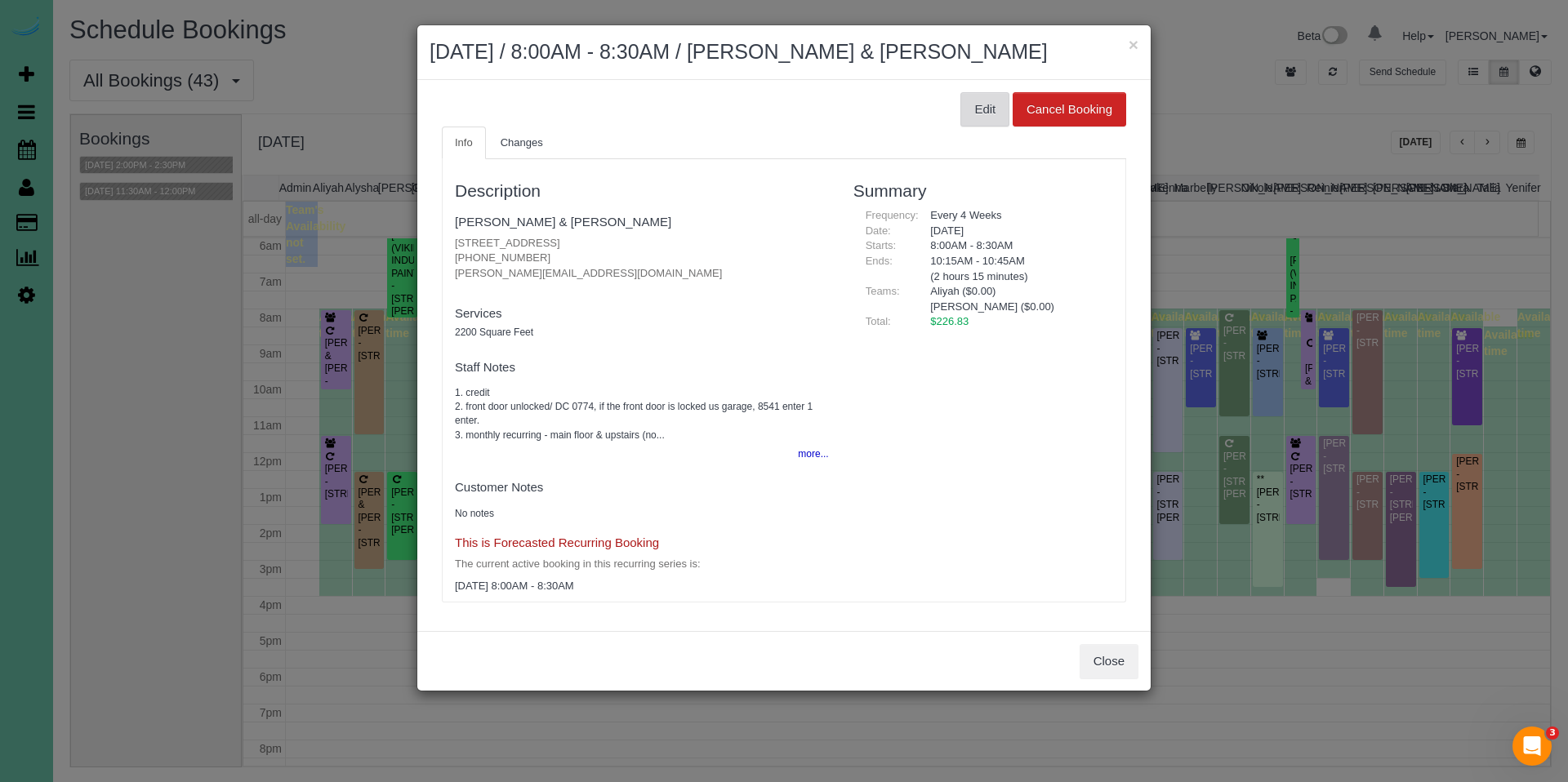
click at [980, 117] on button "Edit" at bounding box center [984, 109] width 49 height 34
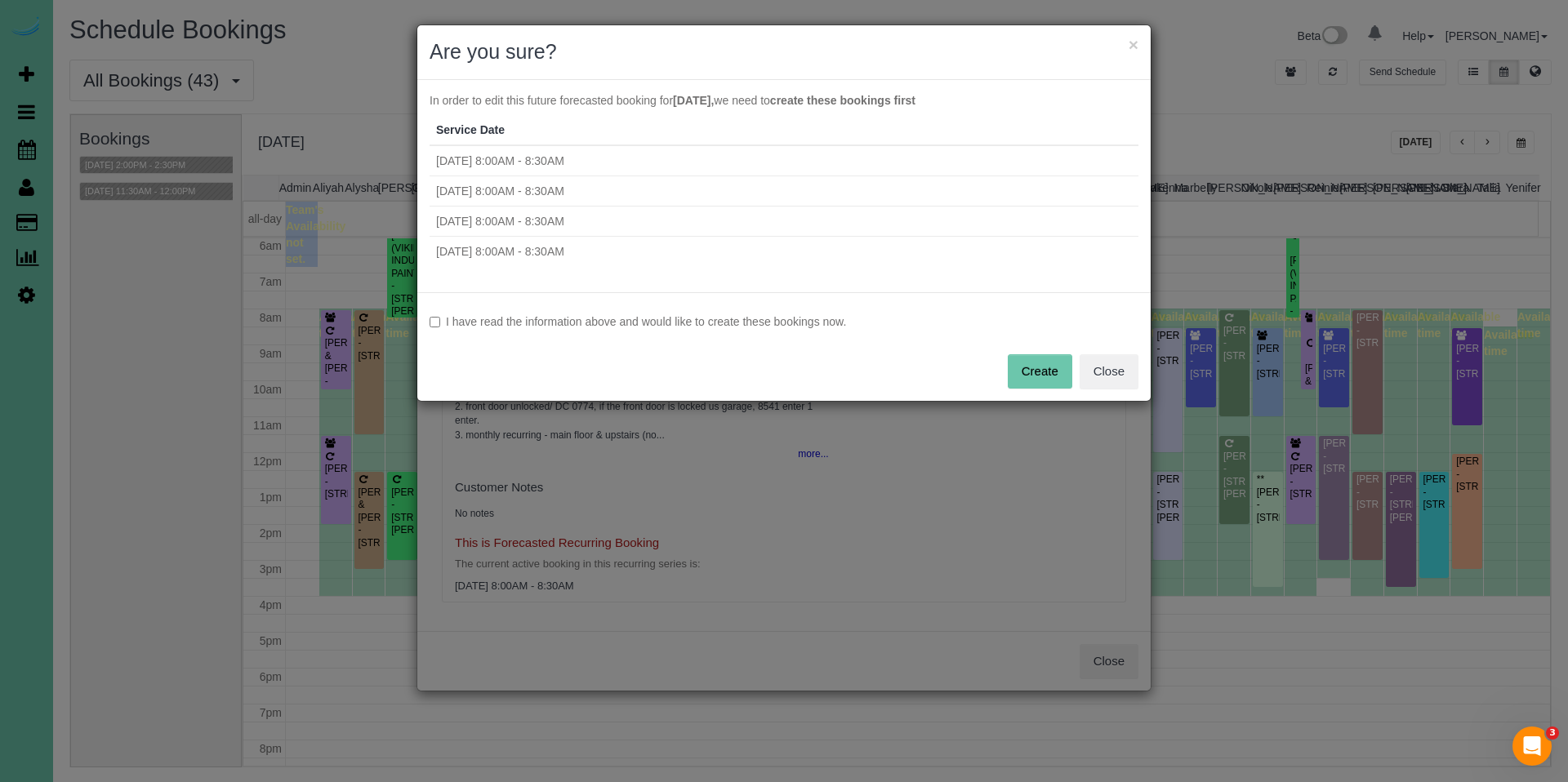
click at [724, 318] on label "I have read the information above and would like to create these bookings now." at bounding box center [784, 322] width 708 height 17
click at [1056, 370] on button "Create" at bounding box center [1040, 371] width 64 height 34
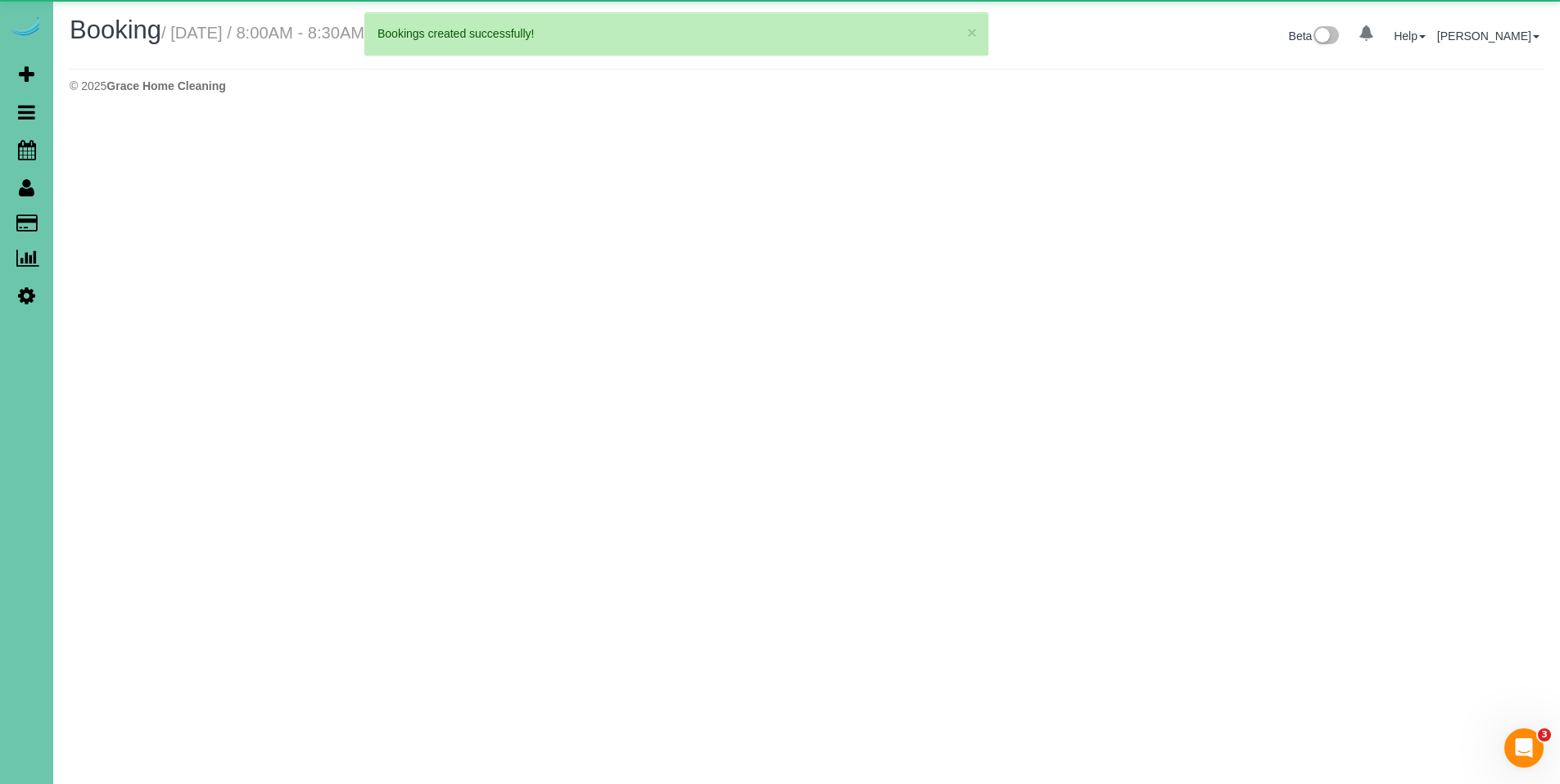
select select "NE"
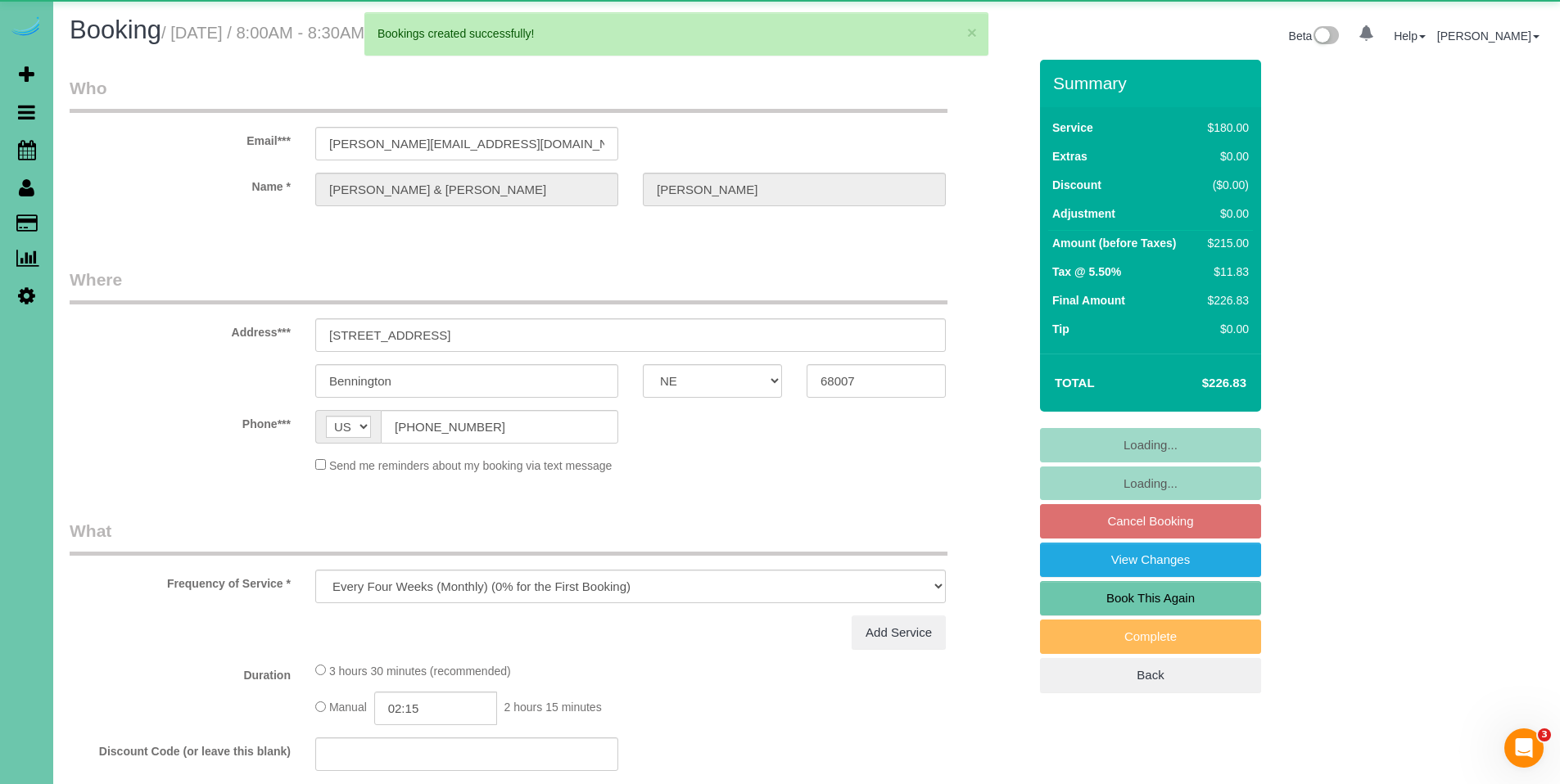
select select "object:57145"
select select "string:fspay-b892c284-9e29-4c0a-8040-4a741f2d0662"
select select "number:37"
select select "number:41"
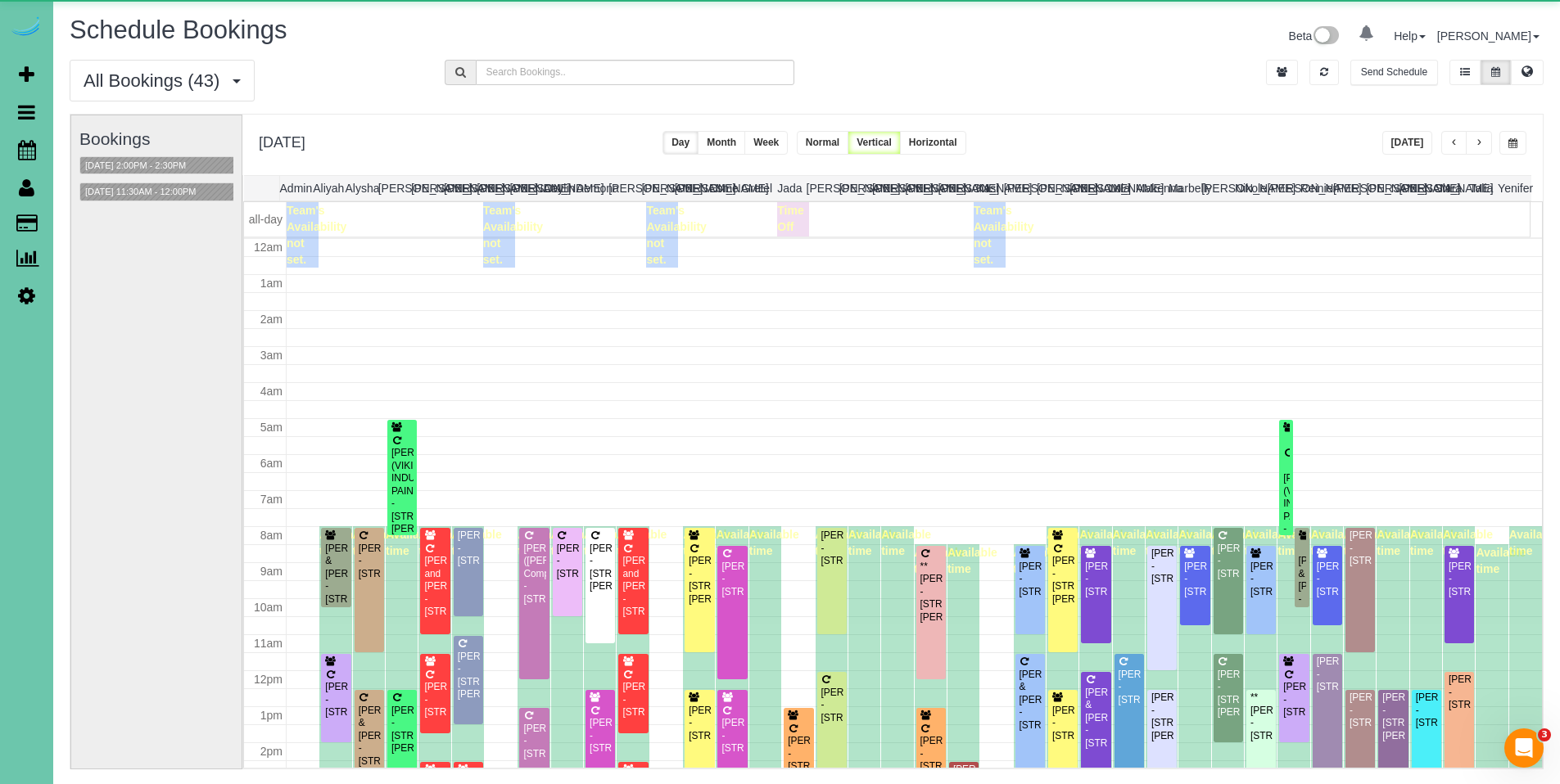
scroll to position [217, 0]
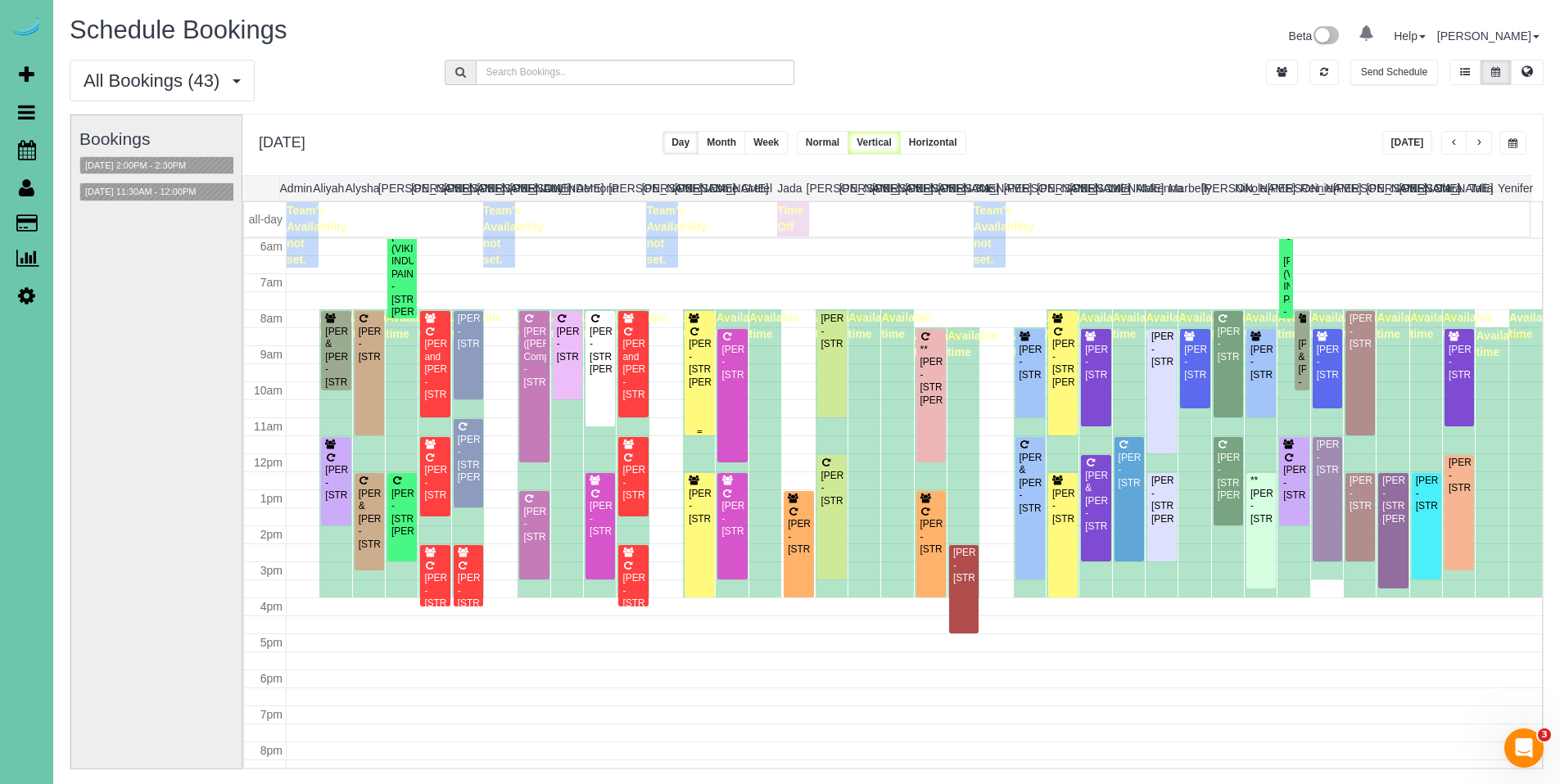
click at [700, 356] on div "Jaime Weland - 20934 George B Parkway, Elkhorn, NE 68022" at bounding box center [700, 363] width 23 height 51
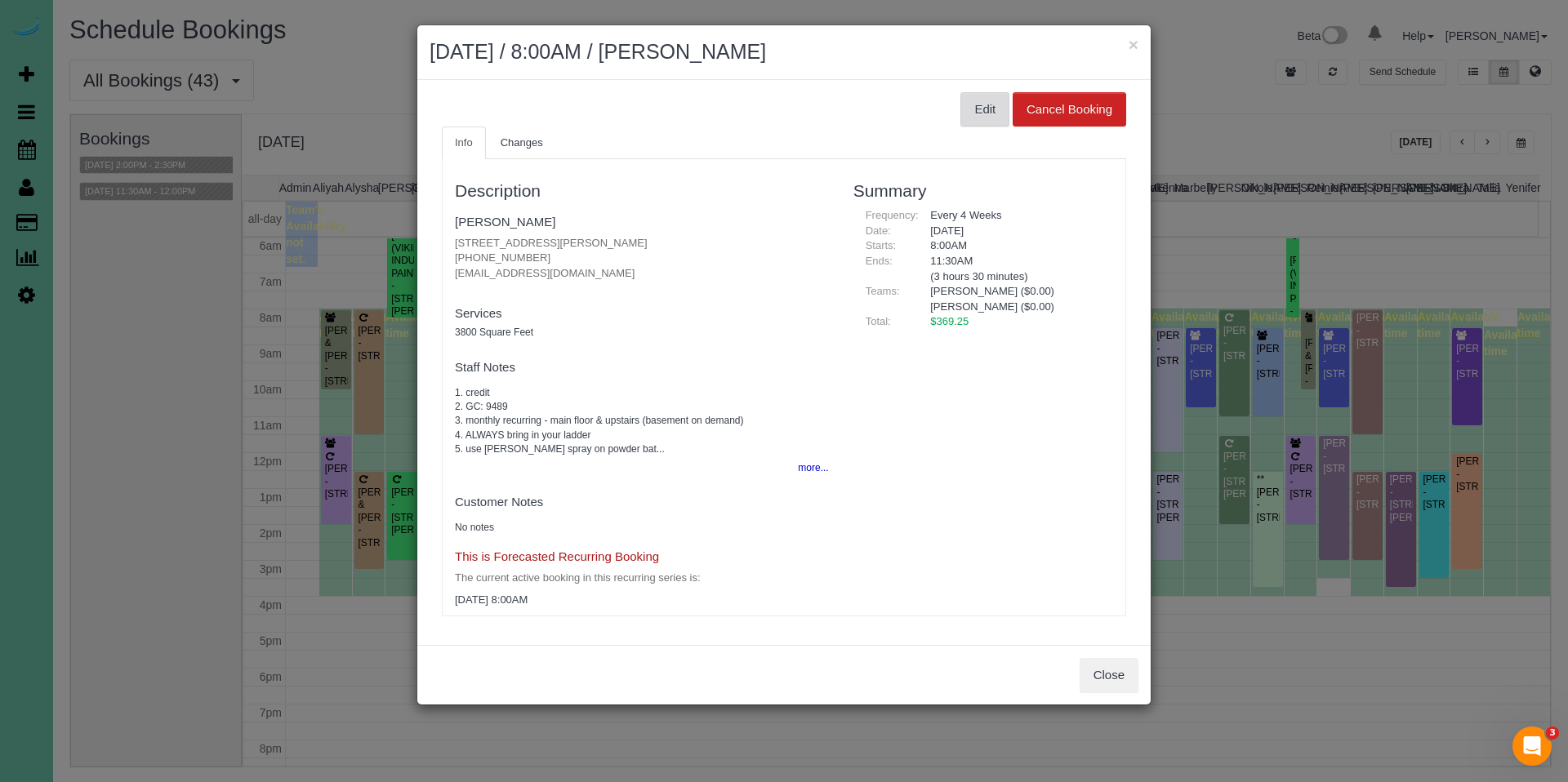
click at [982, 110] on button "Edit" at bounding box center [984, 109] width 49 height 34
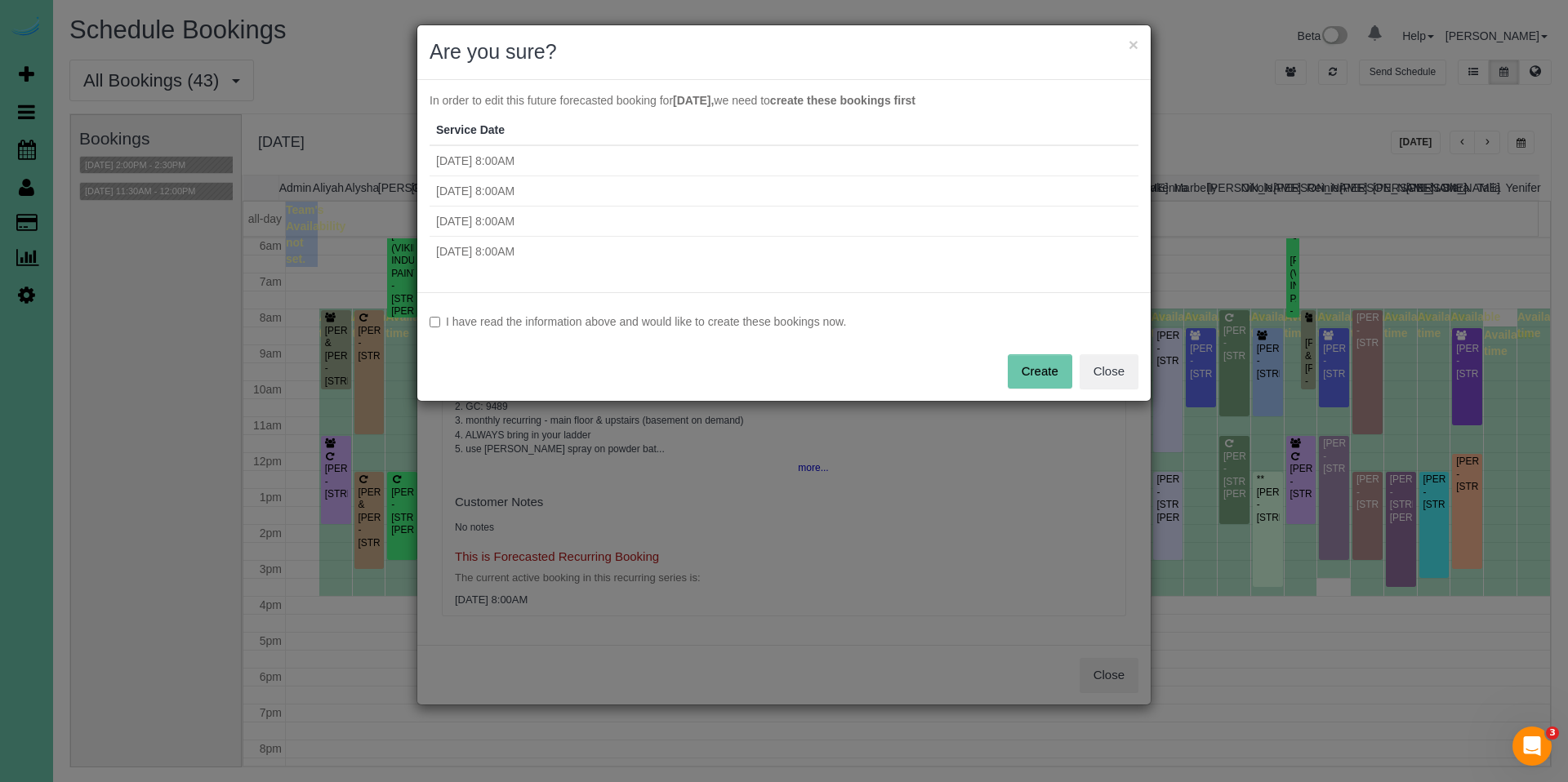
click at [677, 334] on div "I have read the information above and would like to create these bookings now. …" at bounding box center [784, 346] width 733 height 108
click at [830, 314] on label "I have read the information above and would like to create these bookings now." at bounding box center [784, 322] width 708 height 17
click at [1076, 367] on div "I have read the information above and would like to create these bookings now. …" at bounding box center [784, 346] width 733 height 108
click at [1056, 369] on button "Create" at bounding box center [1040, 371] width 64 height 34
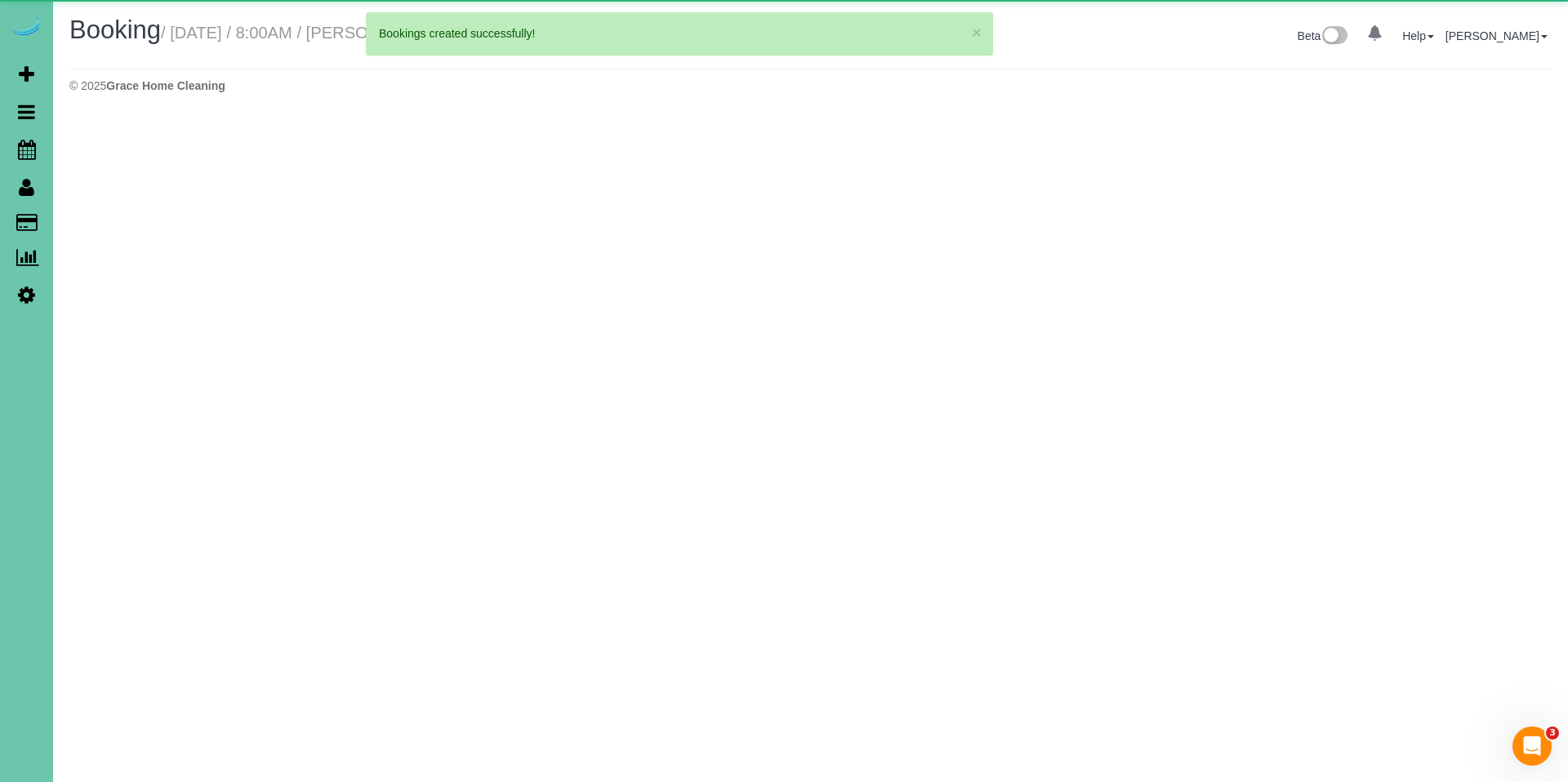
select select "NE"
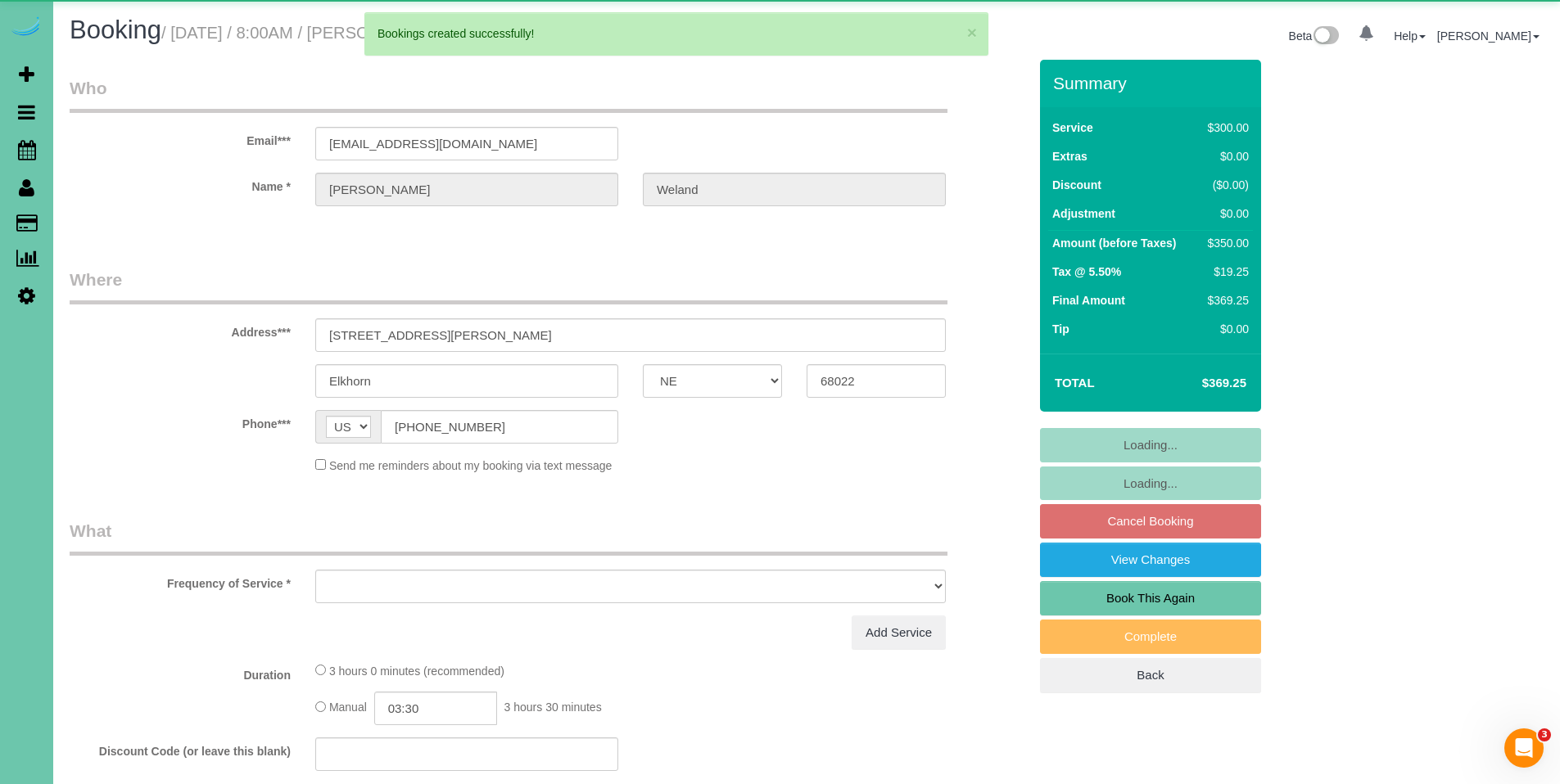
select select "object:58256"
select select "string:fspay-ead09095-f809-4848-aed2-f40664df245b"
select select "object:58289"
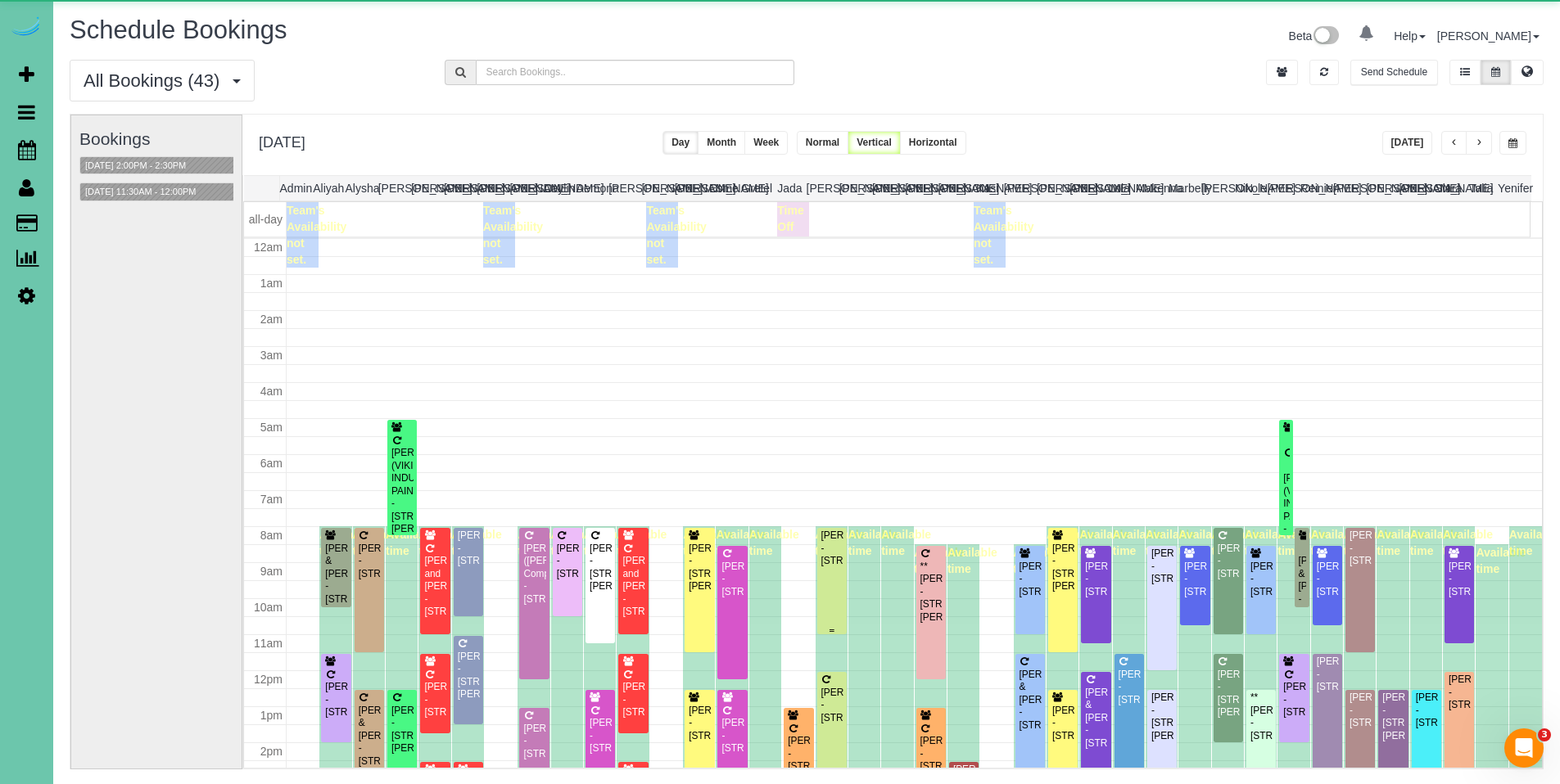
scroll to position [217, 0]
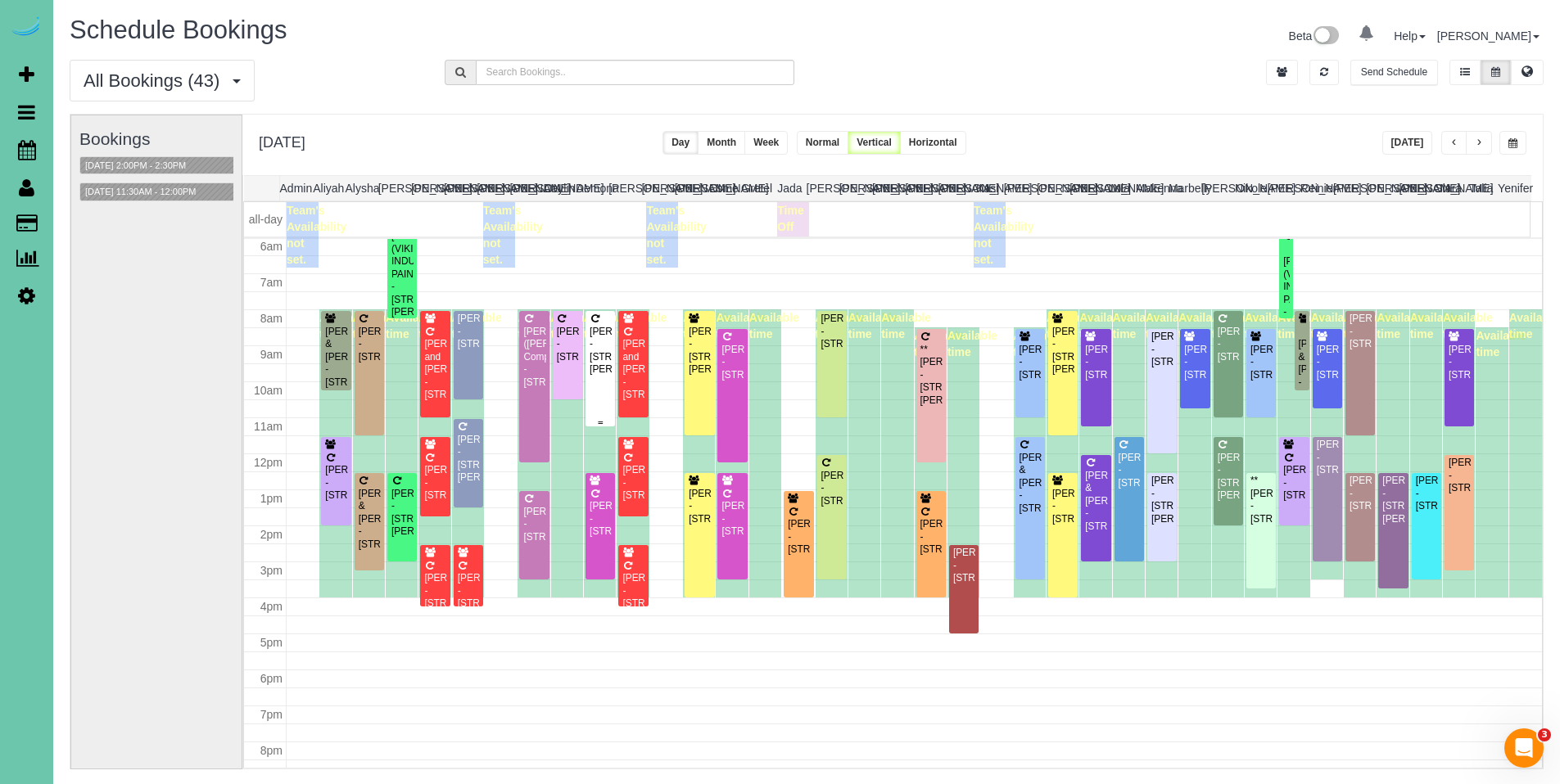
click at [600, 333] on div "Sarra Cushen-Corker - 705 Fenwick St, Papillion, NE 68046" at bounding box center [600, 351] width 23 height 51
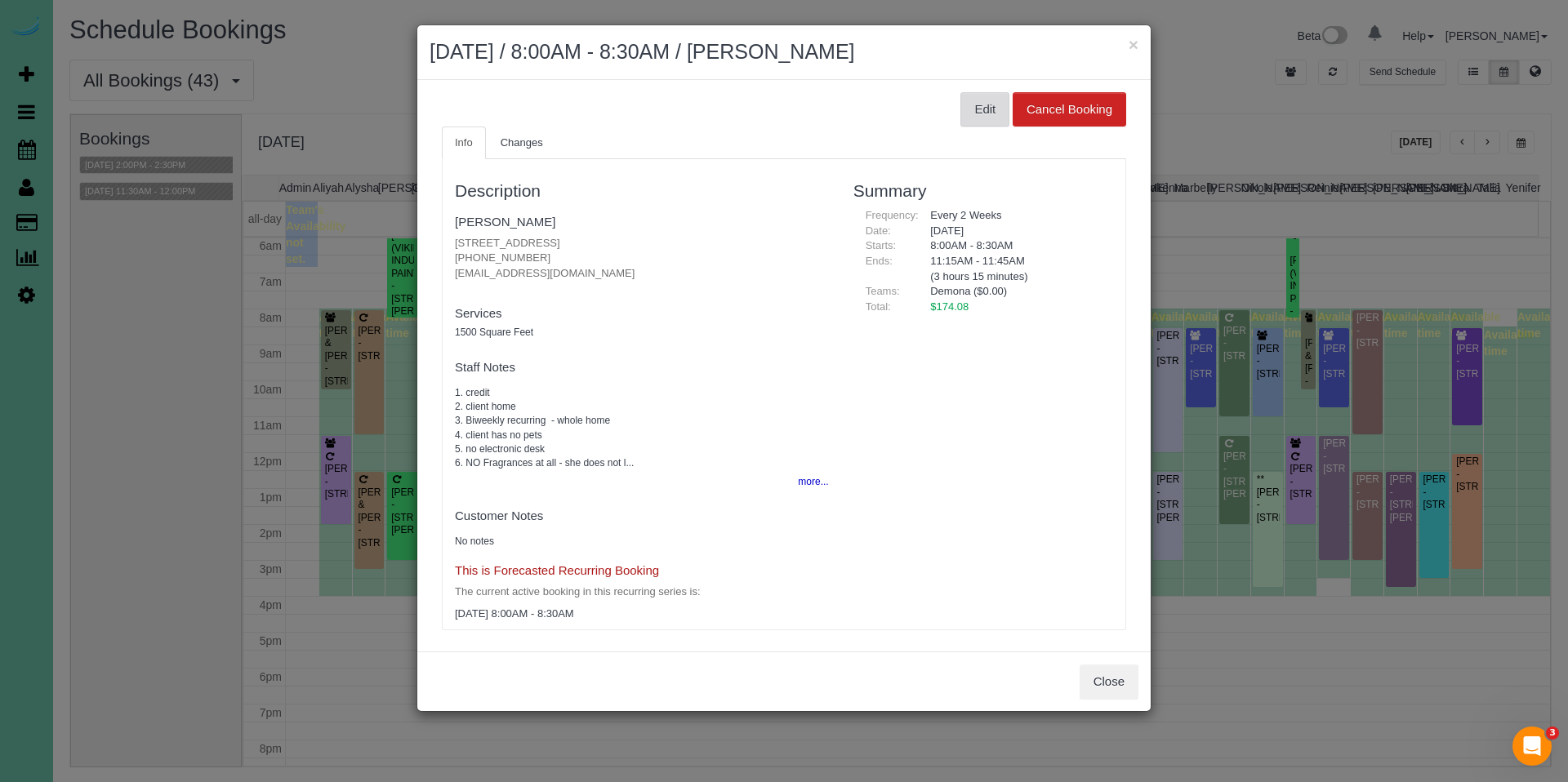
click at [968, 108] on button "Edit" at bounding box center [984, 109] width 49 height 34
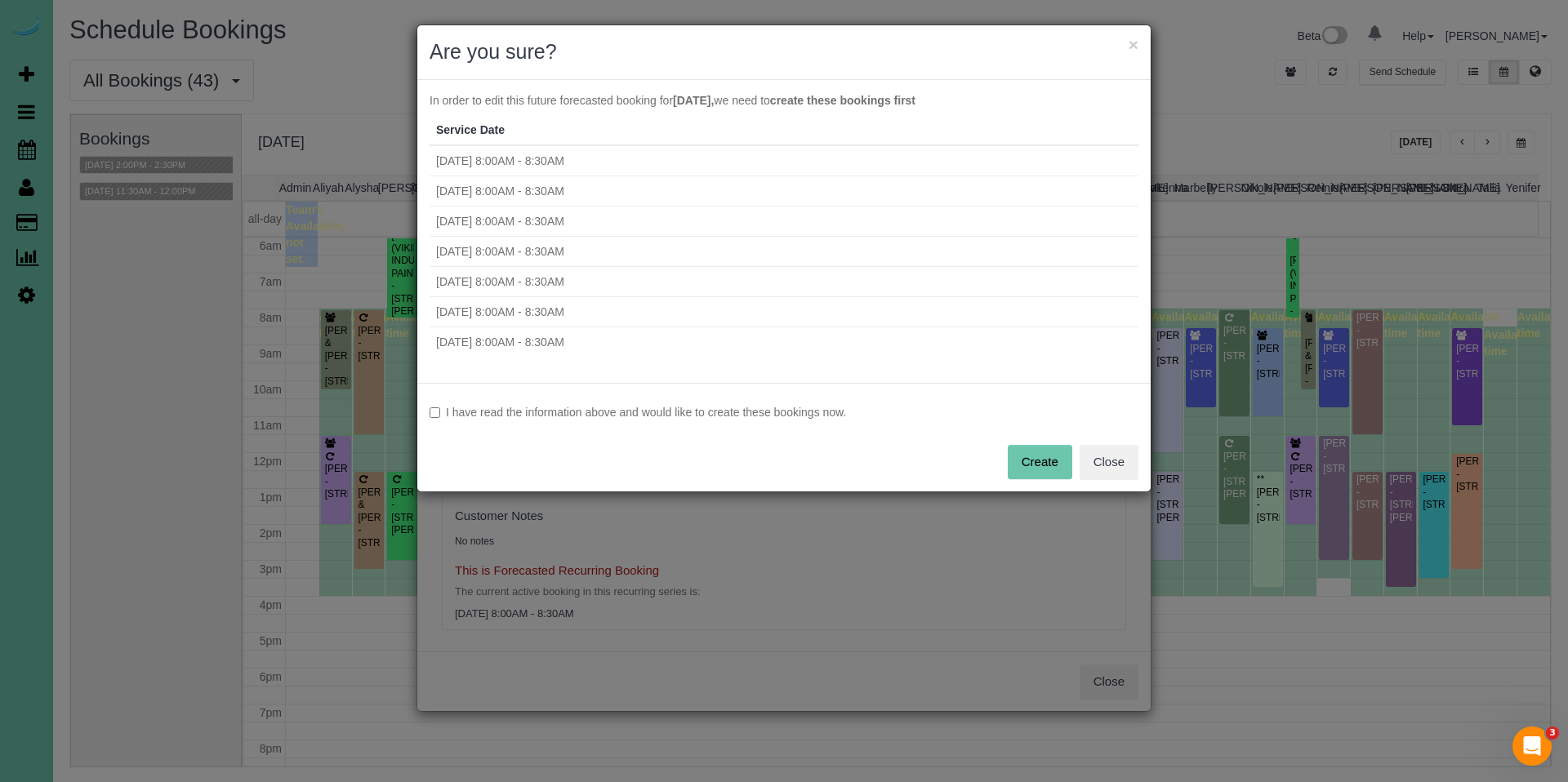
click at [582, 412] on label "I have read the information above and would like to create these bookings now." at bounding box center [784, 412] width 708 height 17
click at [1045, 465] on button "Create" at bounding box center [1040, 461] width 64 height 34
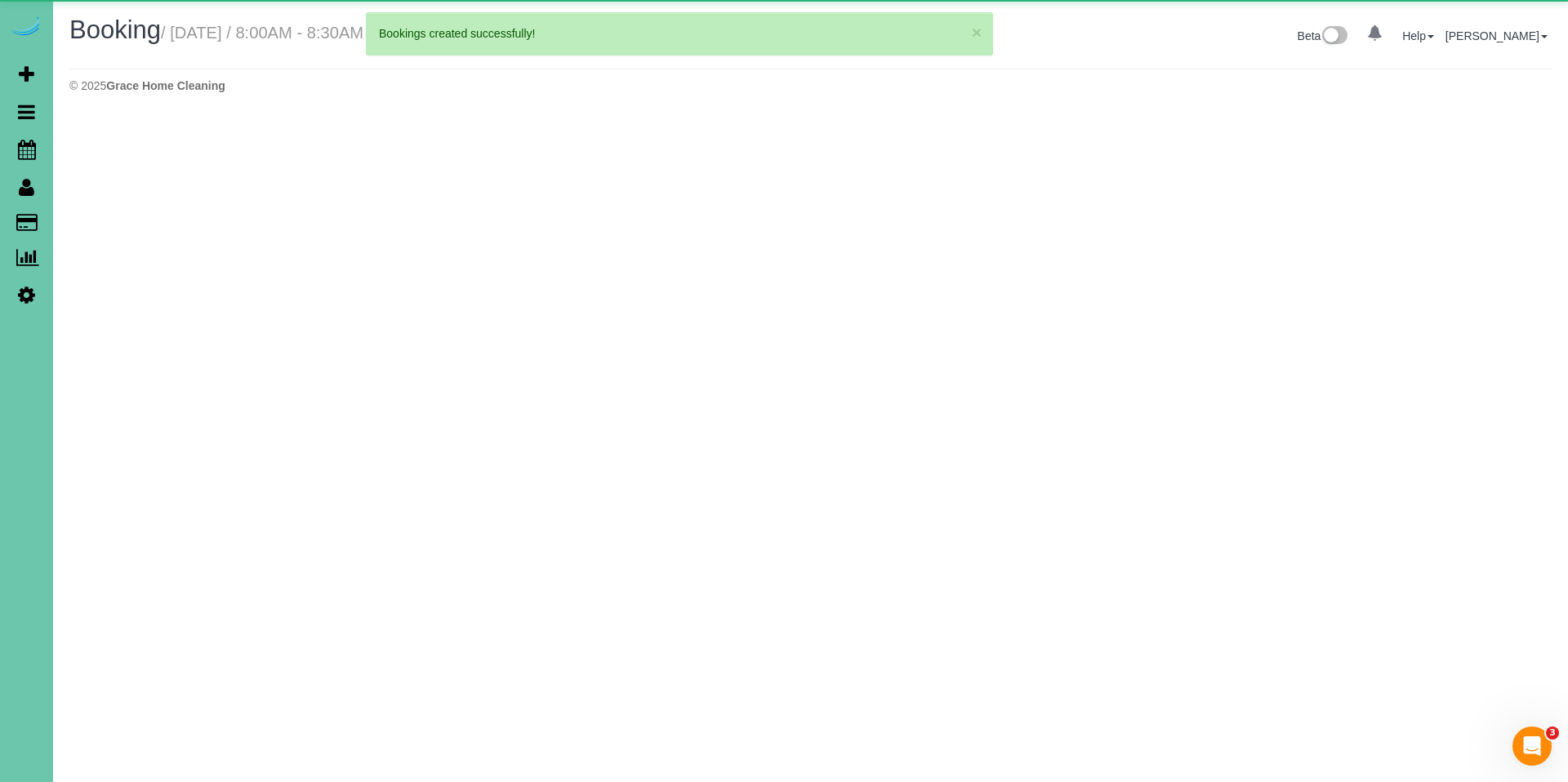
select select "NE"
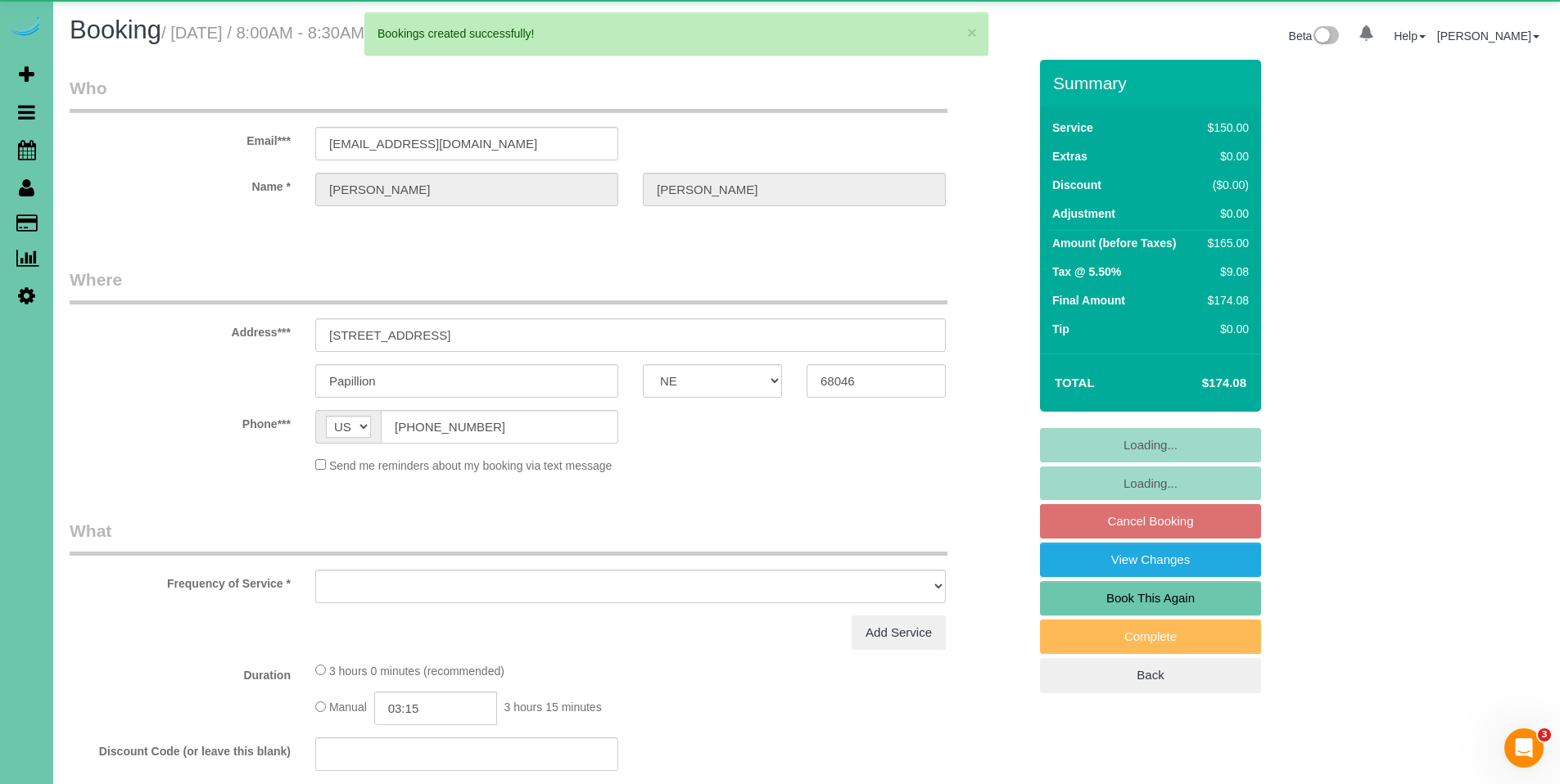
select select "object:59504"
select select "string:fspay-69cbf391-f257-4b06-bbc4-450169ec625a"
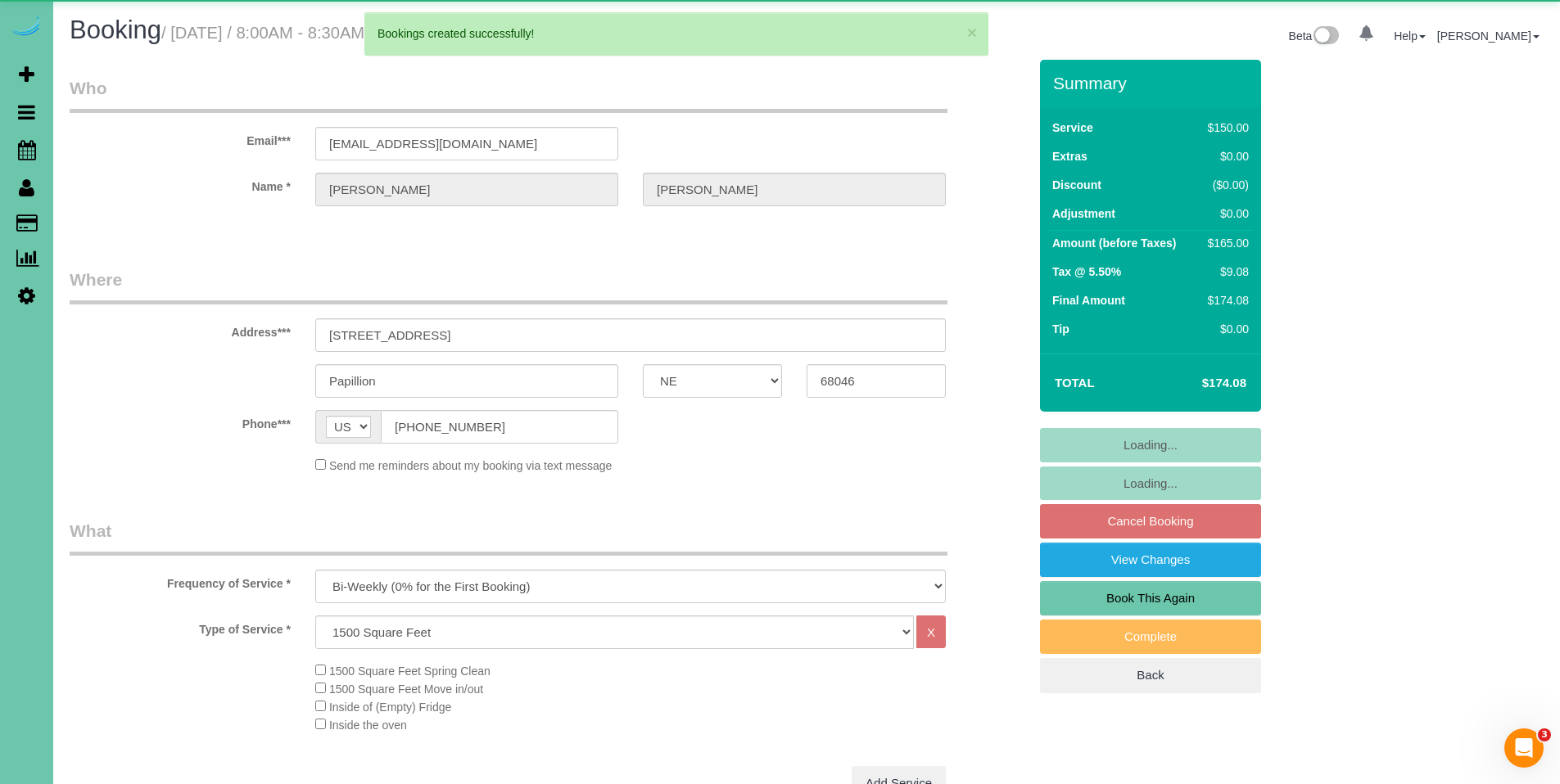
select select "number:36"
select select "number:41"
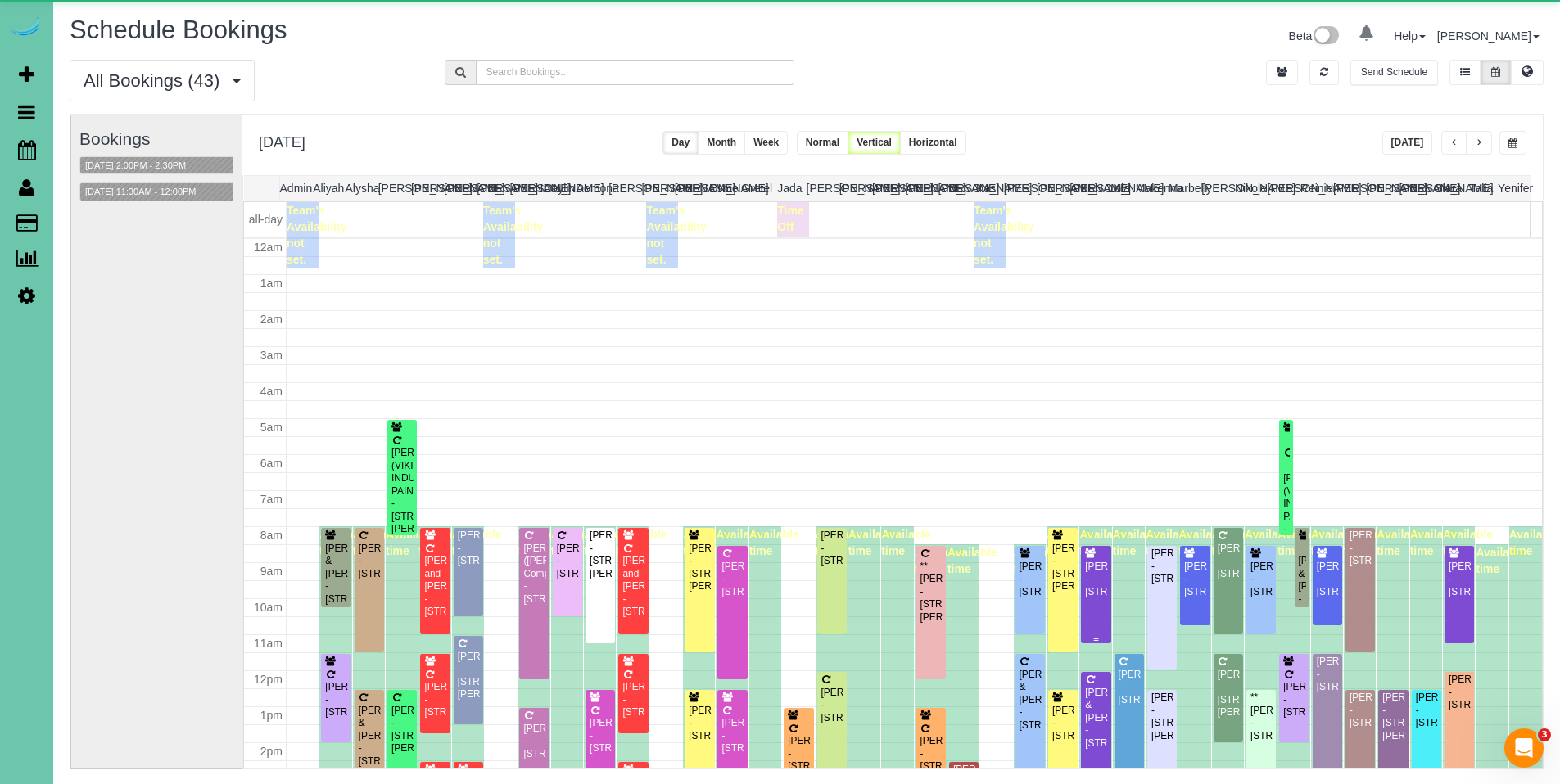
scroll to position [217, 0]
